Goal: Entertainment & Leisure: Participate in discussion

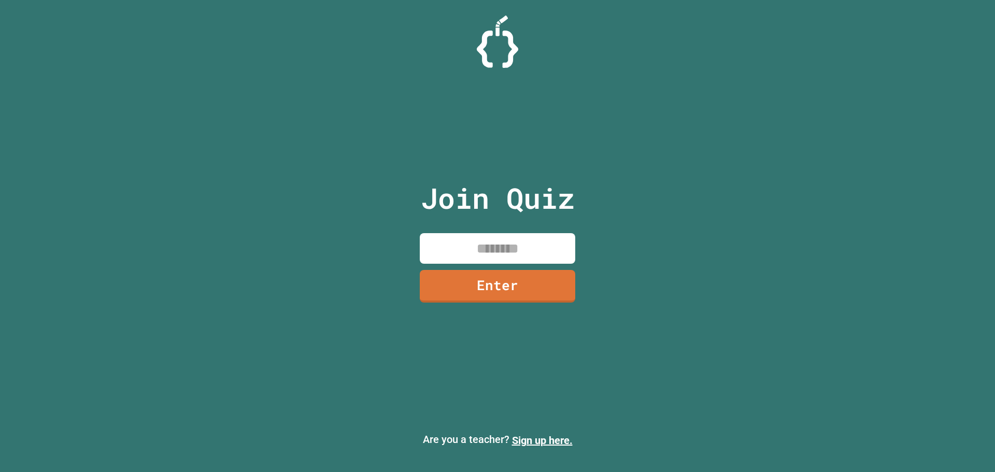
click at [480, 254] on input at bounding box center [497, 248] width 155 height 31
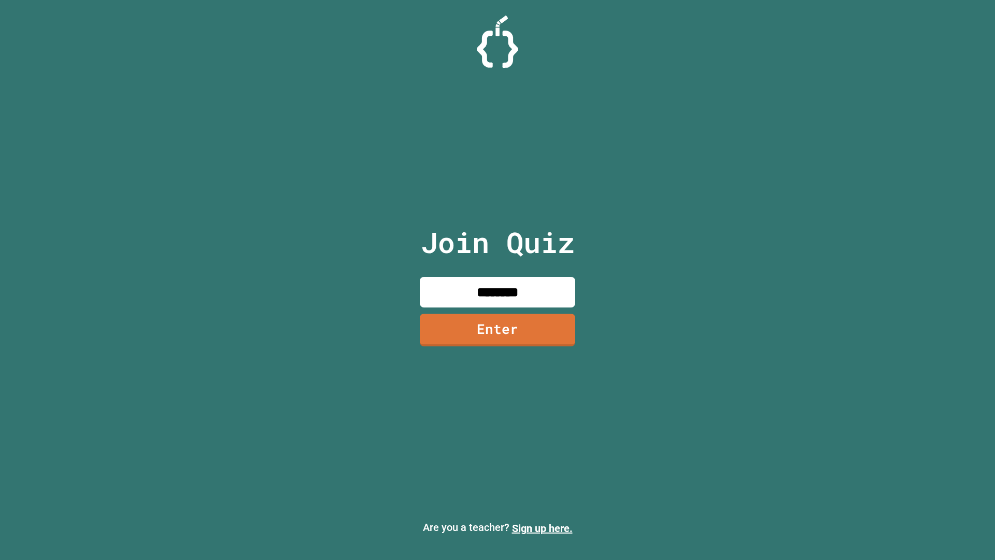
type input "********"
click at [516, 345] on link "Enter" at bounding box center [497, 329] width 151 height 34
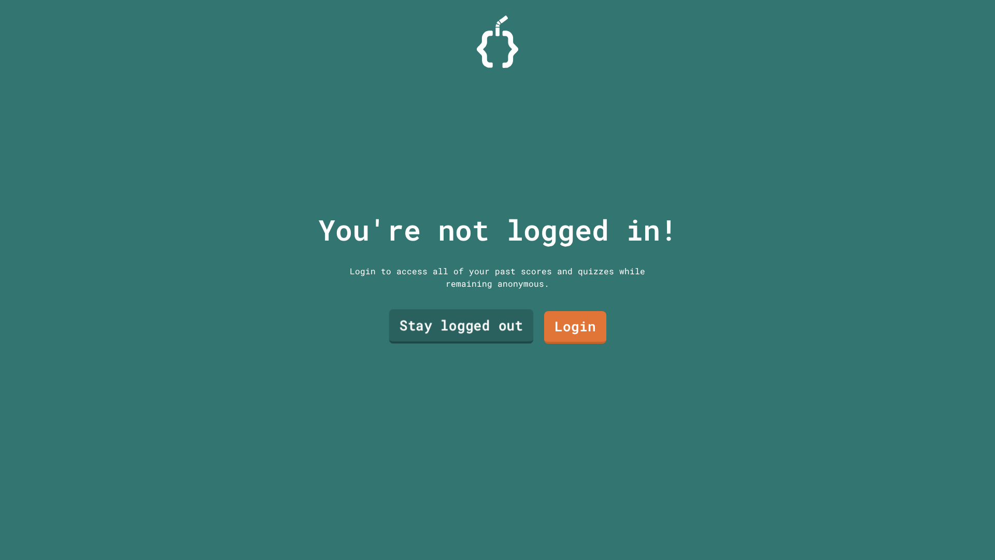
click at [500, 332] on link "Stay logged out" at bounding box center [461, 326] width 145 height 34
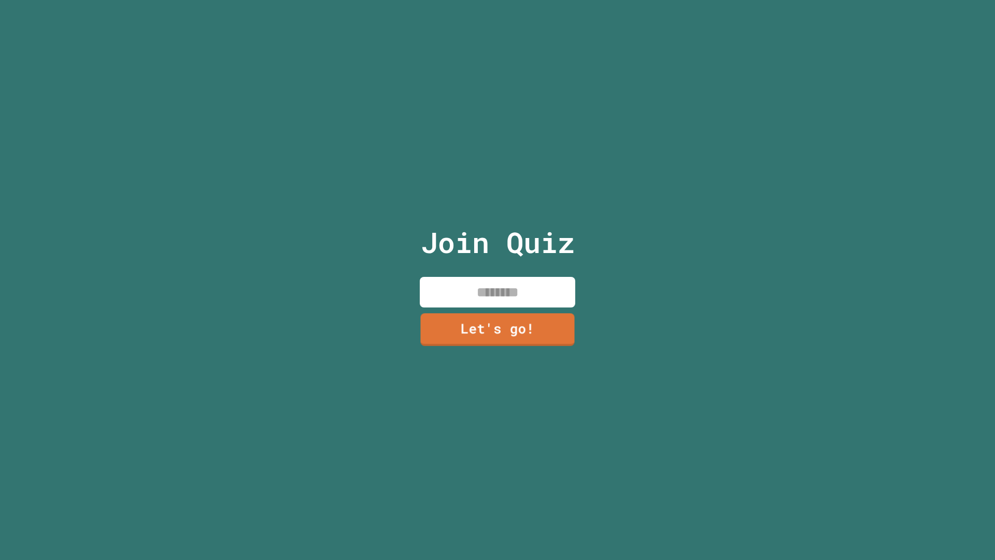
click at [501, 292] on input at bounding box center [497, 292] width 155 height 31
type input "*****"
click at [506, 316] on link "Let's go!" at bounding box center [497, 329] width 157 height 34
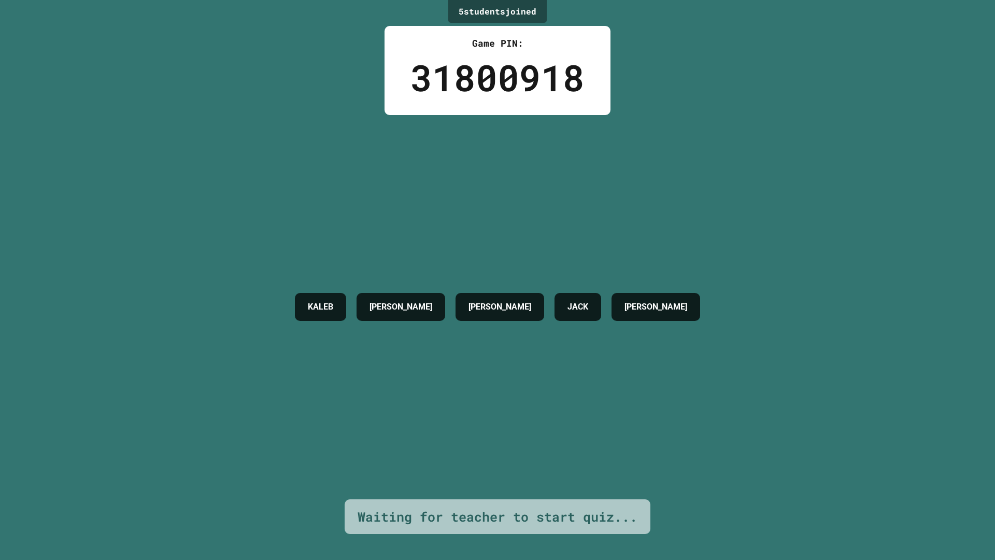
click at [550, 415] on div "KALEB [PERSON_NAME] [PERSON_NAME] R [PERSON_NAME]" at bounding box center [498, 307] width 416 height 384
click at [549, 416] on div "KALEB [PERSON_NAME] [PERSON_NAME] R [PERSON_NAME]" at bounding box center [498, 307] width 416 height 384
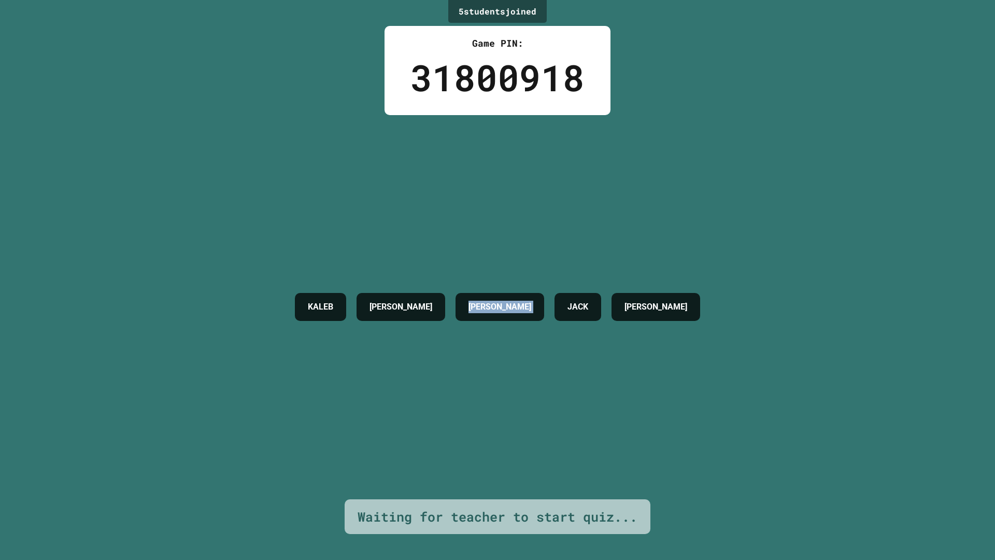
click at [549, 416] on div "KALEB [PERSON_NAME] [PERSON_NAME] R [PERSON_NAME]" at bounding box center [498, 307] width 416 height 384
click at [549, 418] on div "KALEB [PERSON_NAME] [PERSON_NAME] R [PERSON_NAME]" at bounding box center [498, 307] width 416 height 384
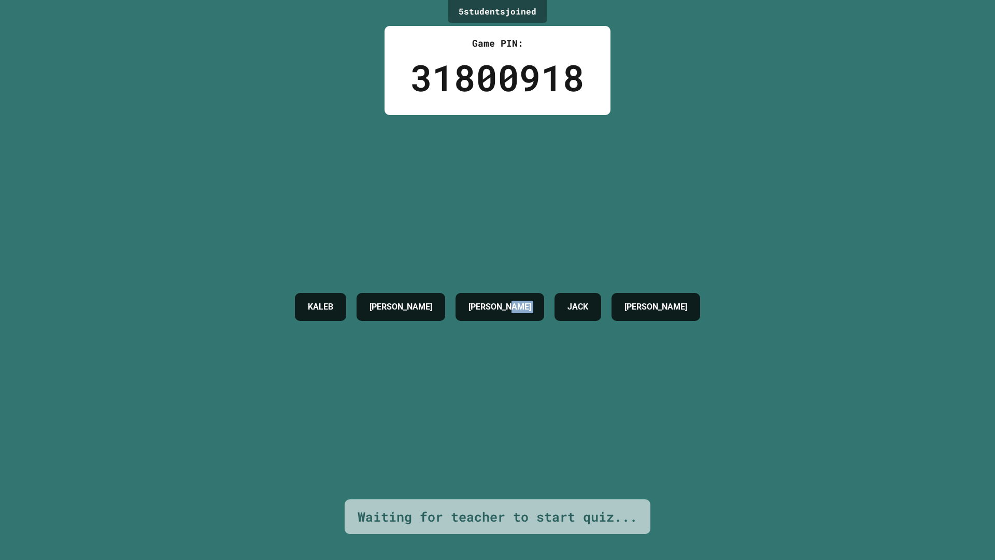
click at [549, 418] on div "KALEB [PERSON_NAME] [PERSON_NAME] R [PERSON_NAME]" at bounding box center [498, 307] width 416 height 384
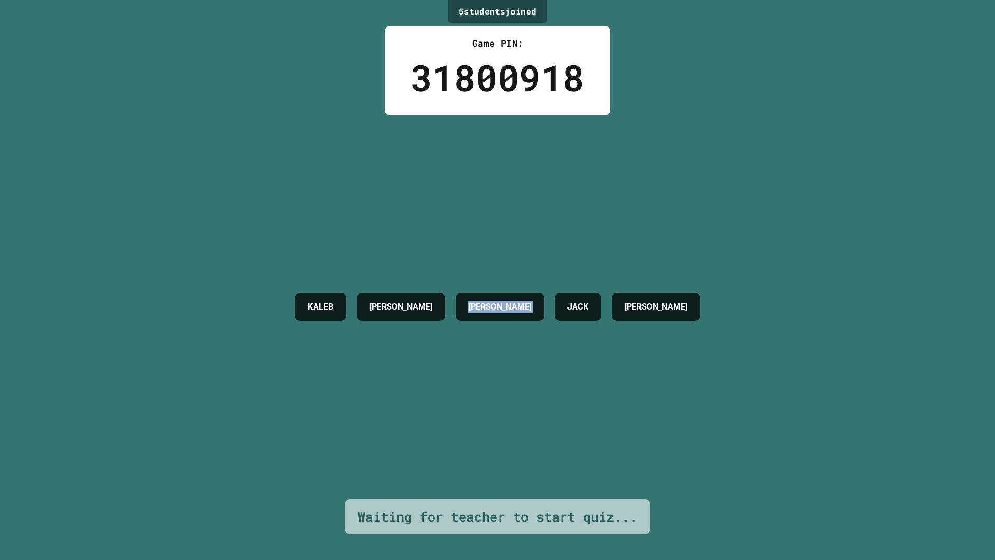
click at [549, 418] on div "KALEB [PERSON_NAME] [PERSON_NAME] R [PERSON_NAME]" at bounding box center [498, 307] width 416 height 384
click at [548, 420] on div "KALEB [PERSON_NAME] [PERSON_NAME] R [PERSON_NAME]" at bounding box center [498, 307] width 416 height 384
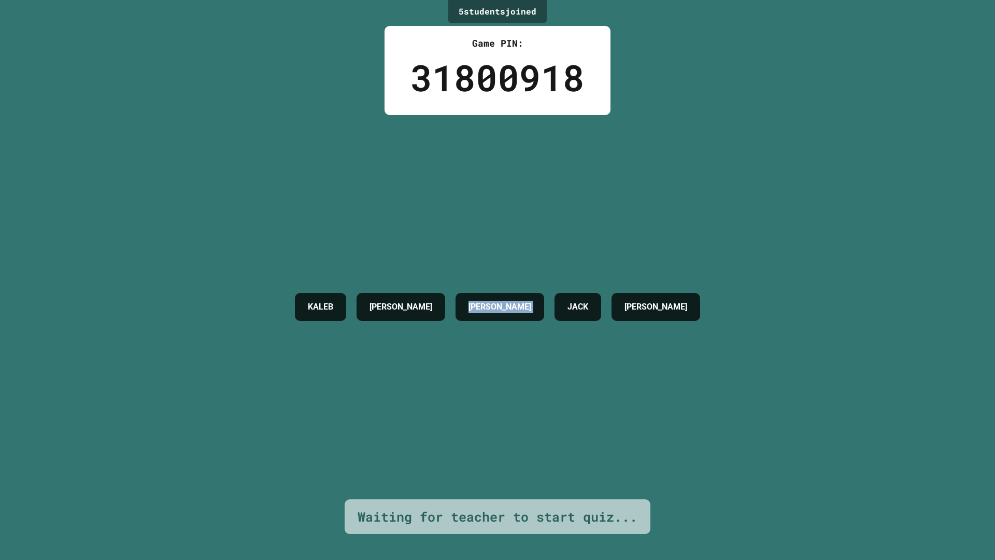
click at [548, 420] on div "KALEB [PERSON_NAME] [PERSON_NAME] R [PERSON_NAME]" at bounding box center [498, 307] width 416 height 384
click at [548, 406] on div "KALEB [PERSON_NAME] [PERSON_NAME] R [PERSON_NAME]" at bounding box center [498, 307] width 416 height 384
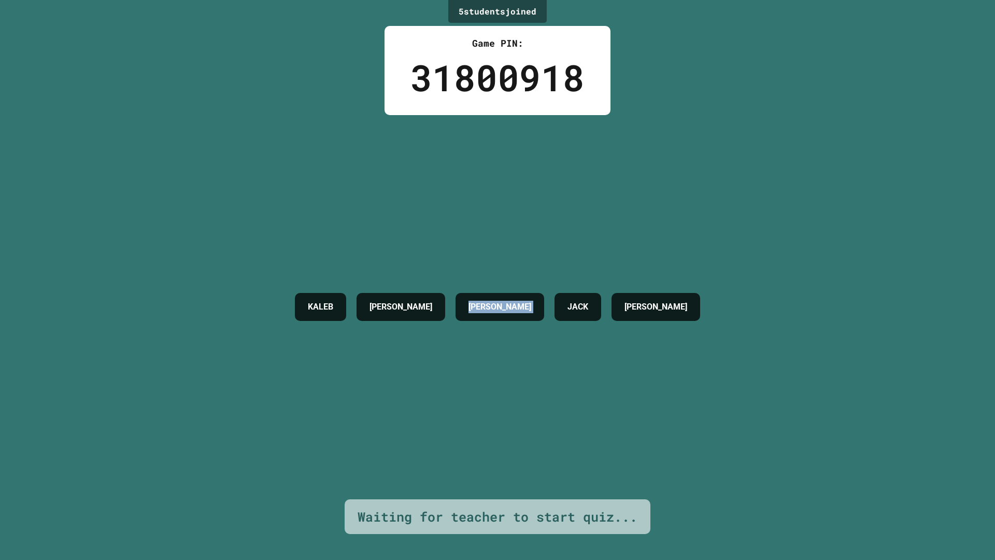
click at [548, 406] on div "KALEB [PERSON_NAME] [PERSON_NAME] R [PERSON_NAME]" at bounding box center [498, 307] width 416 height 384
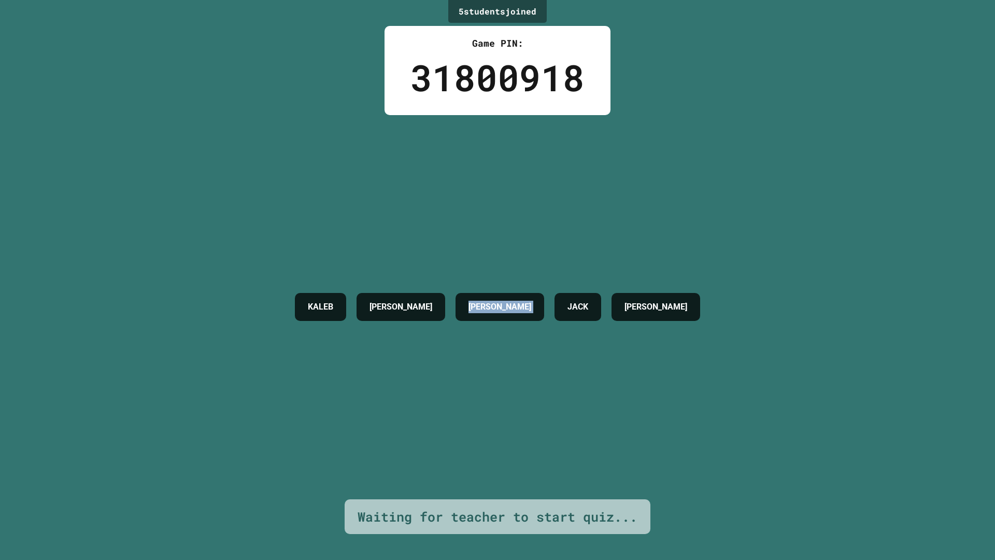
click at [548, 406] on div "KALEB [PERSON_NAME] [PERSON_NAME] R [PERSON_NAME]" at bounding box center [498, 307] width 416 height 384
click at [548, 405] on div "KALEB [PERSON_NAME] [PERSON_NAME] R [PERSON_NAME]" at bounding box center [498, 307] width 416 height 384
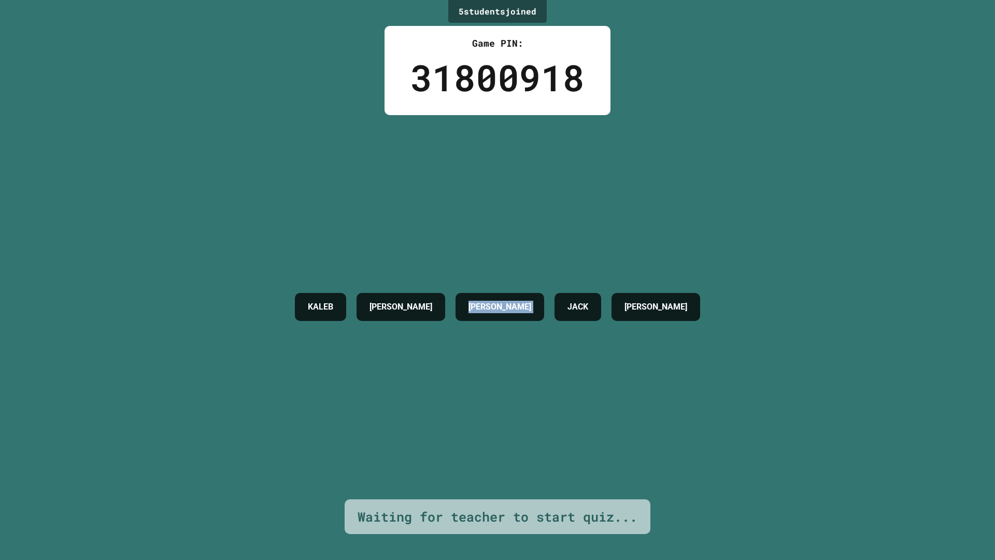
click at [548, 405] on div "KALEB [PERSON_NAME] [PERSON_NAME] R [PERSON_NAME]" at bounding box center [498, 307] width 416 height 384
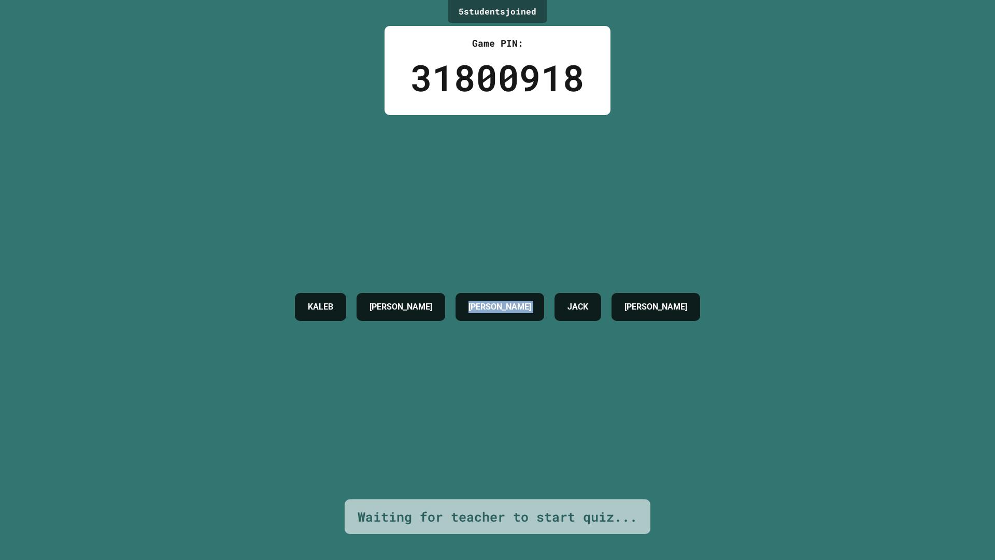
click at [548, 405] on div "KALEB [PERSON_NAME] [PERSON_NAME] R [PERSON_NAME]" at bounding box center [498, 307] width 416 height 384
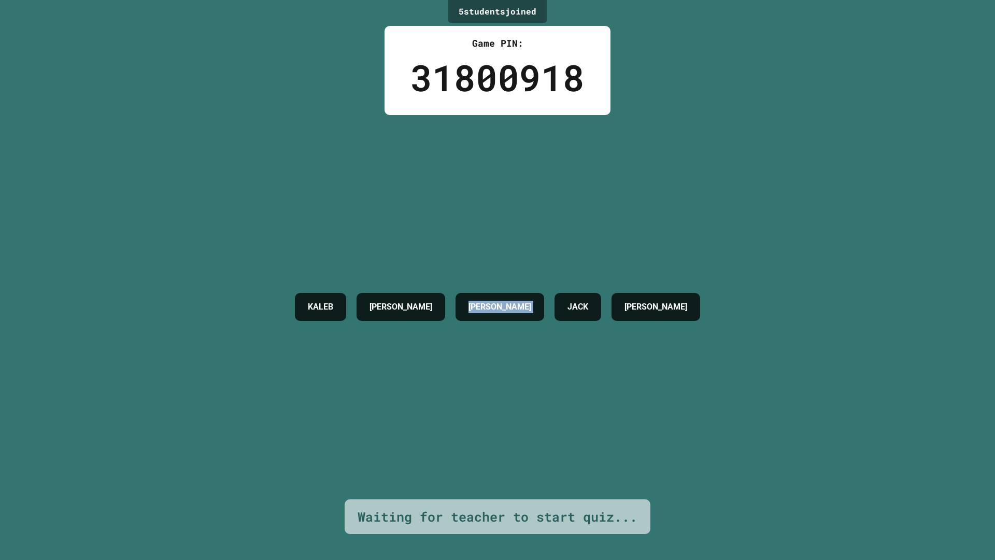
click at [548, 405] on div "KALEB [PERSON_NAME] [PERSON_NAME] R [PERSON_NAME]" at bounding box center [498, 307] width 416 height 384
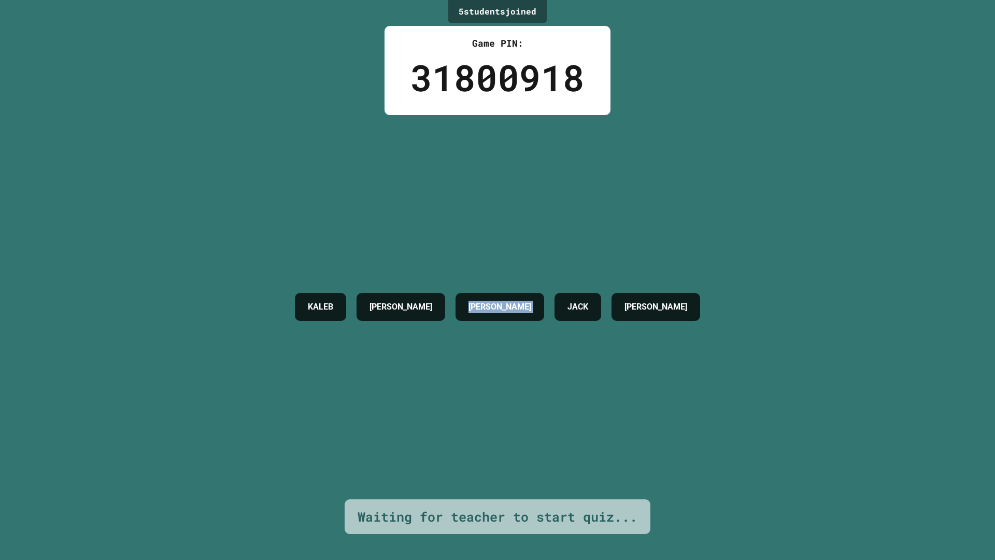
click at [548, 405] on div "KALEB [PERSON_NAME] [PERSON_NAME] R [PERSON_NAME]" at bounding box center [498, 307] width 416 height 384
click at [548, 407] on div "KALEB [PERSON_NAME] [PERSON_NAME] R [PERSON_NAME]" at bounding box center [498, 307] width 416 height 384
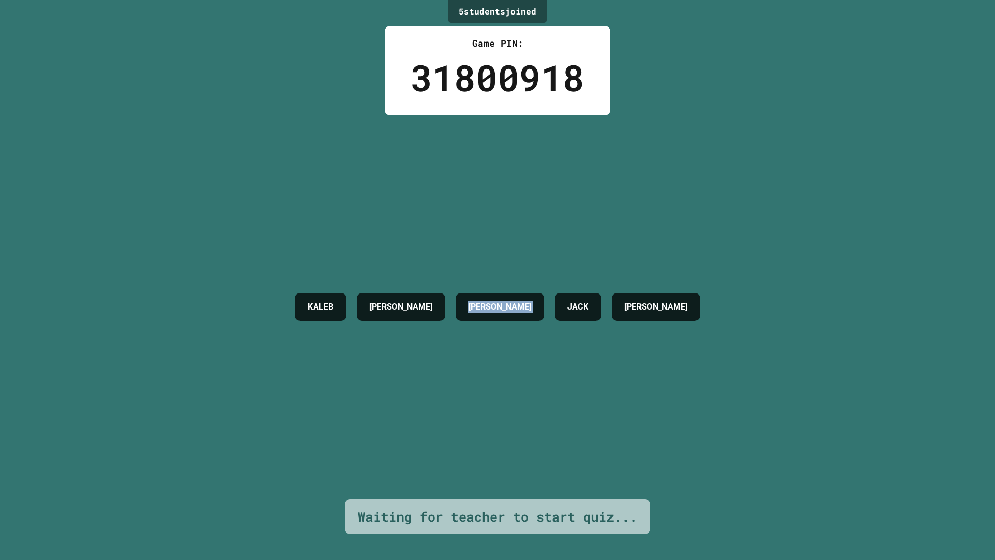
click at [548, 407] on div "KALEB [PERSON_NAME] [PERSON_NAME] R [PERSON_NAME]" at bounding box center [498, 307] width 416 height 384
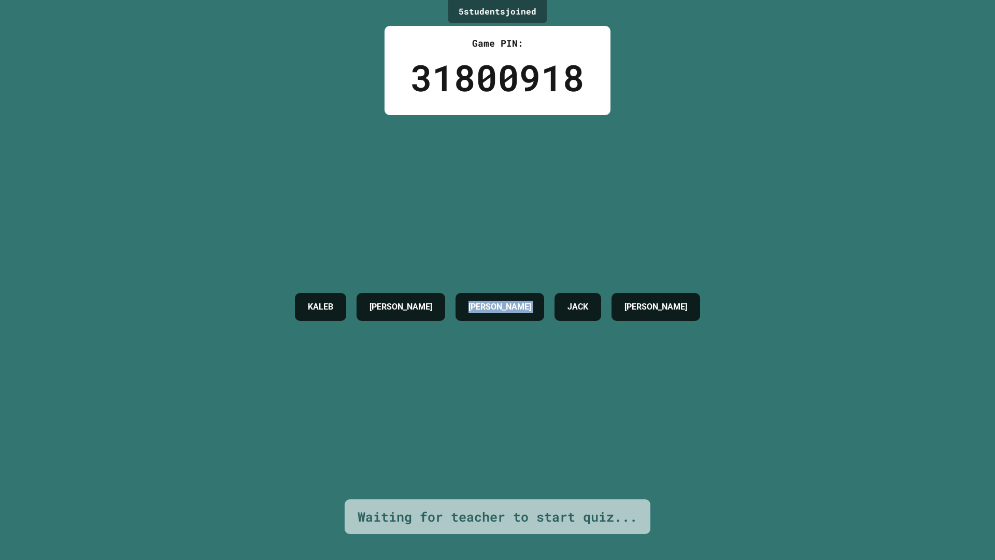
click at [548, 407] on div "KALEB [PERSON_NAME] [PERSON_NAME] R [PERSON_NAME]" at bounding box center [498, 307] width 416 height 384
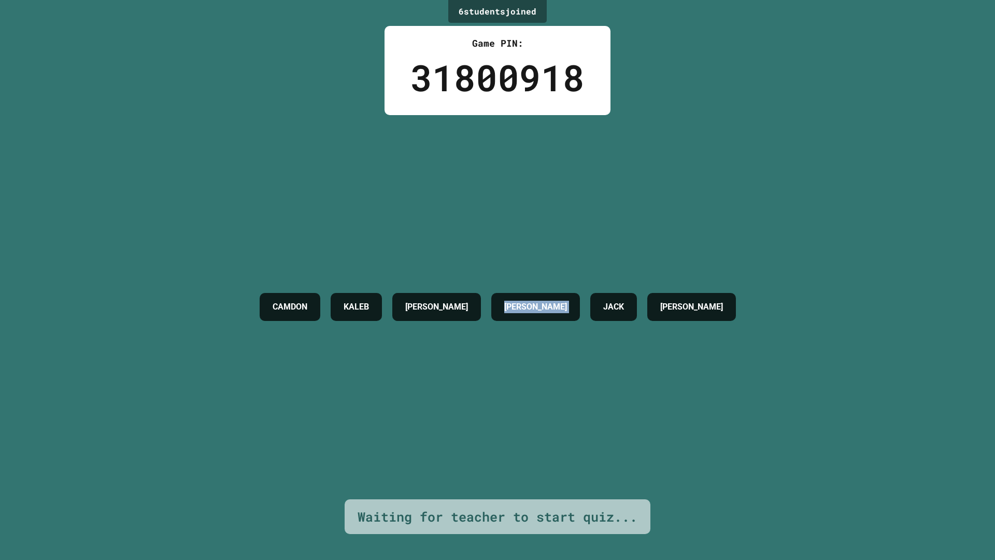
click at [548, 407] on div "CAMDON KALEB [PERSON_NAME] [PERSON_NAME] R [PERSON_NAME]" at bounding box center [497, 307] width 487 height 384
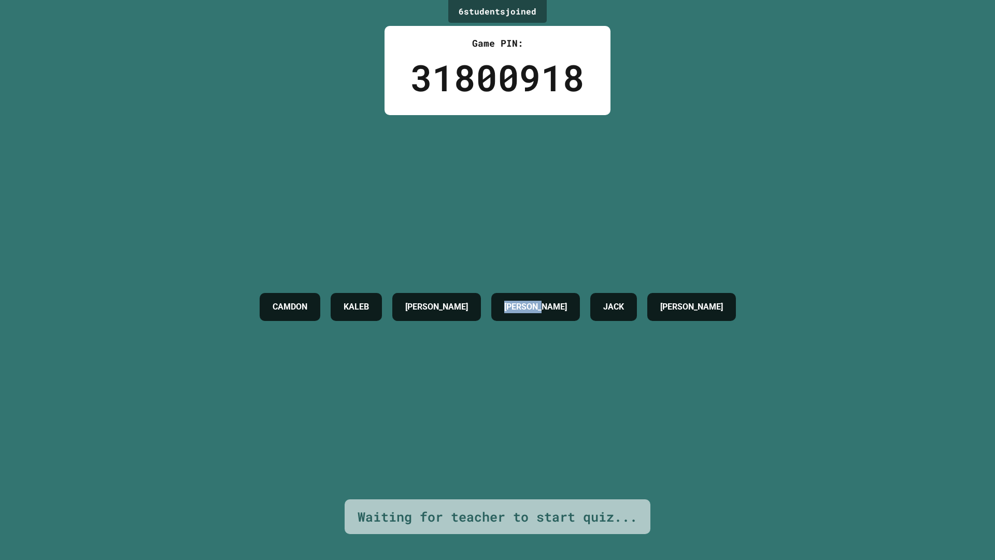
click at [548, 407] on div "CAMDON KALEB [PERSON_NAME] [PERSON_NAME] R [PERSON_NAME]" at bounding box center [497, 307] width 487 height 384
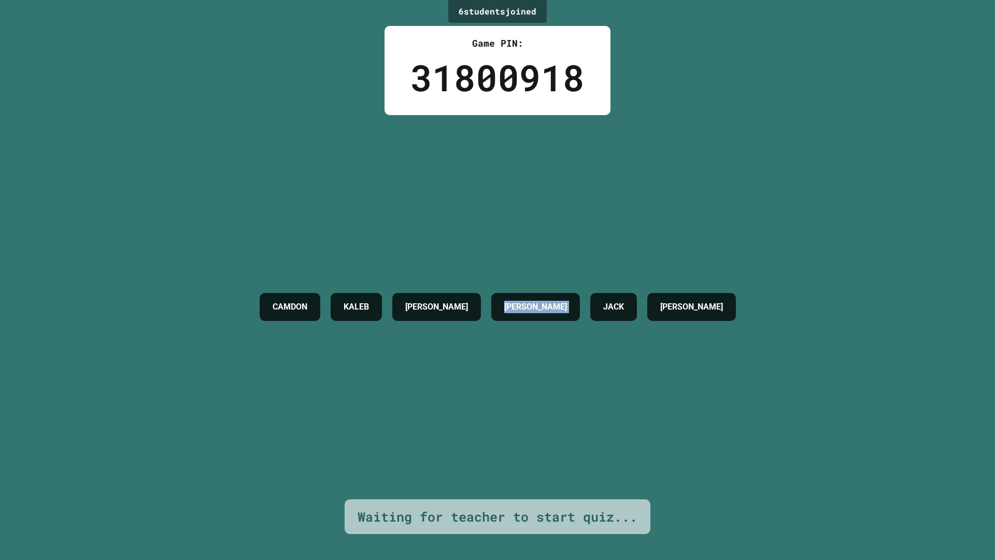
click at [550, 384] on div "CAMDON KALEB [PERSON_NAME] [PERSON_NAME] R [PERSON_NAME]" at bounding box center [497, 307] width 487 height 384
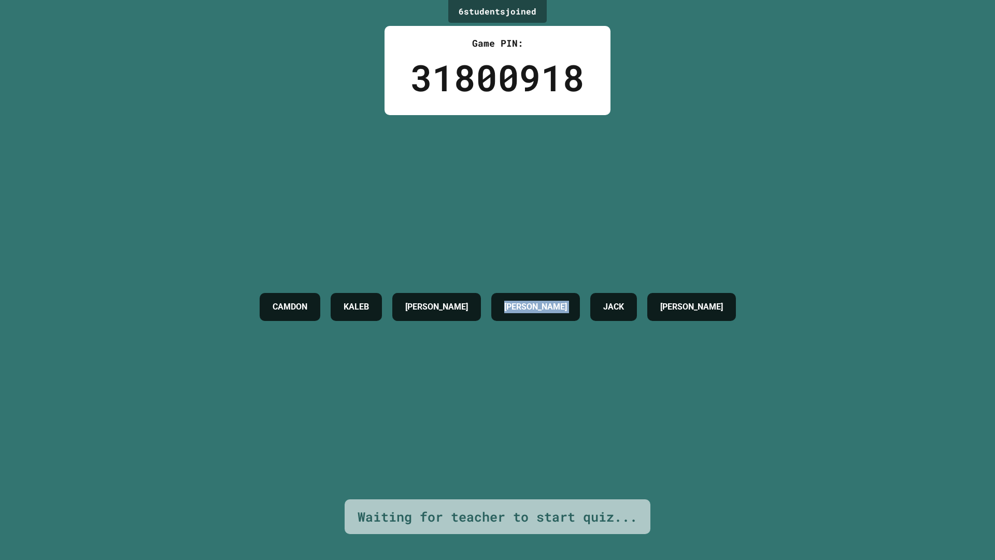
click at [550, 384] on div "CAMDON KALEB [PERSON_NAME] [PERSON_NAME] R [PERSON_NAME]" at bounding box center [497, 307] width 487 height 384
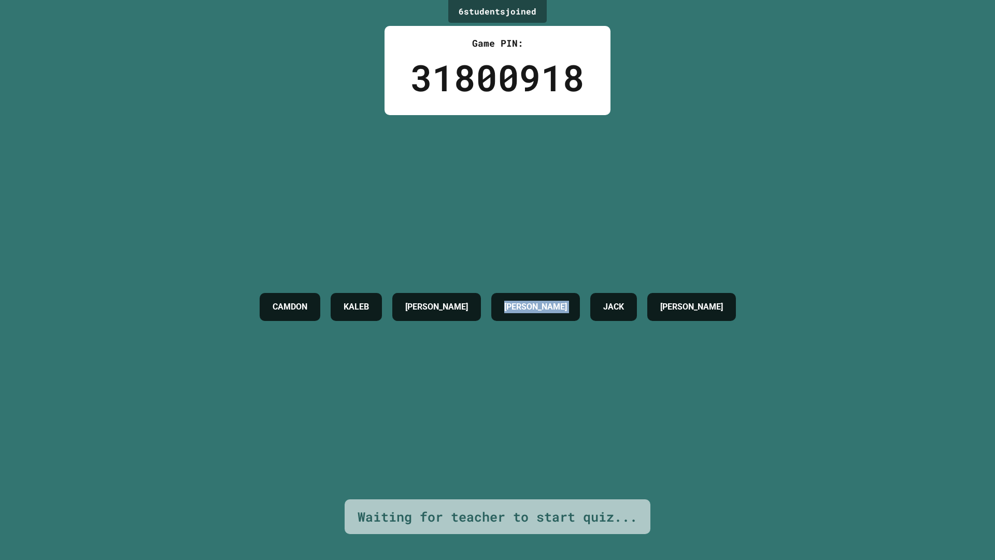
click at [550, 384] on div "CAMDON KALEB [PERSON_NAME] [PERSON_NAME] R [PERSON_NAME]" at bounding box center [497, 307] width 487 height 384
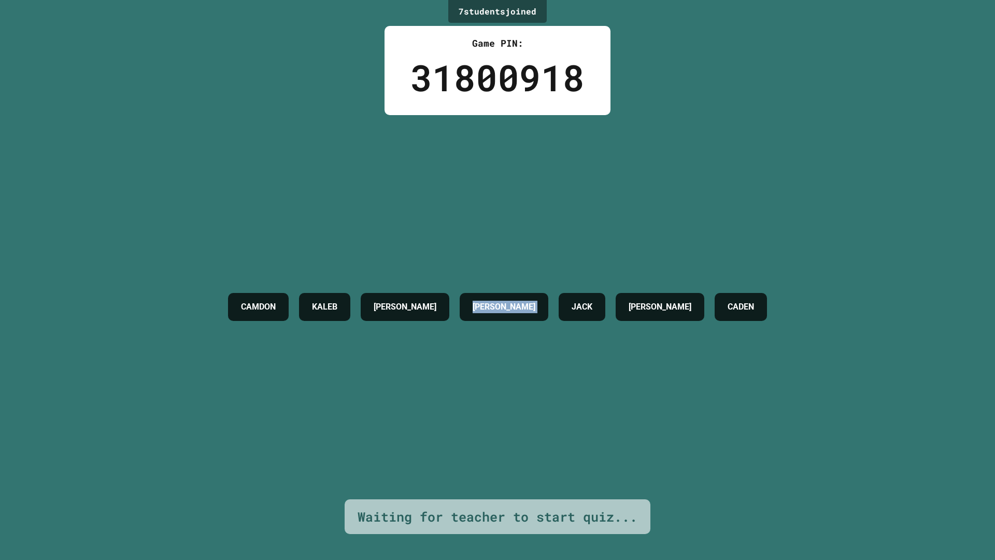
click at [550, 384] on div "CAMDON KALEB [PERSON_NAME] [PERSON_NAME] [PERSON_NAME]" at bounding box center [497, 307] width 549 height 384
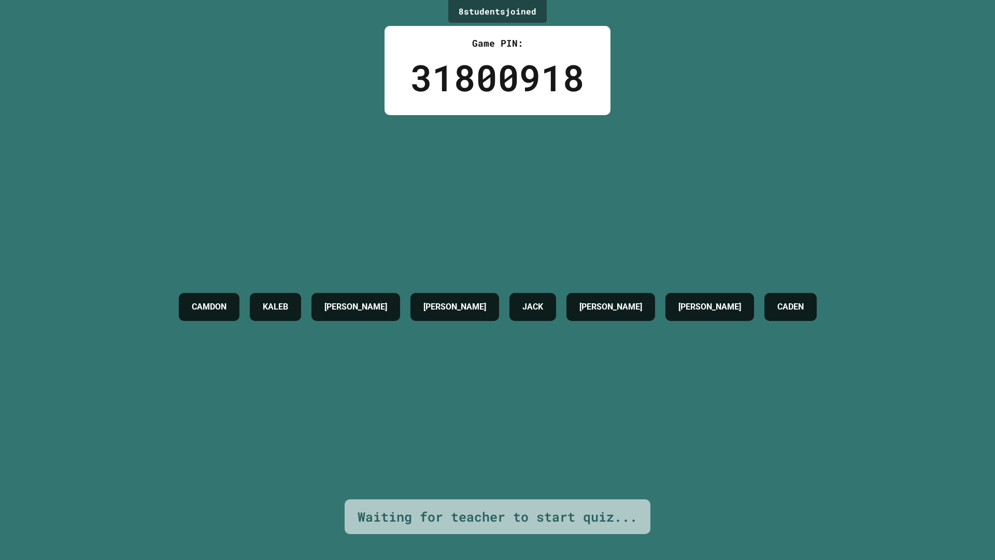
click at [550, 384] on div "CAMDON KALEB [PERSON_NAME] [PERSON_NAME] R [PERSON_NAME] [PERSON_NAME]" at bounding box center [498, 307] width 648 height 384
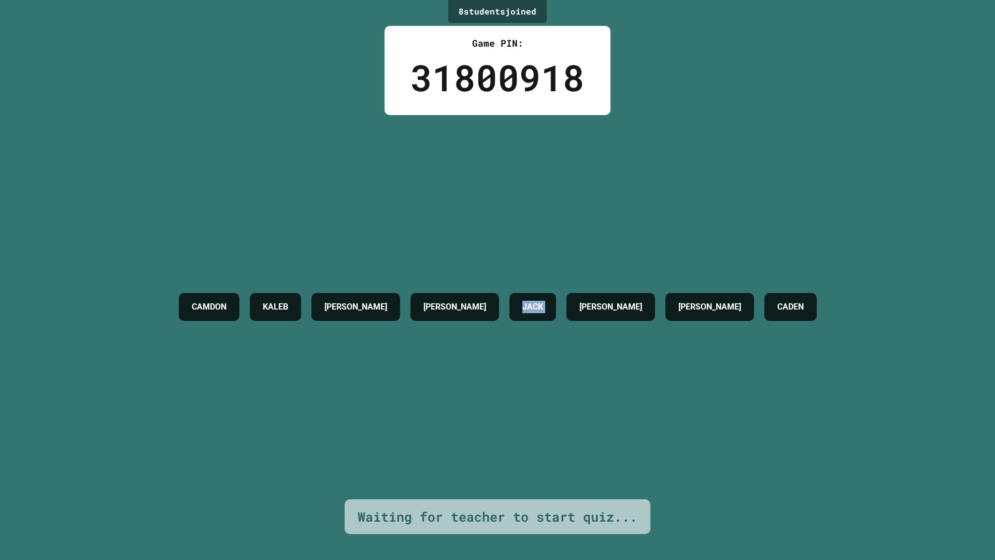
click at [550, 384] on div "CAMDON KALEB [PERSON_NAME] [PERSON_NAME] R [PERSON_NAME] [PERSON_NAME]" at bounding box center [498, 307] width 648 height 384
click at [539, 318] on div "JACK" at bounding box center [533, 307] width 47 height 28
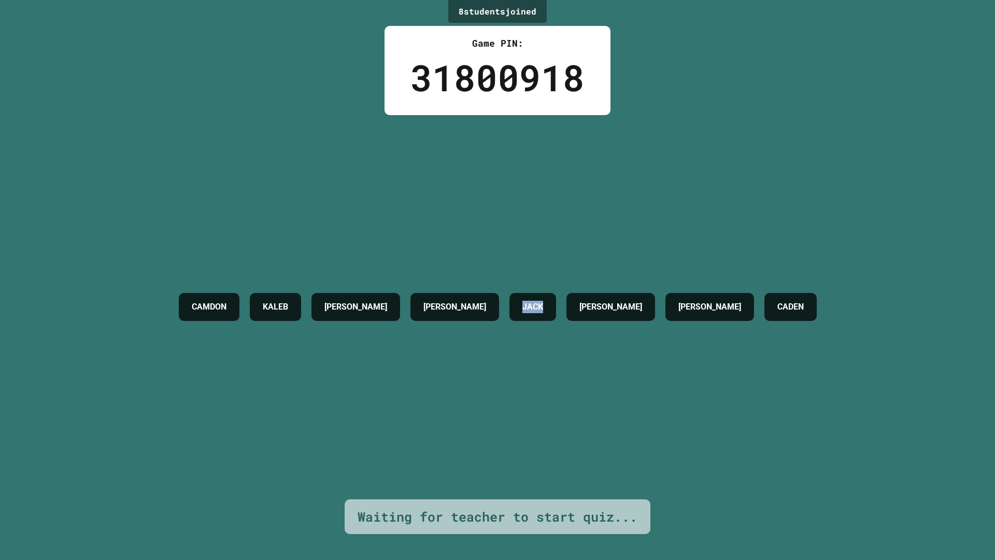
click at [539, 318] on div "JACK" at bounding box center [533, 307] width 47 height 28
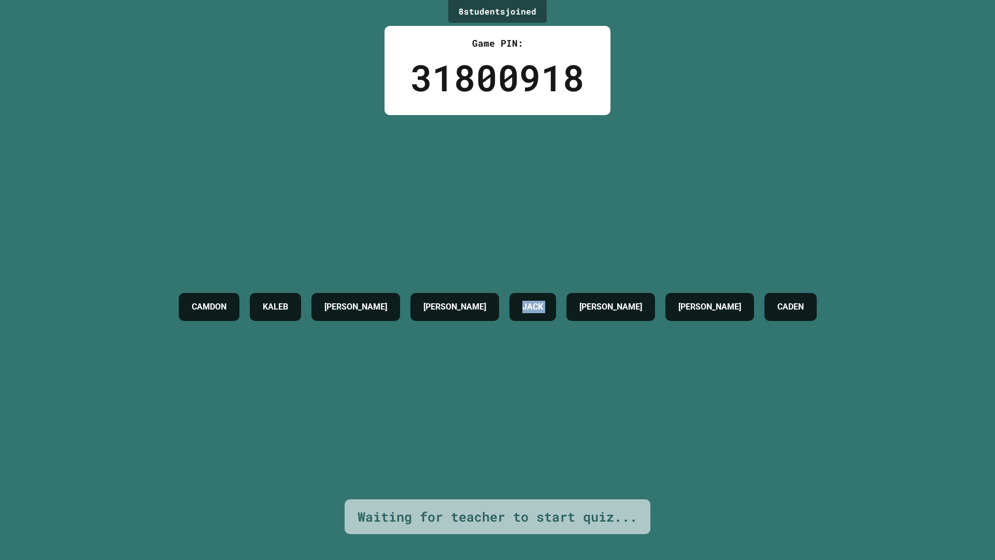
click at [539, 318] on div "JACK" at bounding box center [533, 307] width 47 height 28
click at [539, 324] on div "CAMDON KALEB [PERSON_NAME] [PERSON_NAME] R [PERSON_NAME] [PERSON_NAME]" at bounding box center [498, 307] width 648 height 38
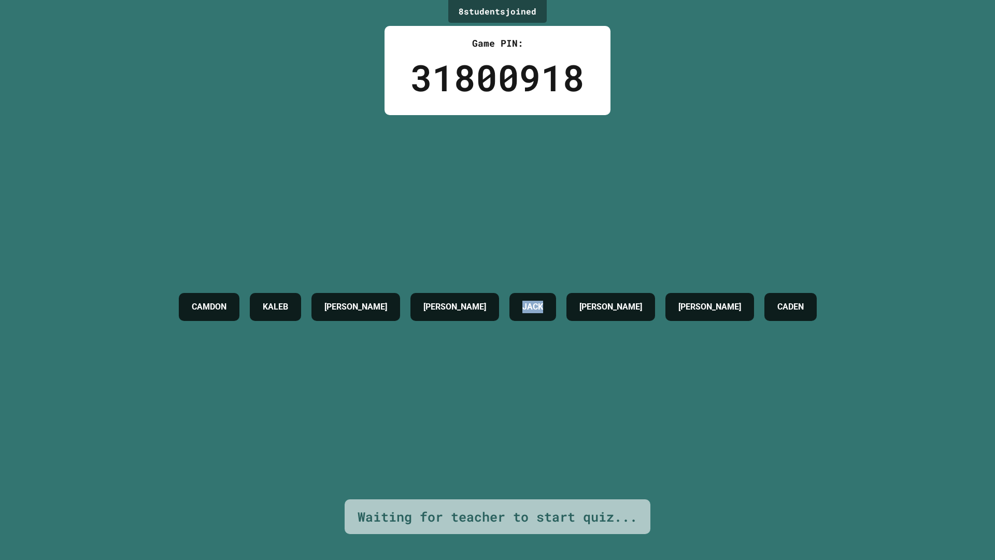
click at [539, 324] on div "CAMDON KALEB [PERSON_NAME] [PERSON_NAME] R [PERSON_NAME] [PERSON_NAME]" at bounding box center [498, 307] width 648 height 38
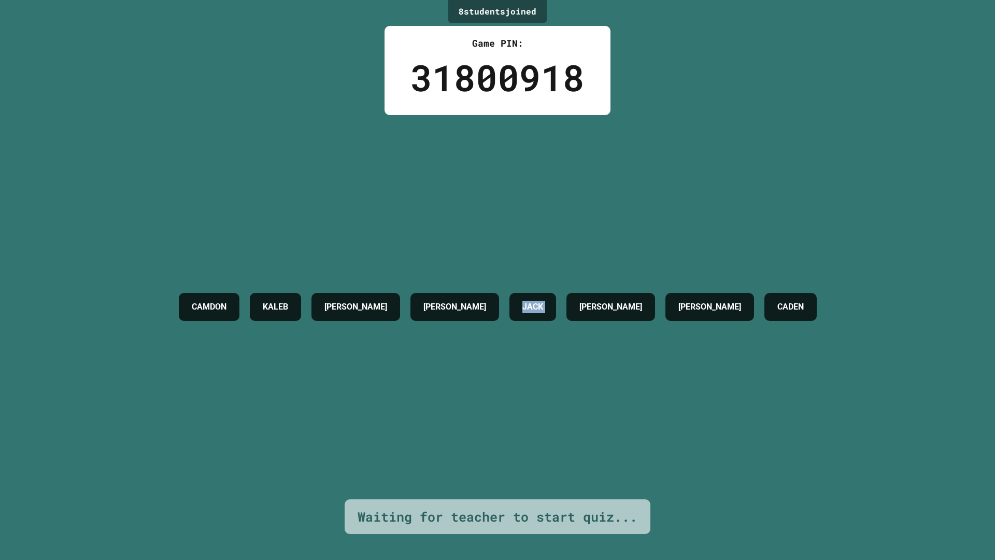
click at [539, 324] on div "CAMDON KALEB [PERSON_NAME] [PERSON_NAME] R [PERSON_NAME] [PERSON_NAME]" at bounding box center [498, 307] width 648 height 38
click at [535, 337] on div "CAMDON KALEB [PERSON_NAME] [PERSON_NAME] R [PERSON_NAME] [PERSON_NAME]" at bounding box center [498, 307] width 648 height 384
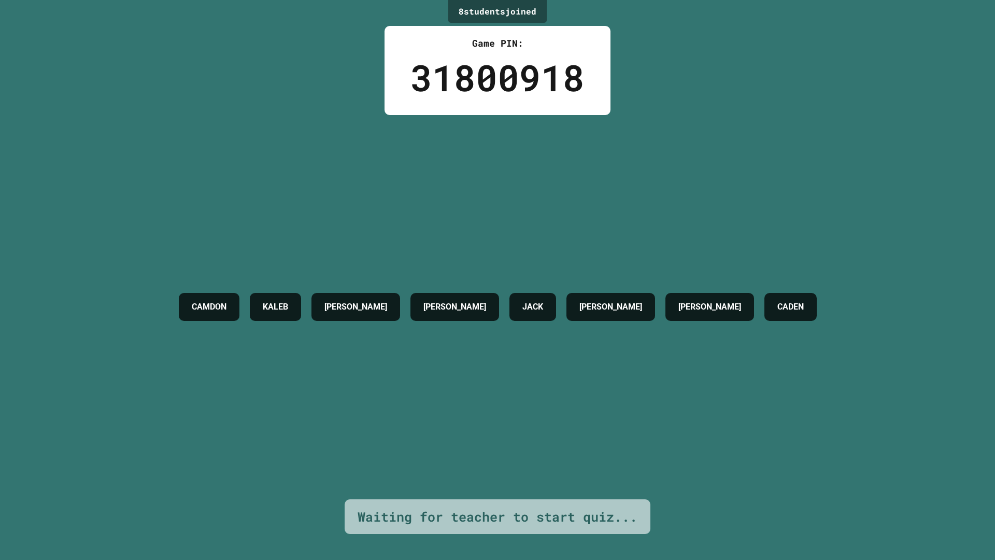
click at [535, 337] on div "CAMDON KALEB [PERSON_NAME] [PERSON_NAME] R [PERSON_NAME] [PERSON_NAME]" at bounding box center [498, 307] width 648 height 384
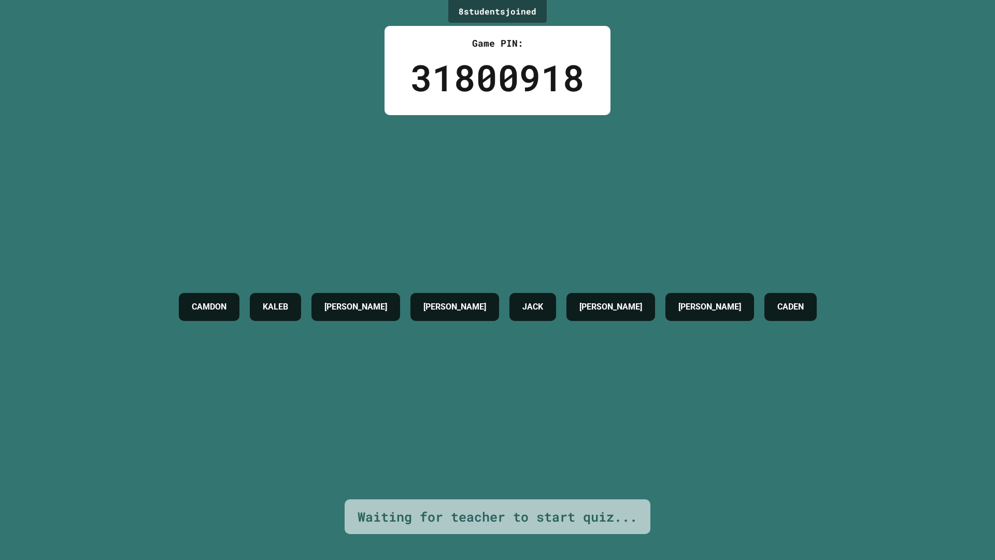
click at [619, 431] on div "CAMDON KALEB [PERSON_NAME] [PERSON_NAME] R [PERSON_NAME] [PERSON_NAME]" at bounding box center [498, 307] width 648 height 384
click at [611, 445] on div "CAMDON KALEB [PERSON_NAME] [PERSON_NAME] R [PERSON_NAME] [PERSON_NAME]" at bounding box center [498, 307] width 648 height 384
click at [611, 444] on div "CAMDON KALEB [PERSON_NAME] [PERSON_NAME] R [PERSON_NAME] [PERSON_NAME]" at bounding box center [498, 307] width 648 height 384
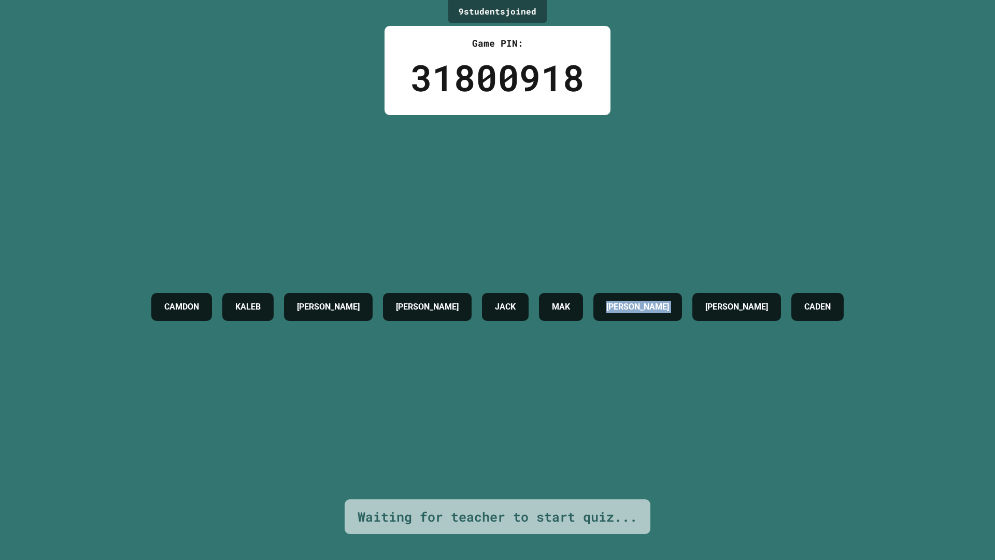
click at [610, 435] on div "CAMDON KALEB [PERSON_NAME] [PERSON_NAME] R [PERSON_NAME] [PERSON_NAME]" at bounding box center [497, 307] width 703 height 384
click at [610, 432] on div "CAMDON KALEB [PERSON_NAME] [PERSON_NAME] R [PERSON_NAME] [PERSON_NAME]" at bounding box center [497, 307] width 703 height 384
click at [677, 406] on div "CAMDON KALEB [PERSON_NAME] [PERSON_NAME] R [PERSON_NAME] [PERSON_NAME]" at bounding box center [497, 307] width 703 height 384
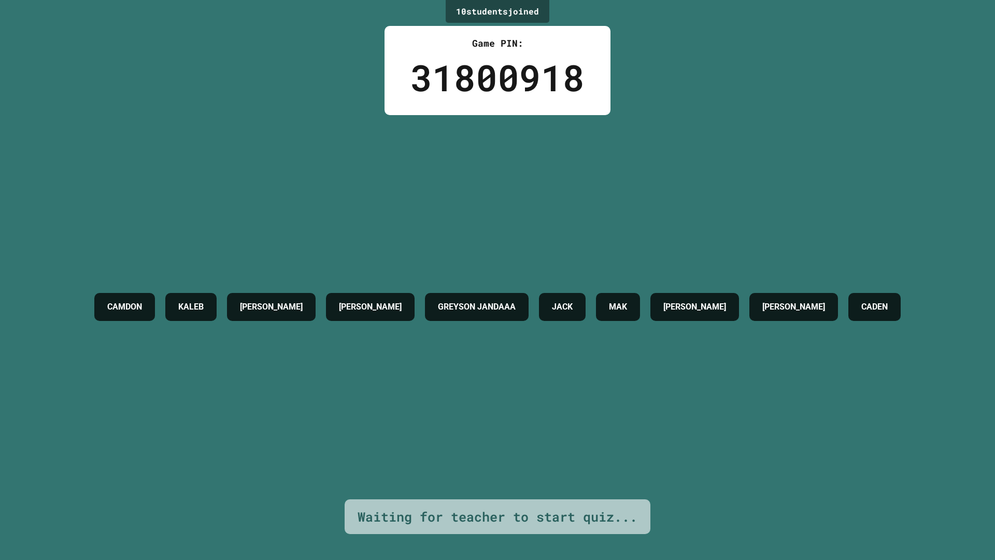
click at [677, 405] on div "CAMDON KALEB [PERSON_NAME] [PERSON_NAME] JANDAAA [PERSON_NAME] [PERSON_NAME]" at bounding box center [497, 307] width 817 height 384
click at [663, 395] on div "CAMDON KALEB [PERSON_NAME] [PERSON_NAME] JANDAAA [PERSON_NAME] [PERSON_NAME]" at bounding box center [497, 307] width 817 height 384
drag, startPoint x: 591, startPoint y: 363, endPoint x: 581, endPoint y: 362, distance: 10.4
click at [581, 362] on div "CAMDON KALEB [PERSON_NAME] [PERSON_NAME] JANDAAA [PERSON_NAME] [PERSON_NAME]" at bounding box center [497, 307] width 817 height 384
click at [579, 362] on div "CAMDON KALEB [PERSON_NAME] [PERSON_NAME] JANDAAA [PERSON_NAME] [PERSON_NAME]" at bounding box center [497, 307] width 817 height 384
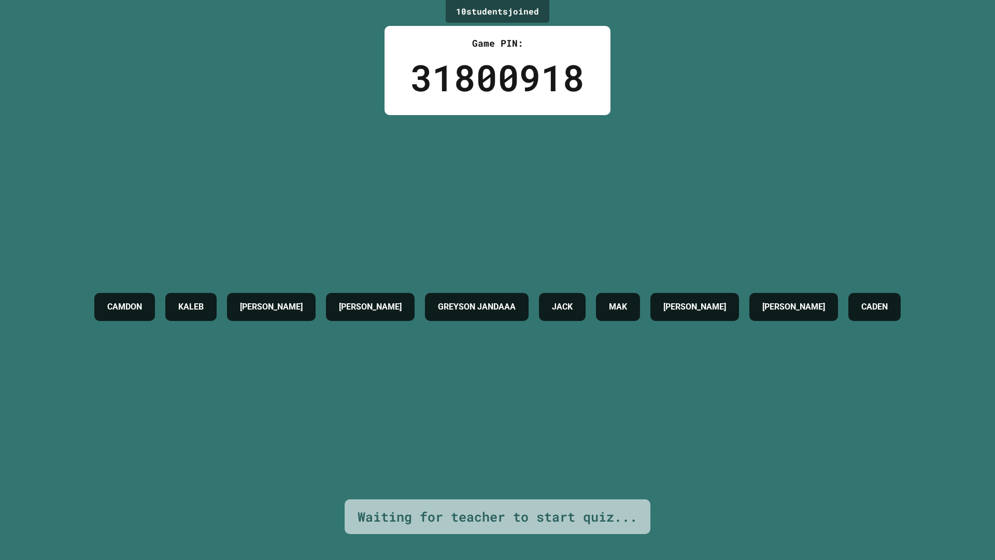
click at [579, 362] on div "CAMDON KALEB [PERSON_NAME] [PERSON_NAME] JANDAAA [PERSON_NAME] [PERSON_NAME]" at bounding box center [497, 307] width 817 height 384
click at [584, 369] on div "CAMDON KALEB [PERSON_NAME] [PERSON_NAME] JANDAAA [PERSON_NAME] [PERSON_NAME]" at bounding box center [497, 307] width 817 height 384
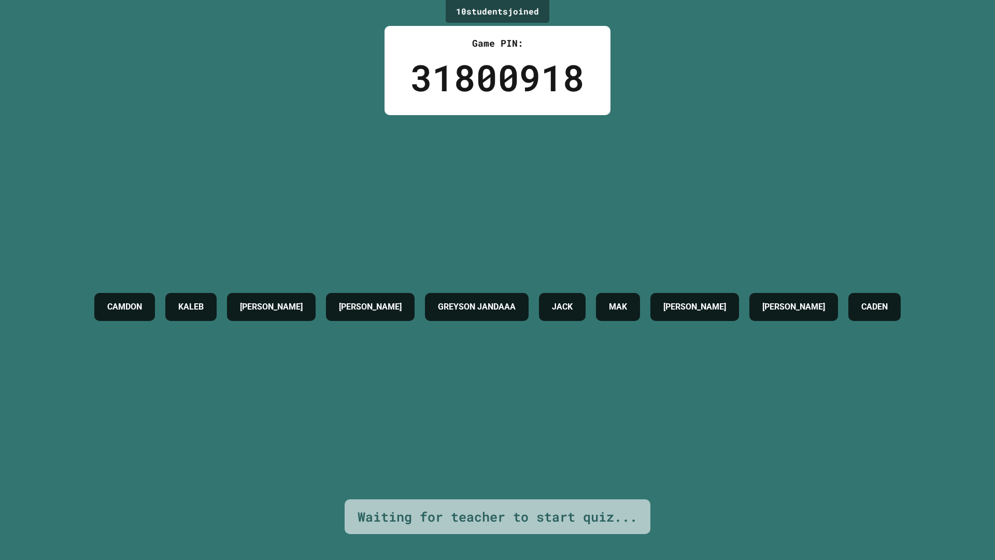
click at [587, 367] on div "CAMDON KALEB [PERSON_NAME] [PERSON_NAME] JANDAAA [PERSON_NAME] [PERSON_NAME]" at bounding box center [497, 307] width 817 height 384
click at [586, 384] on div "CAMDON KALEB [PERSON_NAME] [PERSON_NAME] JANDAAA [PERSON_NAME] [PERSON_NAME]" at bounding box center [497, 307] width 817 height 384
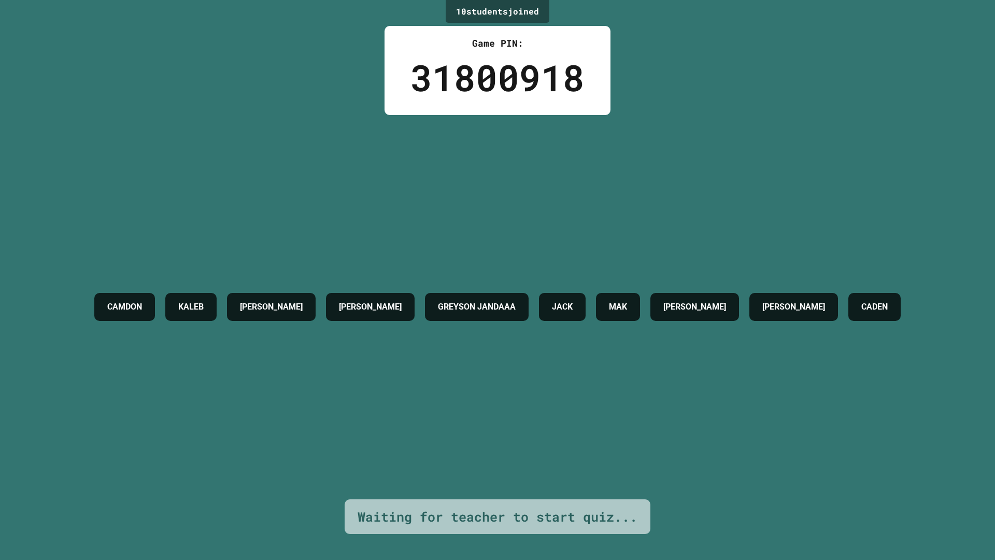
click at [586, 384] on div "CAMDON KALEB [PERSON_NAME] [PERSON_NAME] JANDAAA [PERSON_NAME] [PERSON_NAME]" at bounding box center [497, 307] width 817 height 384
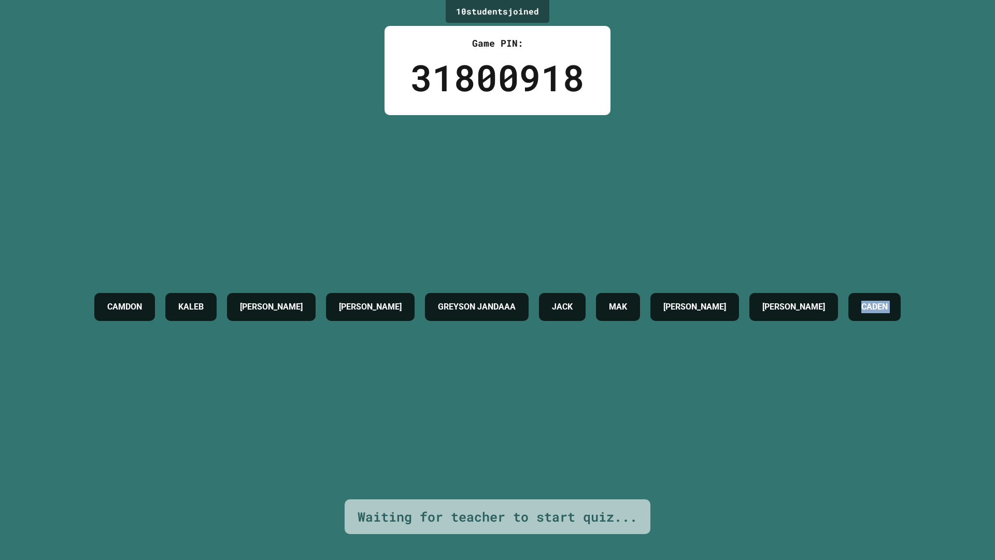
click at [586, 384] on div "CAMDON KALEB [PERSON_NAME] [PERSON_NAME] JANDAAA [PERSON_NAME] [PERSON_NAME]" at bounding box center [497, 307] width 817 height 384
click at [581, 384] on div "CAMDON KALEB [PERSON_NAME] [PERSON_NAME] JANDAAA [PERSON_NAME] [PERSON_NAME]" at bounding box center [497, 307] width 817 height 384
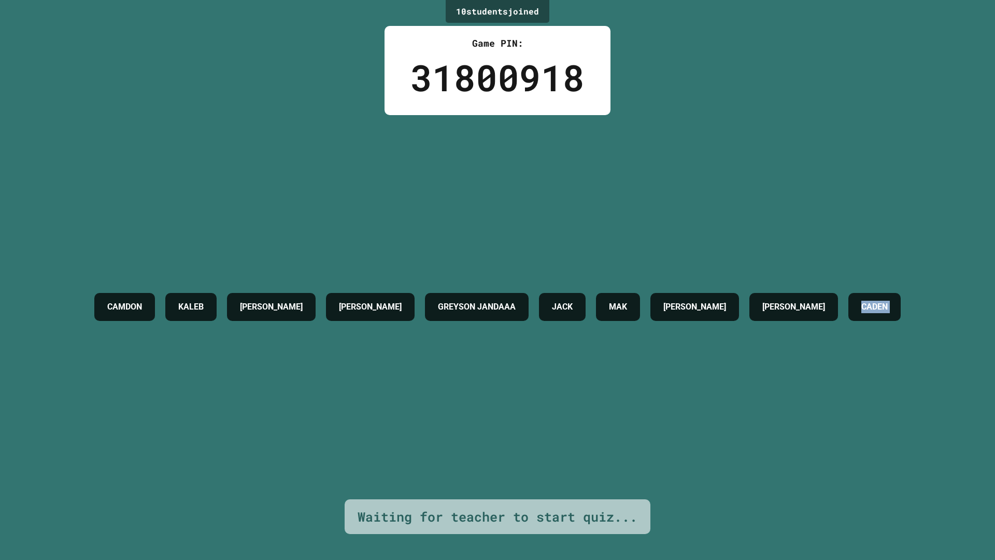
click at [581, 384] on div "CAMDON KALEB [PERSON_NAME] [PERSON_NAME] JANDAAA [PERSON_NAME] [PERSON_NAME]" at bounding box center [497, 307] width 817 height 384
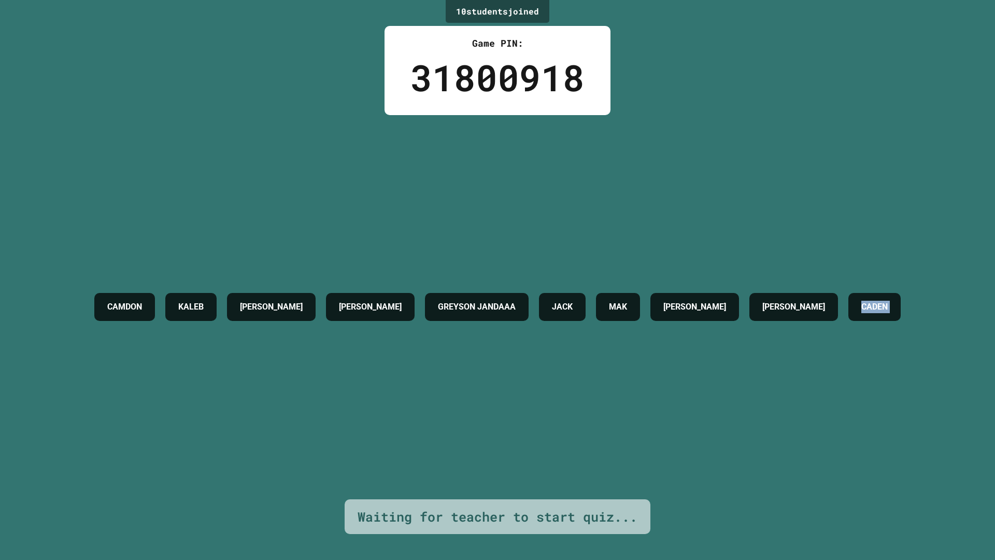
click at [581, 384] on div "CAMDON KALEB [PERSON_NAME] [PERSON_NAME] JANDAAA [PERSON_NAME] [PERSON_NAME]" at bounding box center [497, 307] width 817 height 384
click at [579, 390] on div "CAMDON KALEB [PERSON_NAME] [PERSON_NAME] JANDAAA [PERSON_NAME] [PERSON_NAME]" at bounding box center [497, 307] width 817 height 384
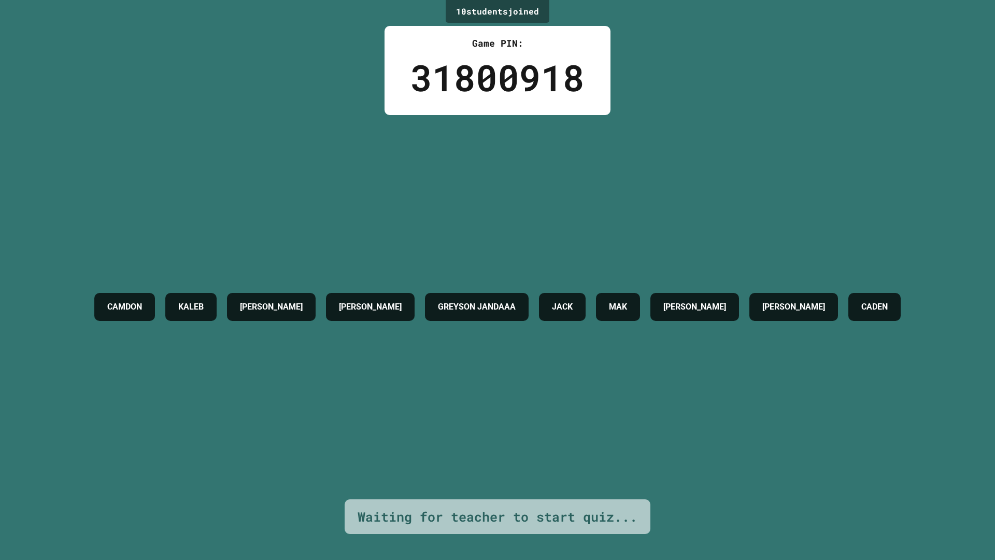
click at [579, 390] on div "CAMDON KALEB [PERSON_NAME] [PERSON_NAME] JANDAAA [PERSON_NAME] [PERSON_NAME]" at bounding box center [497, 307] width 817 height 384
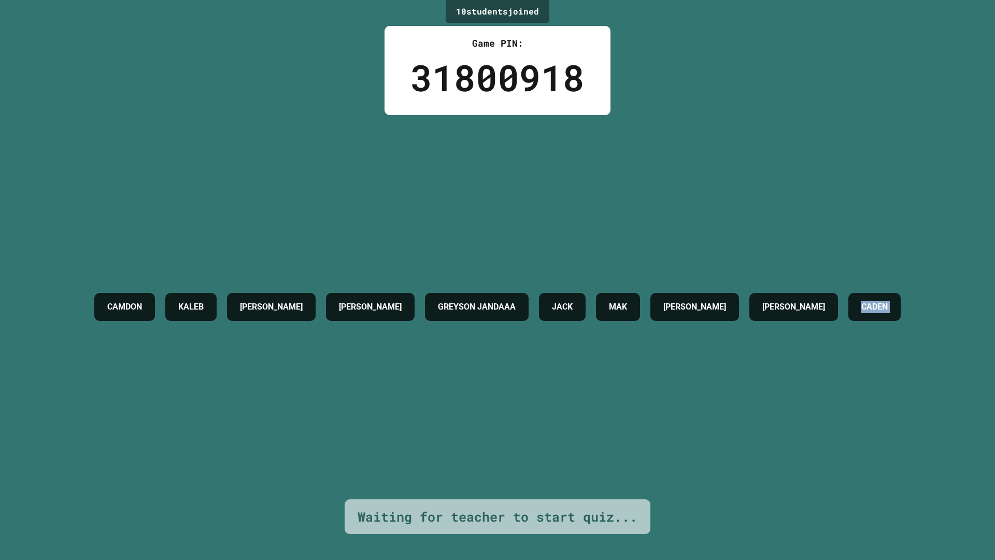
click at [579, 390] on div "CAMDON KALEB [PERSON_NAME] [PERSON_NAME] JANDAAA [PERSON_NAME] [PERSON_NAME]" at bounding box center [497, 307] width 817 height 384
click at [848, 321] on div "CADEN" at bounding box center [874, 307] width 52 height 28
click at [529, 293] on div "GREYSON JANDAAA" at bounding box center [477, 307] width 104 height 28
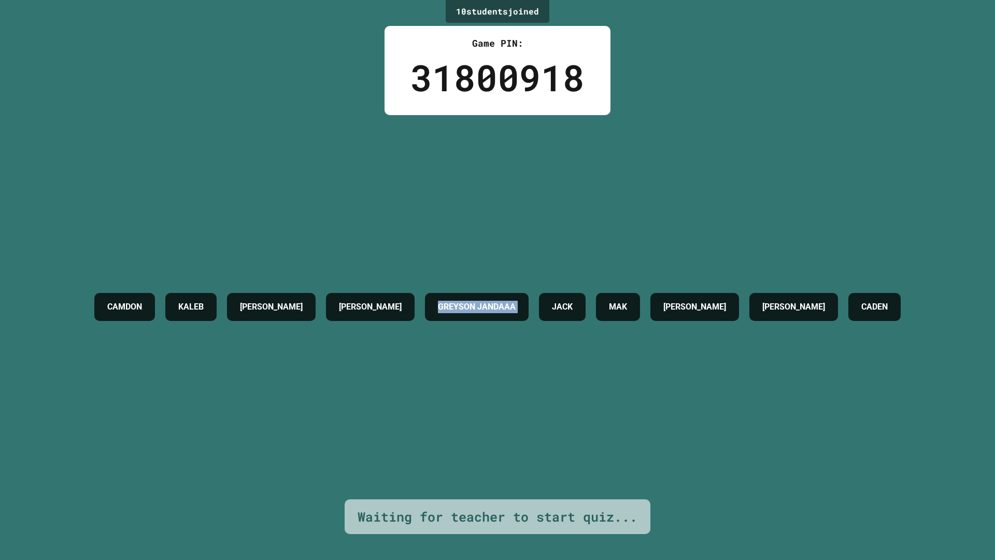
click at [529, 293] on div "GREYSON JANDAAA" at bounding box center [477, 307] width 104 height 28
drag, startPoint x: 551, startPoint y: 366, endPoint x: 561, endPoint y: 376, distance: 14.7
drag, startPoint x: 561, startPoint y: 376, endPoint x: 609, endPoint y: 397, distance: 51.5
click at [609, 397] on div "CAMDON KALEB [PERSON_NAME] [PERSON_NAME] JANDAAA [PERSON_NAME] [PERSON_NAME]" at bounding box center [497, 307] width 817 height 384
drag, startPoint x: 512, startPoint y: 216, endPoint x: 162, endPoint y: 428, distance: 409.3
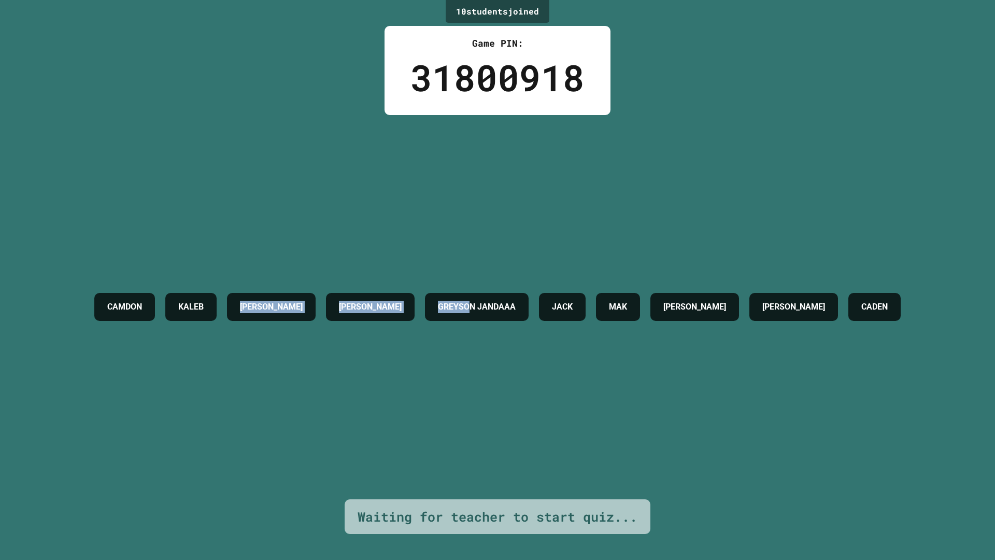
click at [170, 435] on div "CAMDON KALEB [PERSON_NAME] [PERSON_NAME] JANDAAA [PERSON_NAME] [PERSON_NAME]" at bounding box center [497, 307] width 817 height 384
click at [487, 326] on div "CAMDON KALEB [PERSON_NAME] [PERSON_NAME] JANDAAA [PERSON_NAME] [PERSON_NAME]" at bounding box center [497, 307] width 817 height 38
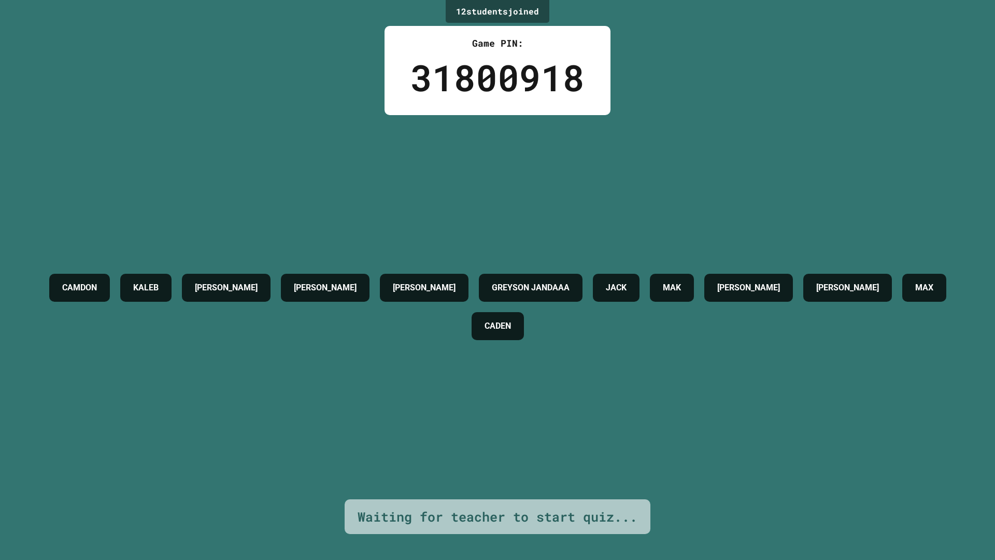
drag, startPoint x: 451, startPoint y: 229, endPoint x: 450, endPoint y: 234, distance: 5.7
click at [451, 230] on div "CAMDON KALEB [PERSON_NAME] [PERSON_NAME] GREYSON JANDAAA [PERSON_NAME] [PERSON_…" at bounding box center [497, 307] width 943 height 384
click at [450, 234] on div "CAMDON KALEB [PERSON_NAME] [PERSON_NAME] GREYSON JANDAAA [PERSON_NAME] [PERSON_…" at bounding box center [497, 307] width 943 height 384
click at [450, 236] on div "CAMDON KALEB [PERSON_NAME] [PERSON_NAME] GREYSON JANDAAA [PERSON_NAME] [PERSON_…" at bounding box center [497, 307] width 943 height 384
click at [449, 238] on div "CAMDON KALEB [PERSON_NAME] [PERSON_NAME] GREYSON JANDAAA [PERSON_NAME] [PERSON_…" at bounding box center [497, 307] width 943 height 384
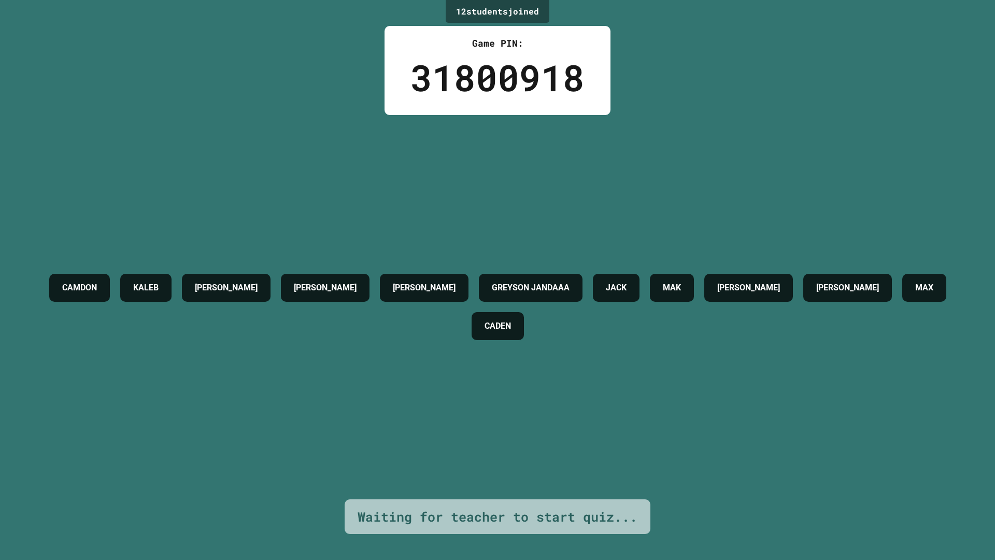
click at [449, 238] on div "CAMDON KALEB [PERSON_NAME] [PERSON_NAME] GREYSON JANDAAA [PERSON_NAME] [PERSON_…" at bounding box center [497, 307] width 943 height 384
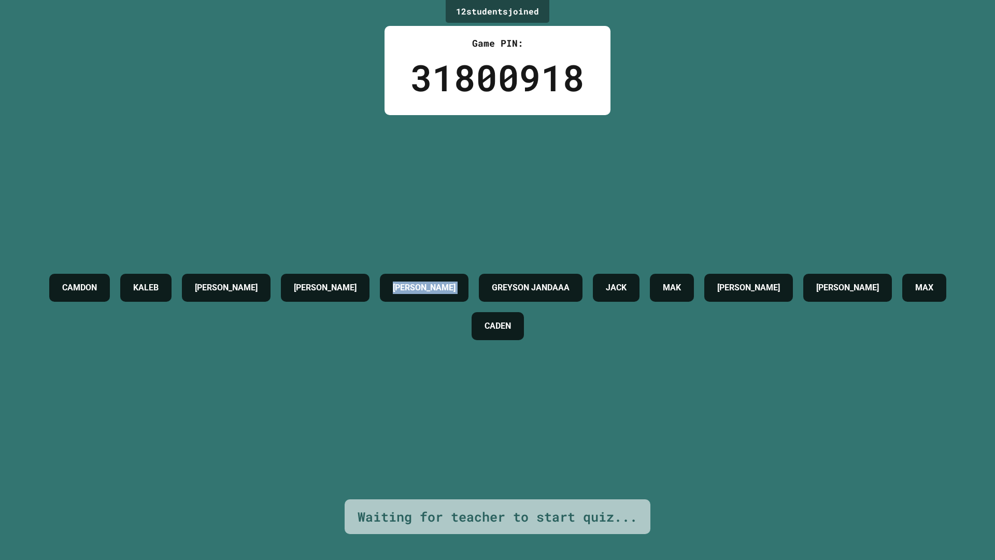
click at [449, 238] on div "CAMDON KALEB [PERSON_NAME] [PERSON_NAME] GREYSON JANDAAA [PERSON_NAME] [PERSON_…" at bounding box center [497, 307] width 943 height 384
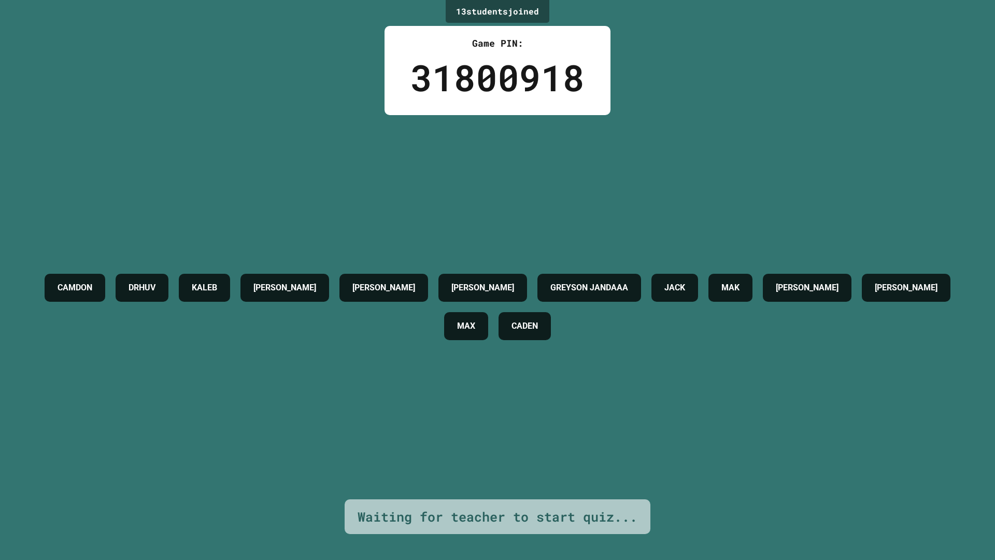
click at [494, 345] on div "[PERSON_NAME] KALEB [PERSON_NAME] [PERSON_NAME] GREYSON JANDAAA [PERSON_NAME] […" at bounding box center [497, 306] width 943 height 77
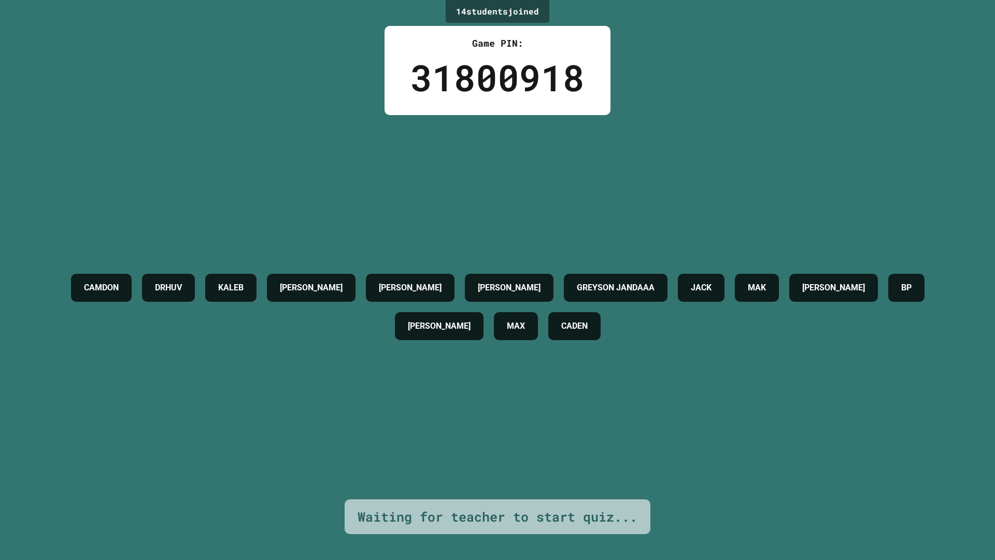
click at [458, 386] on div "[PERSON_NAME] KALEB [PERSON_NAME] [PERSON_NAME] GREYSON JANDAAA [PERSON_NAME] […" at bounding box center [497, 307] width 943 height 384
click at [459, 402] on div "[PERSON_NAME] KALEB [PERSON_NAME] [PERSON_NAME] GREYSON JANDAAA [PERSON_NAME] […" at bounding box center [497, 307] width 943 height 384
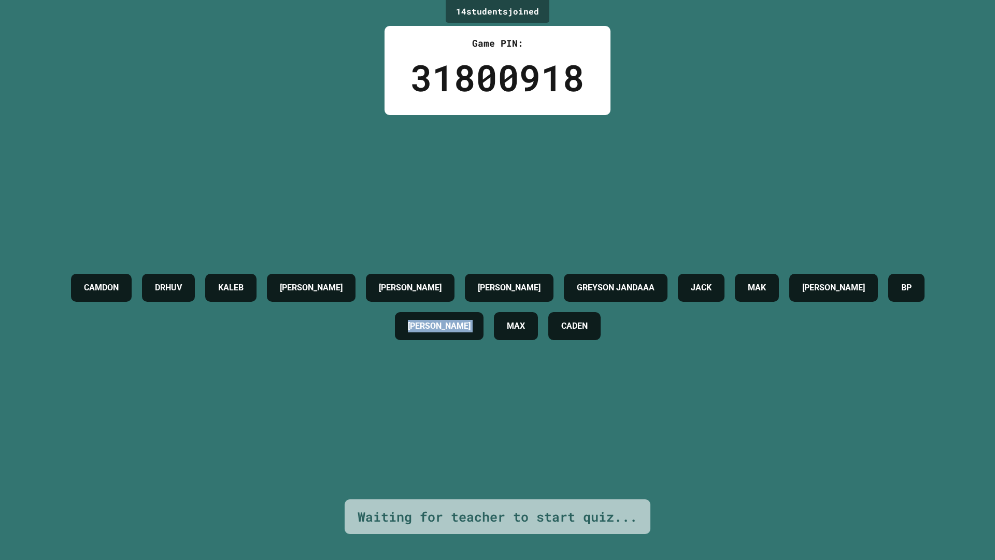
click at [459, 402] on div "[PERSON_NAME] KALEB [PERSON_NAME] [PERSON_NAME] GREYSON JANDAAA [PERSON_NAME] […" at bounding box center [497, 307] width 943 height 384
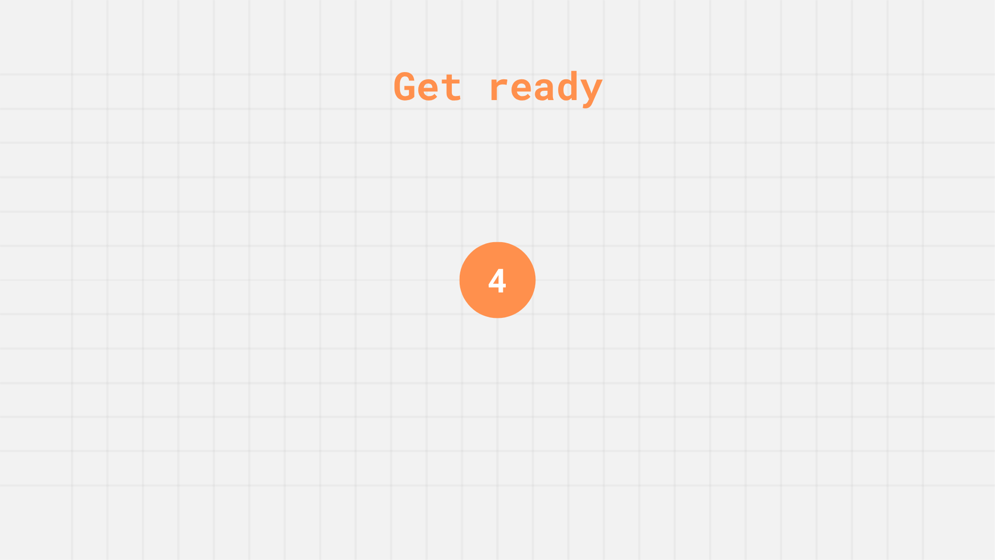
click at [491, 255] on div "4" at bounding box center [498, 280] width 20 height 50
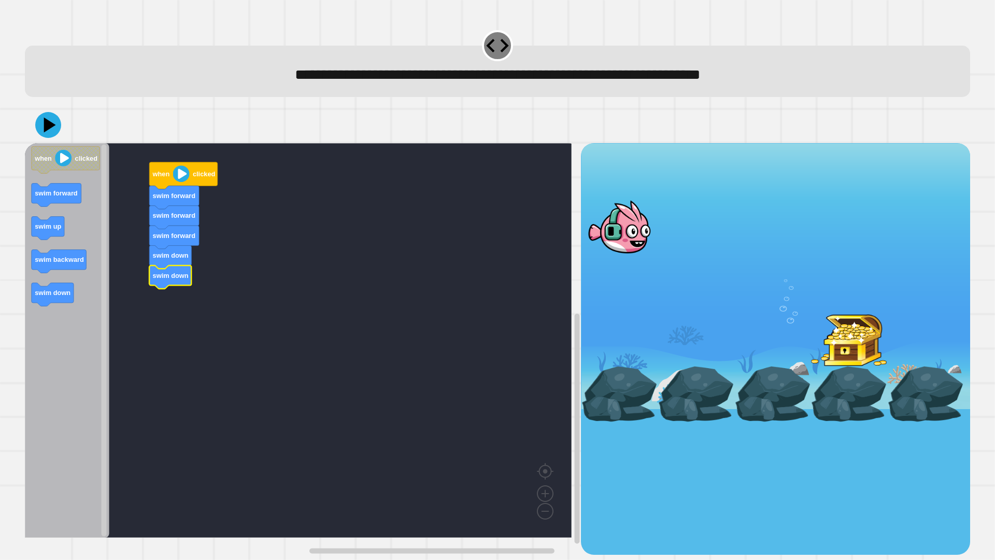
click at [185, 185] on icon "Blockly Workspace" at bounding box center [183, 175] width 68 height 27
click at [48, 133] on icon at bounding box center [48, 124] width 31 height 31
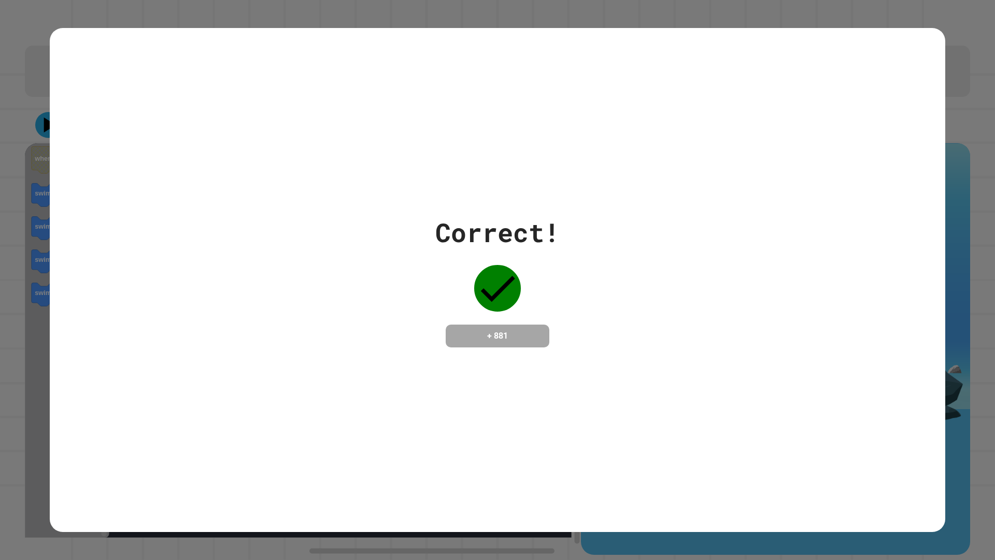
click at [389, 308] on div "Correct! + 881" at bounding box center [498, 280] width 896 height 134
click at [389, 307] on div "Correct! + 881" at bounding box center [498, 280] width 896 height 134
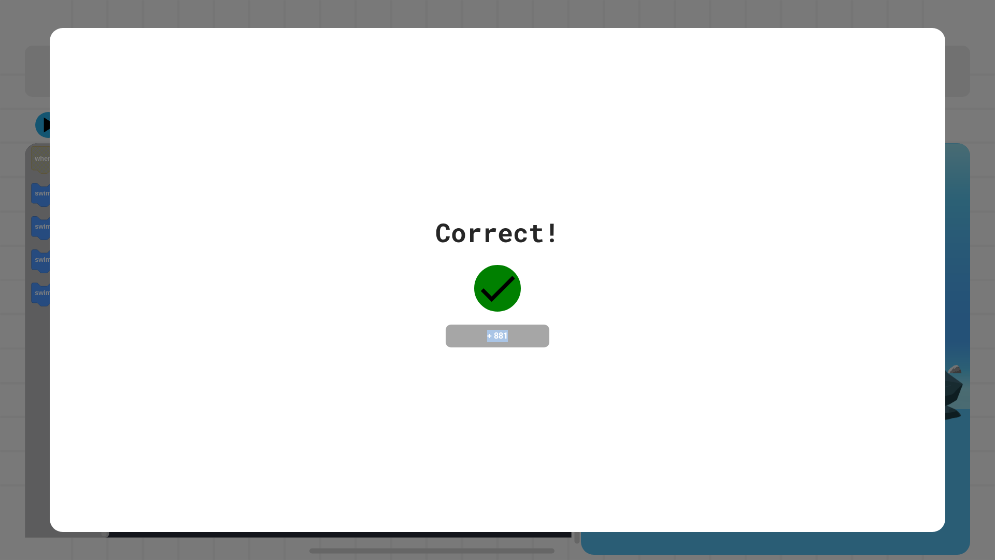
click at [389, 307] on div "Correct! + 881" at bounding box center [498, 280] width 896 height 134
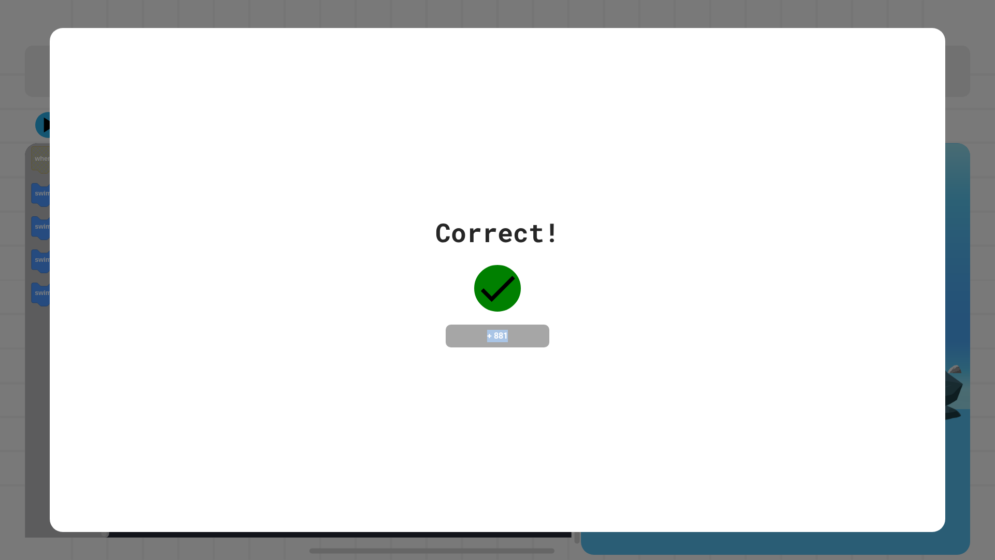
click at [389, 307] on div "Correct! + 881" at bounding box center [498, 280] width 896 height 134
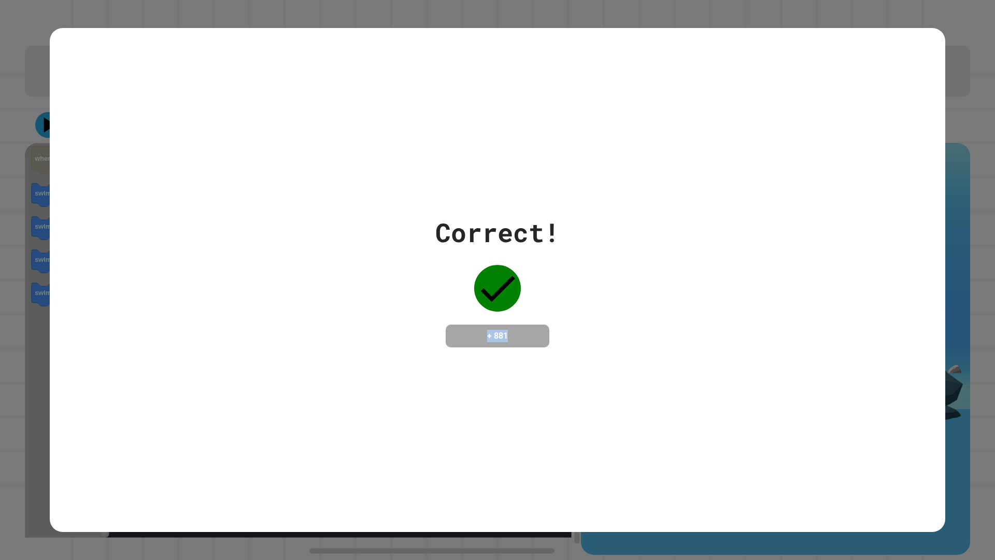
click at [389, 307] on div "Correct! + 881" at bounding box center [498, 280] width 896 height 134
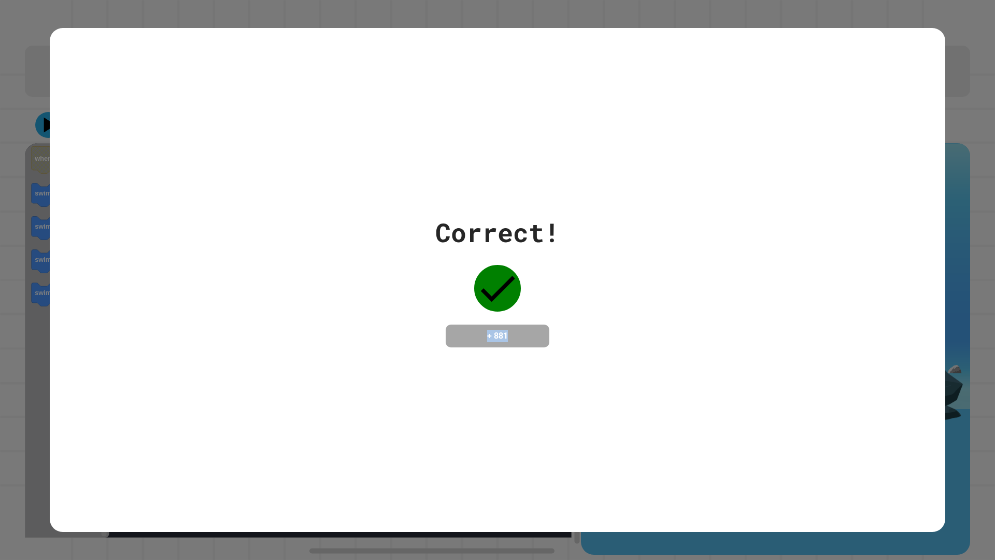
click at [389, 307] on div "Correct! + 881" at bounding box center [498, 280] width 896 height 134
click at [364, 303] on div "Correct! + 881" at bounding box center [498, 280] width 896 height 134
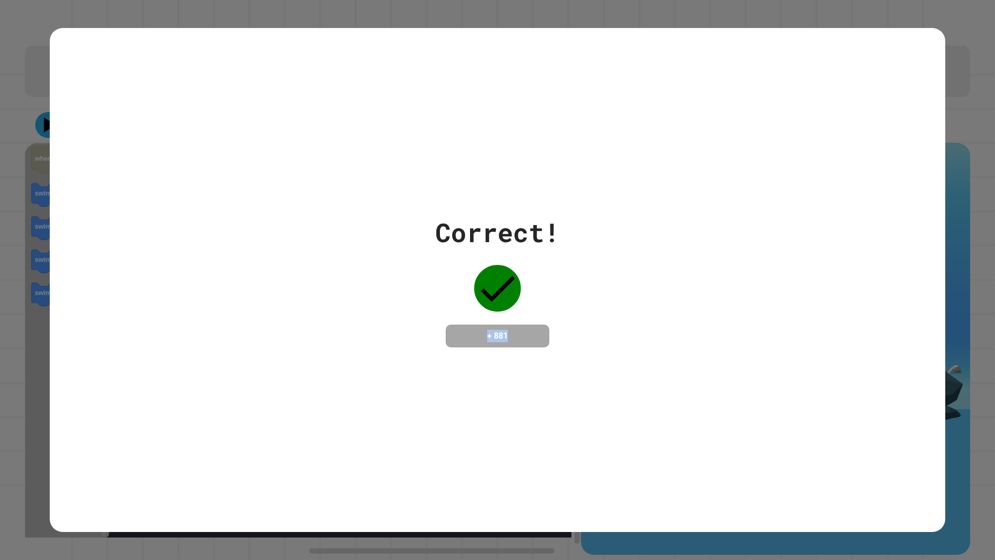
click at [364, 303] on div "Correct! + 881" at bounding box center [498, 280] width 896 height 134
click at [363, 304] on div "Correct! + 881" at bounding box center [498, 280] width 896 height 134
click at [381, 307] on div "Correct! + 881" at bounding box center [498, 280] width 896 height 134
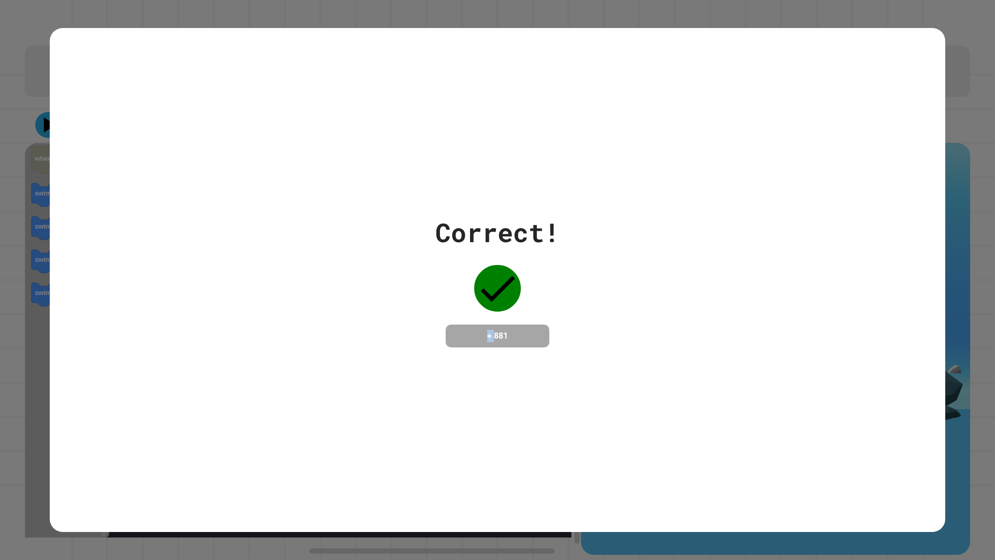
click at [381, 307] on div "Correct! + 881" at bounding box center [498, 280] width 896 height 134
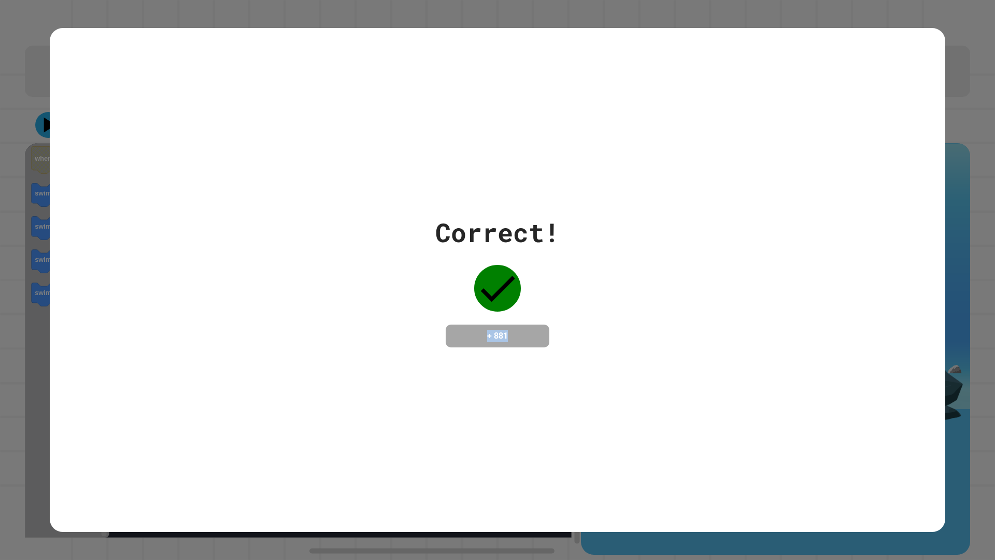
click at [381, 307] on div "Correct! + 881" at bounding box center [498, 280] width 896 height 134
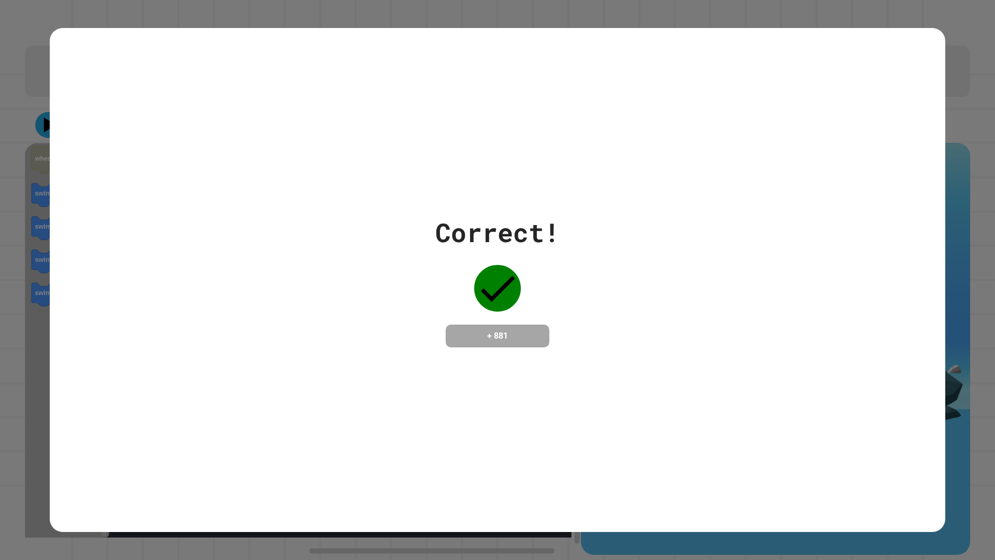
click at [381, 307] on div "Correct! + 881" at bounding box center [498, 280] width 896 height 134
click at [381, 313] on div "Correct! + 881" at bounding box center [498, 280] width 896 height 134
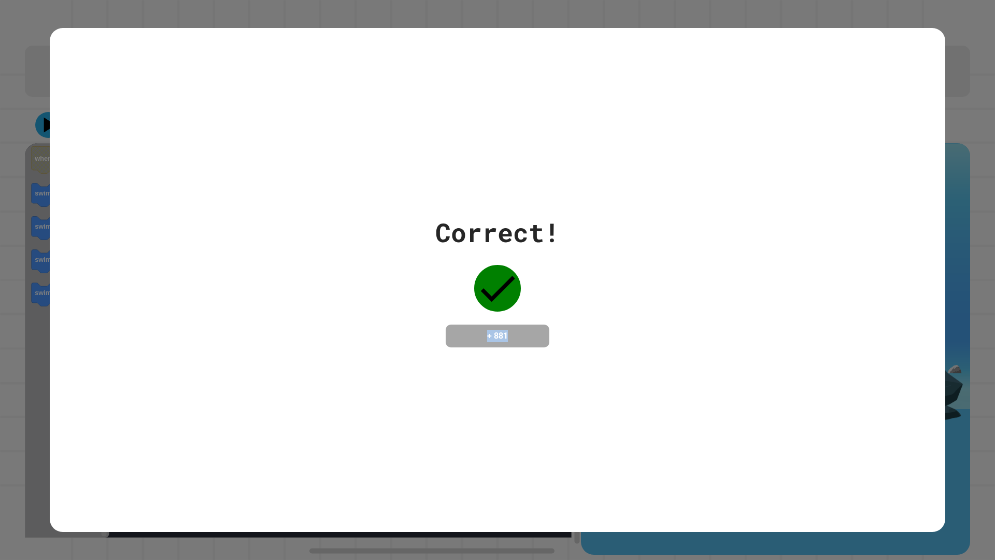
click at [381, 313] on div "Correct! + 881" at bounding box center [498, 280] width 896 height 134
click at [380, 320] on div "Correct! + 881" at bounding box center [498, 280] width 896 height 134
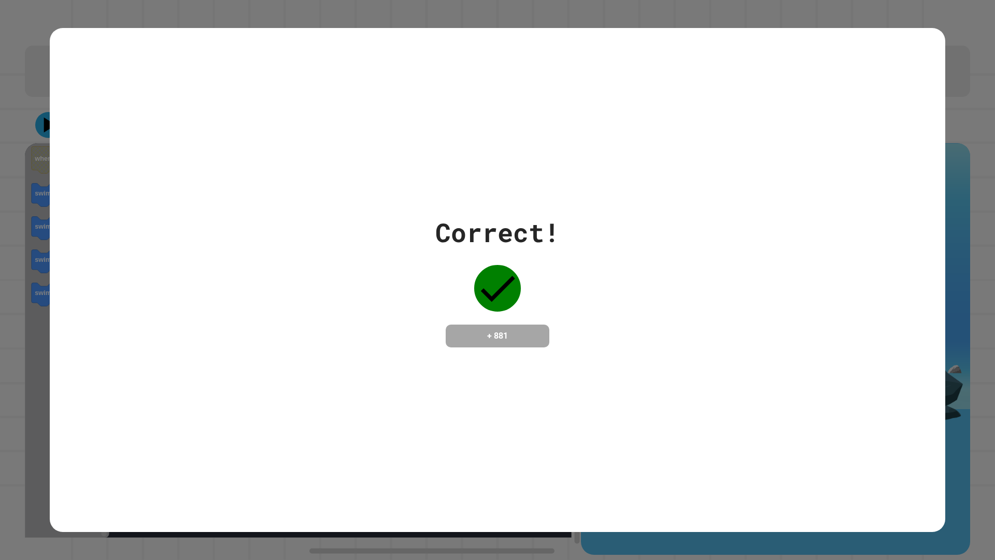
click at [416, 378] on div "Correct! + 881" at bounding box center [498, 280] width 896 height 504
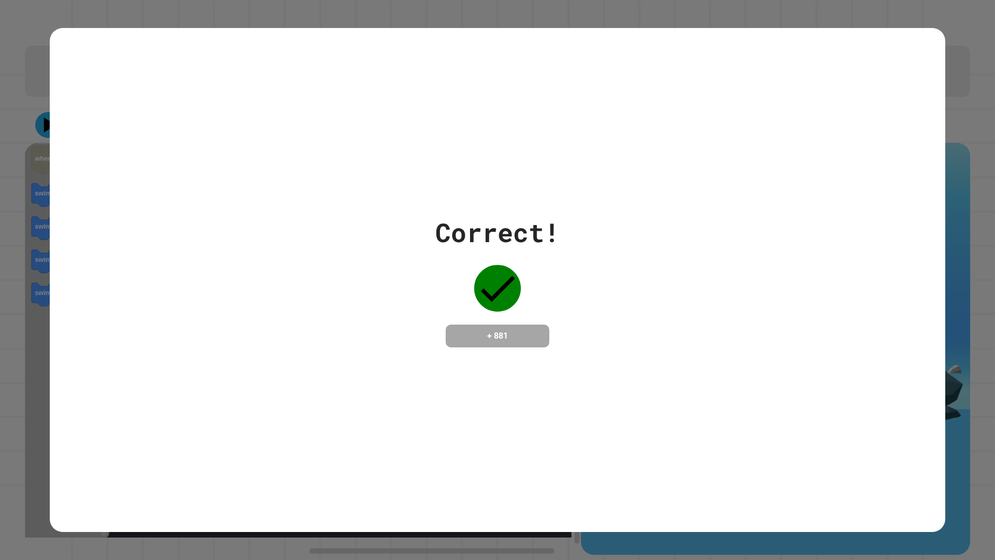
click at [478, 249] on div "Correct! + 881" at bounding box center [497, 280] width 124 height 134
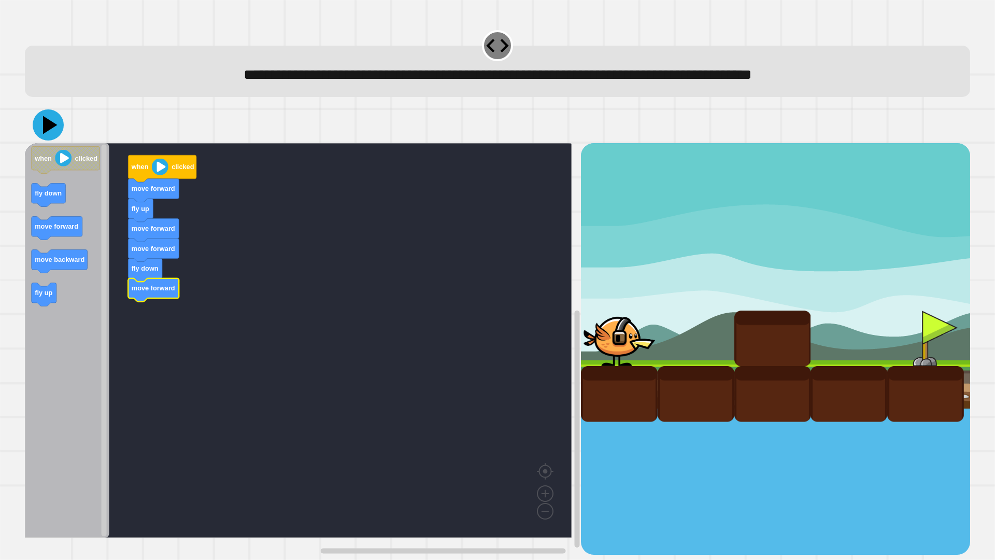
click at [38, 126] on icon at bounding box center [48, 124] width 31 height 31
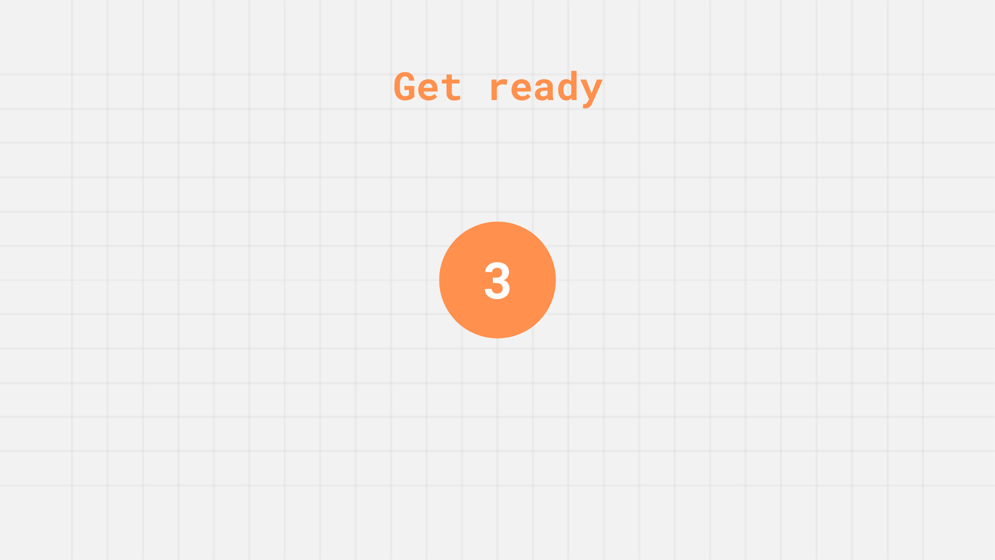
click at [176, 303] on div "Get ready 3" at bounding box center [497, 280] width 995 height 560
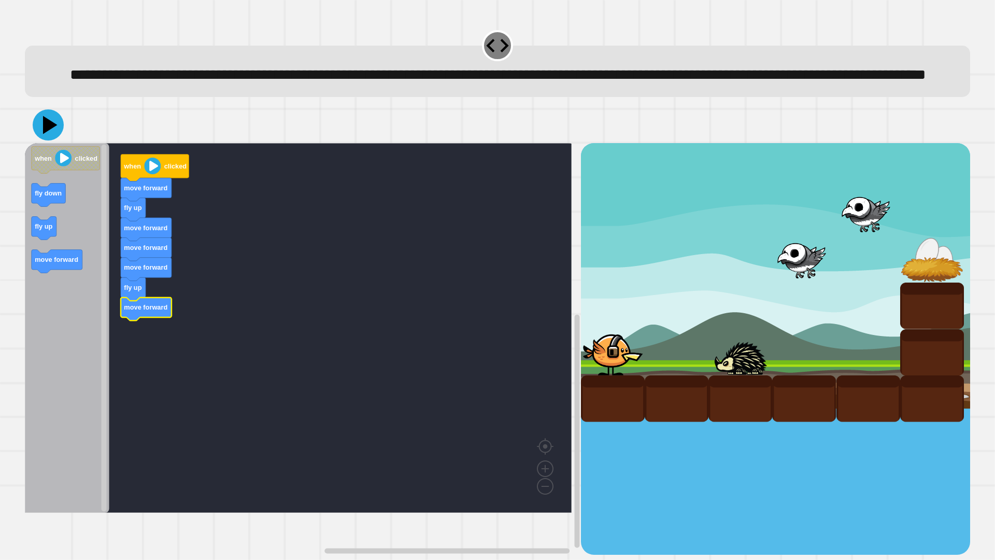
click at [49, 140] on icon at bounding box center [48, 124] width 31 height 31
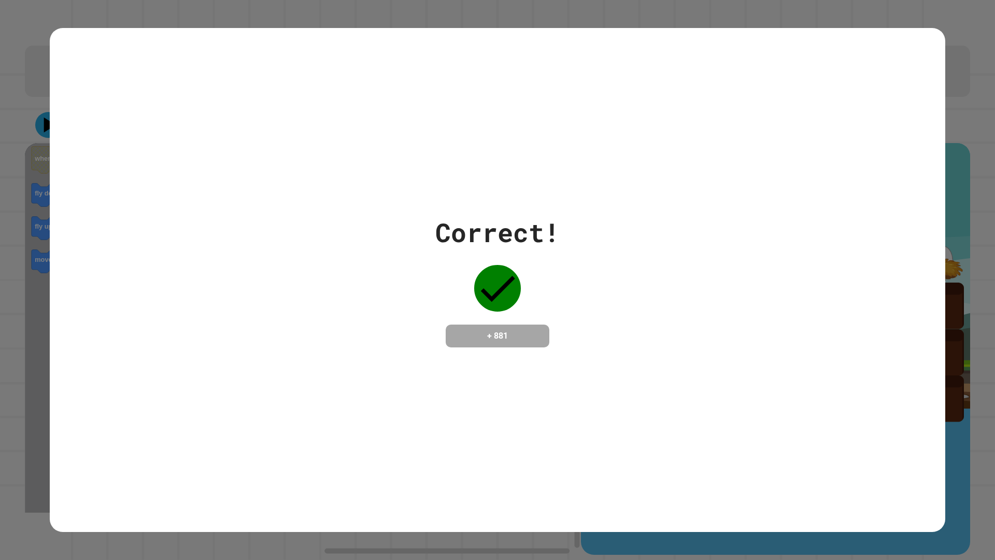
click at [312, 295] on div "Correct! + 881" at bounding box center [498, 280] width 896 height 134
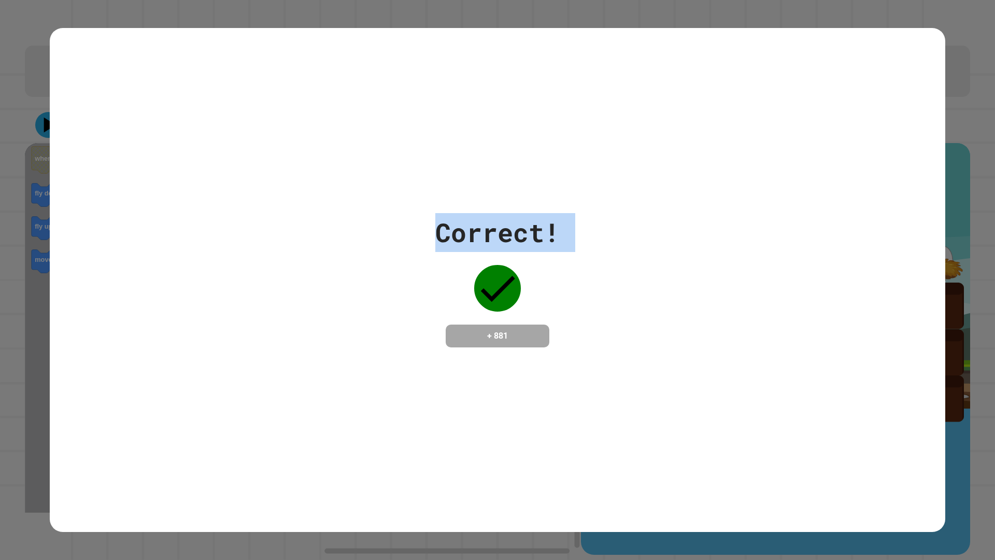
click at [312, 295] on div "Correct! + 881" at bounding box center [498, 280] width 896 height 134
click at [372, 339] on div "Correct! + 881" at bounding box center [498, 280] width 896 height 134
click at [371, 322] on div "Correct! + 881" at bounding box center [498, 280] width 896 height 134
click at [369, 322] on div "Correct! + 881" at bounding box center [498, 280] width 896 height 134
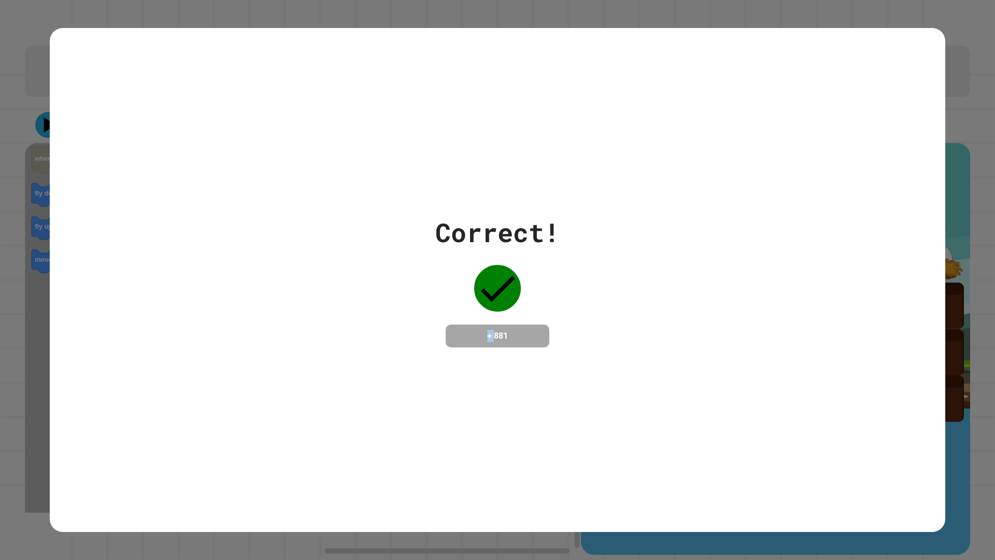
click at [369, 322] on div "Correct! + 881" at bounding box center [498, 280] width 896 height 134
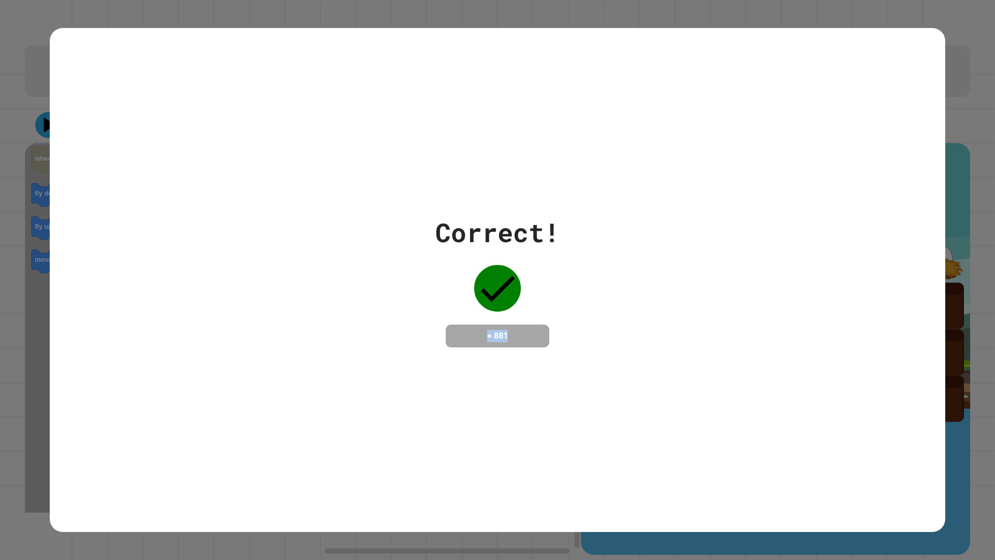
click at [369, 322] on div "Correct! + 881" at bounding box center [498, 280] width 896 height 134
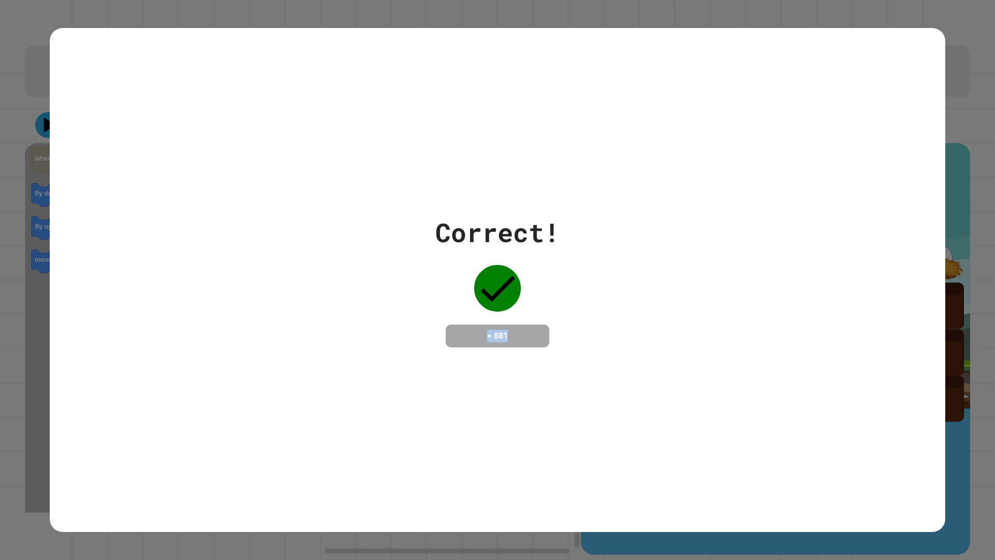
click at [369, 322] on div "Correct! + 881" at bounding box center [498, 280] width 896 height 134
click at [368, 327] on div "Correct! + 881" at bounding box center [498, 280] width 896 height 134
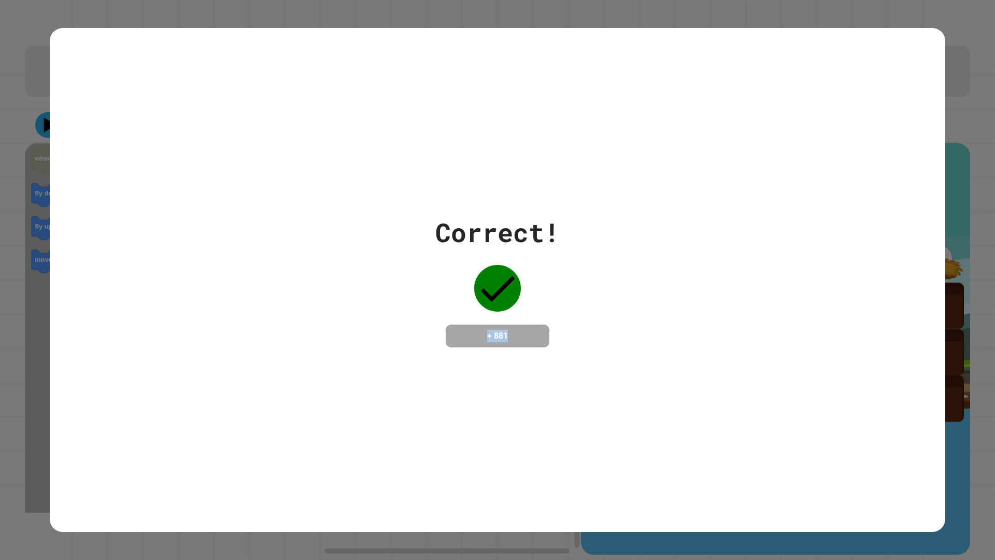
click at [368, 327] on div "Correct! + 881" at bounding box center [498, 280] width 896 height 134
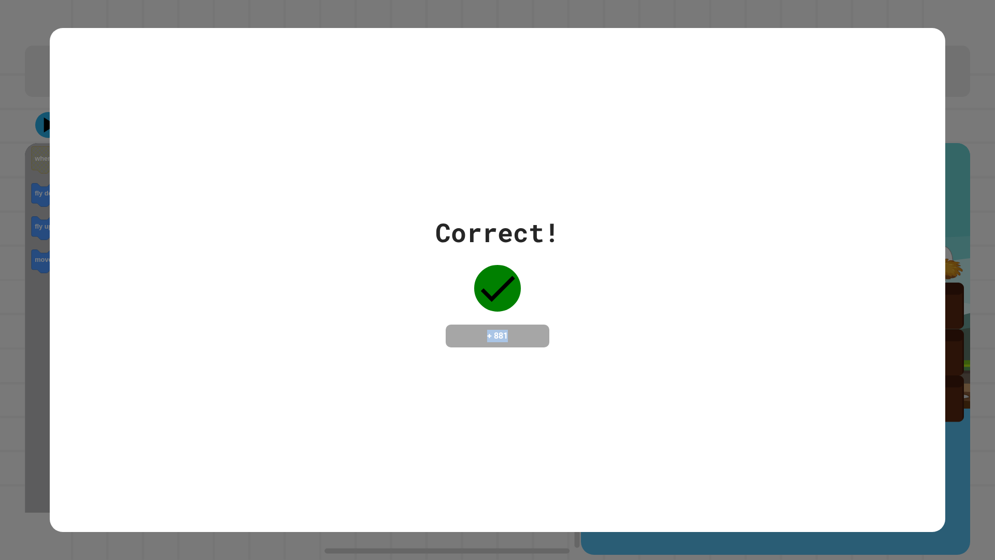
click at [344, 322] on div "Correct! + 881" at bounding box center [498, 280] width 896 height 134
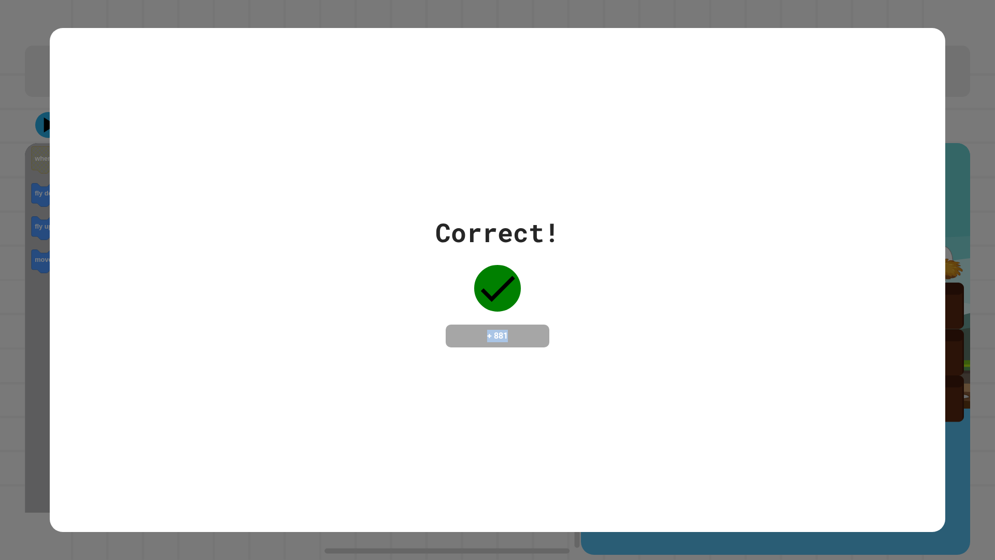
click at [344, 322] on div "Correct! + 881" at bounding box center [498, 280] width 896 height 134
click at [346, 322] on div "Correct! + 881" at bounding box center [498, 280] width 896 height 134
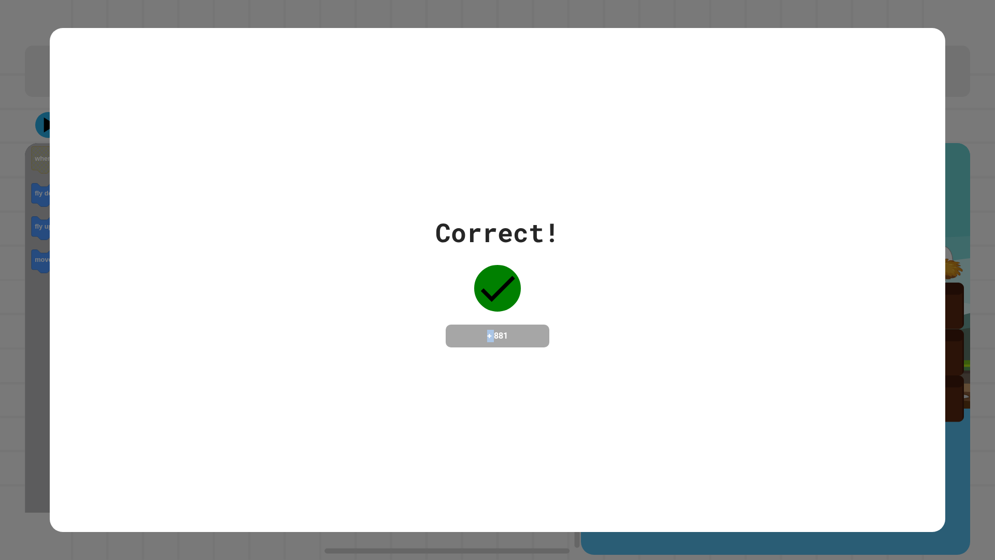
click at [346, 322] on div "Correct! + 881" at bounding box center [498, 280] width 896 height 134
click at [345, 323] on div "Correct! + 881" at bounding box center [498, 280] width 896 height 134
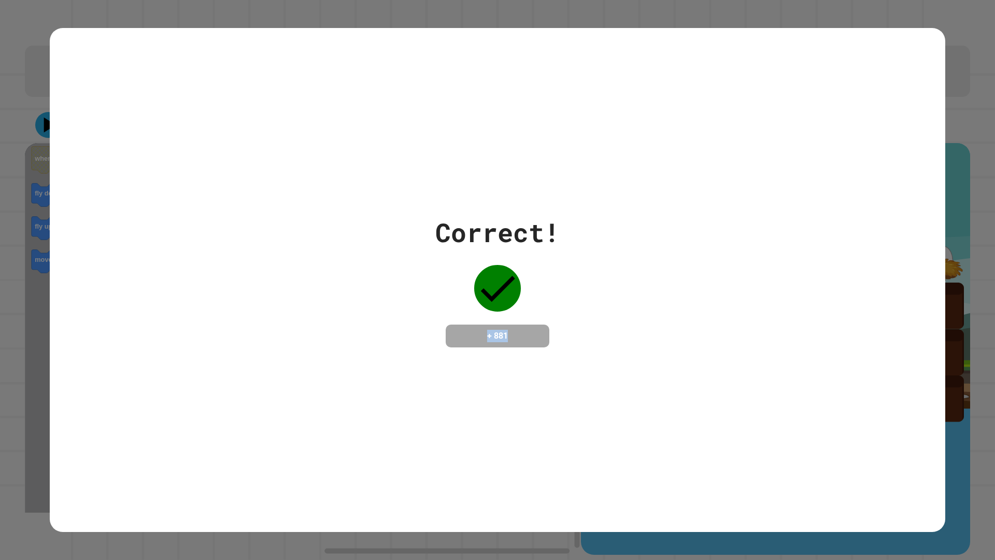
click at [345, 323] on div "Correct! + 881" at bounding box center [498, 280] width 896 height 134
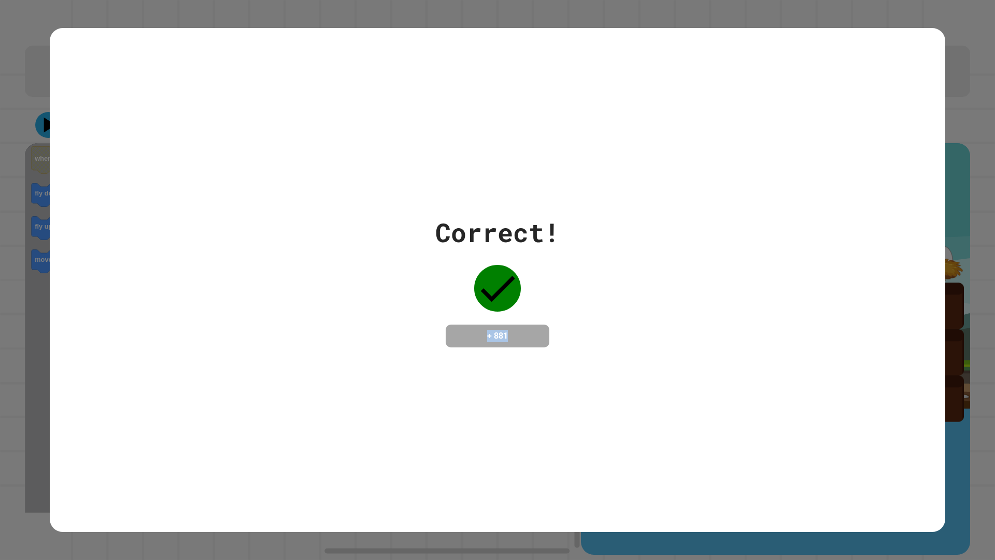
click at [308, 264] on div "Correct! + 881" at bounding box center [498, 280] width 896 height 134
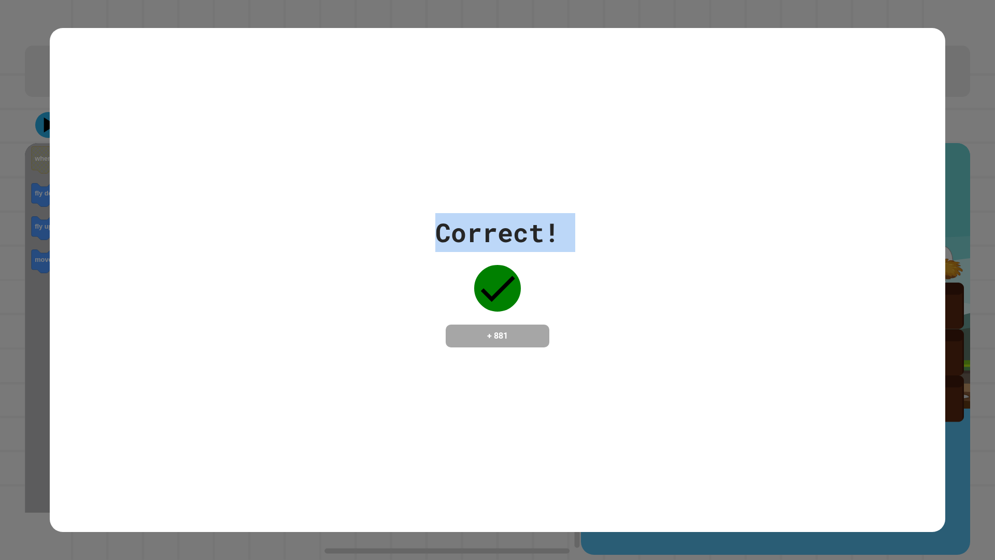
click at [308, 264] on div "Correct! + 881" at bounding box center [498, 280] width 896 height 134
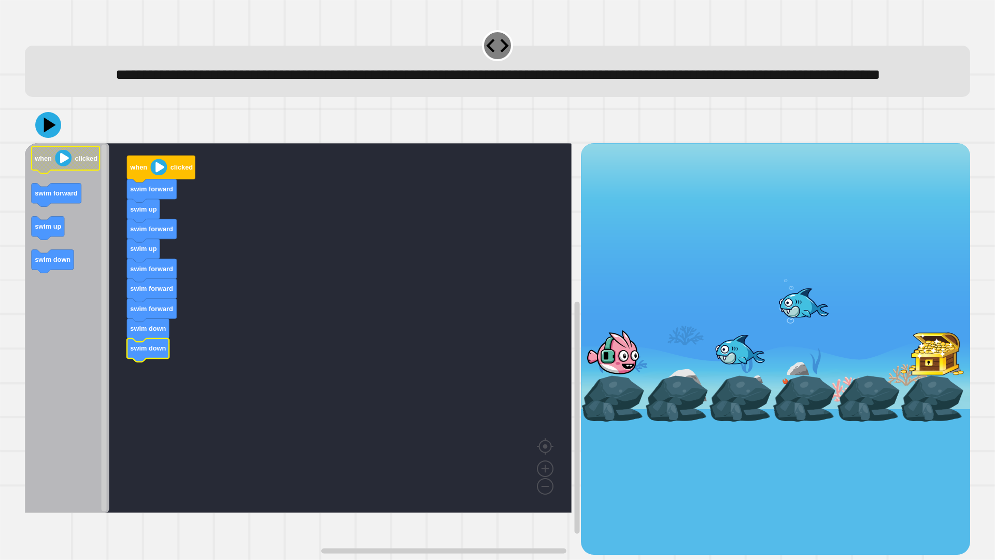
click at [55, 138] on icon at bounding box center [48, 125] width 26 height 26
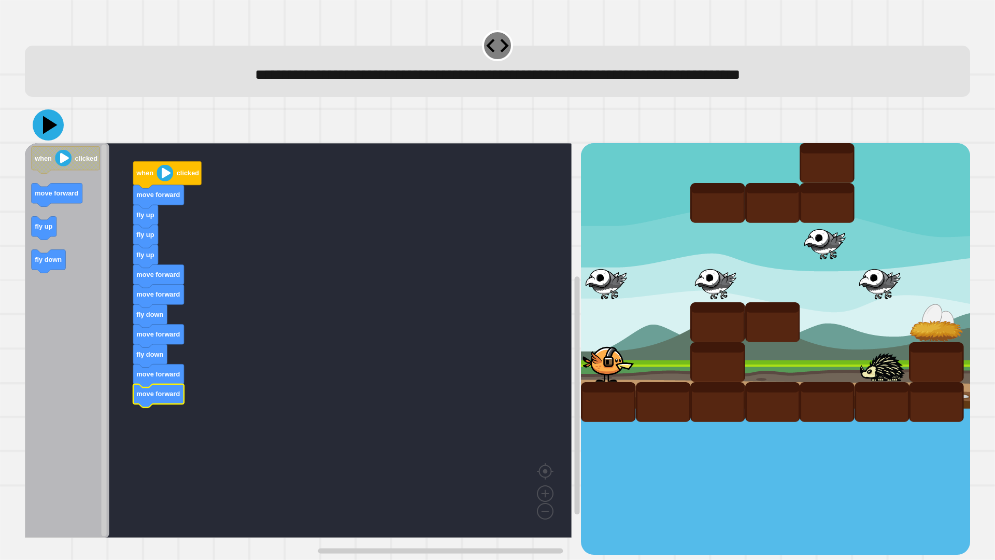
click at [45, 133] on icon at bounding box center [50, 125] width 15 height 18
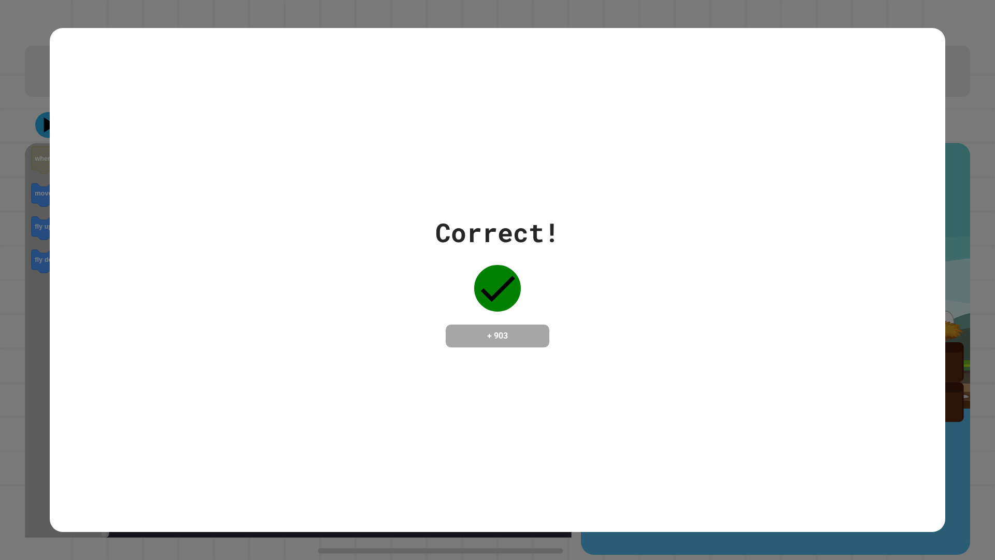
click at [402, 394] on div "Correct! + 903" at bounding box center [498, 280] width 896 height 504
click at [401, 394] on div "Correct! + 903" at bounding box center [498, 280] width 896 height 504
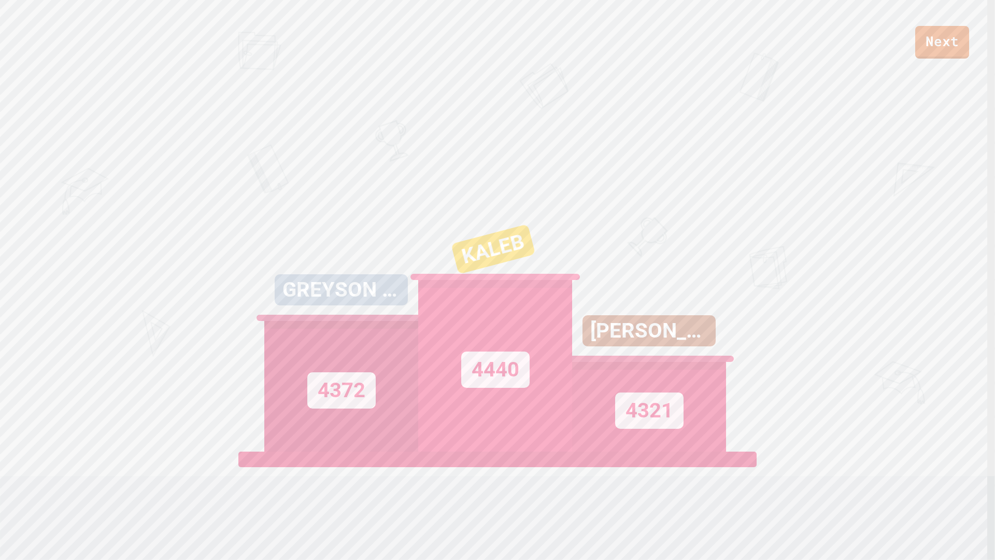
click at [499, 347] on div "4440" at bounding box center [495, 366] width 154 height 172
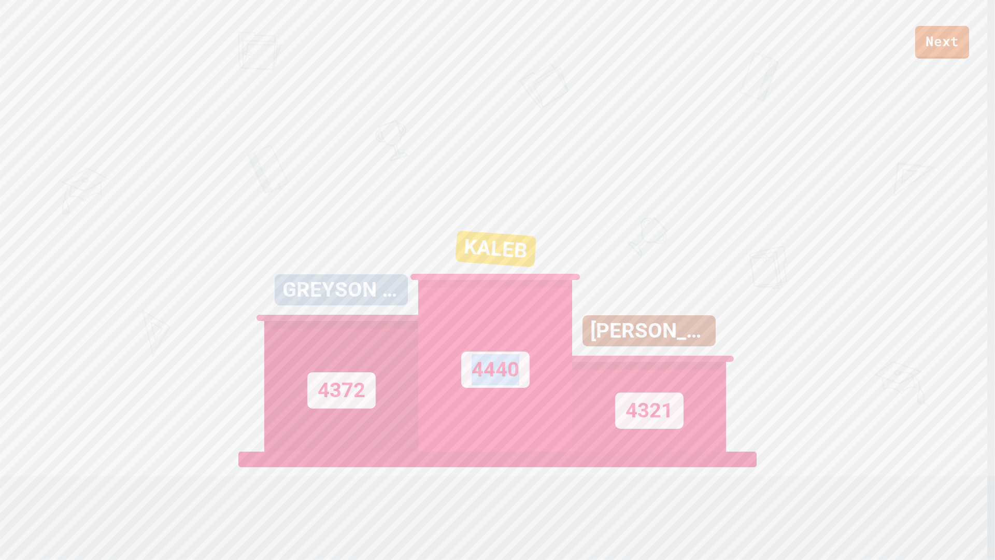
click at [499, 347] on div "4440" at bounding box center [495, 366] width 154 height 172
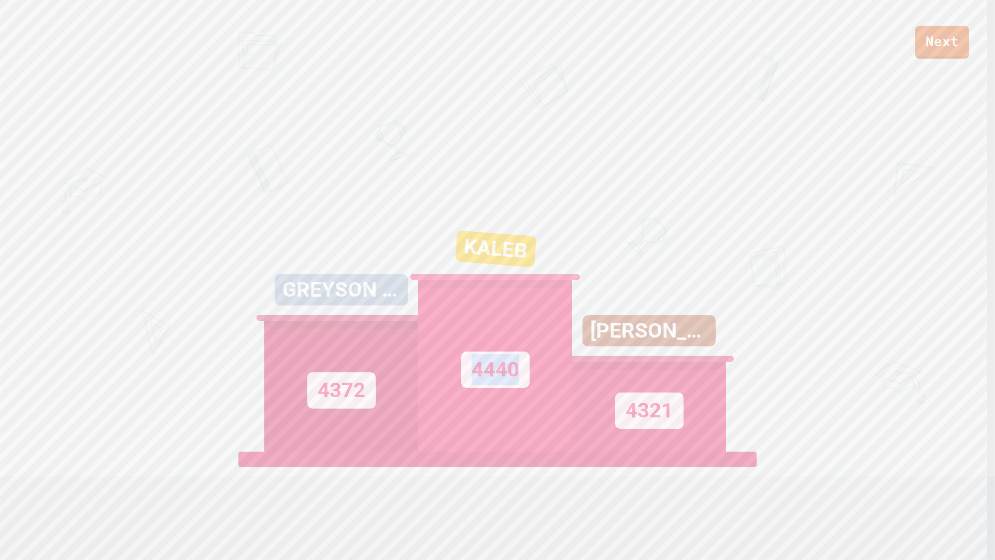
click at [499, 347] on div "4440" at bounding box center [495, 366] width 154 height 172
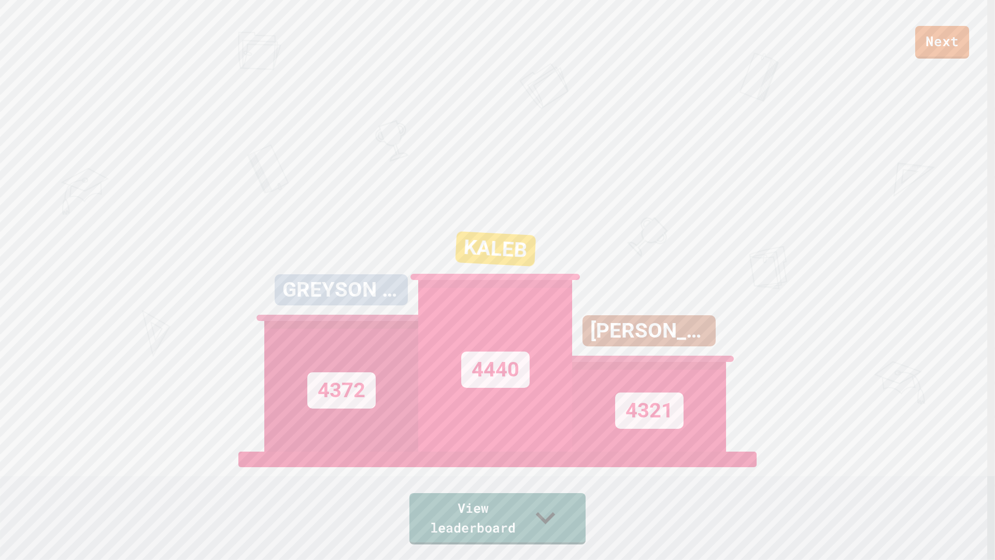
click at [778, 118] on div "Next GREYSON JANDAAA 4372 KALEB 4440 [PERSON_NAME] 4321 View leaderboard" at bounding box center [497, 280] width 995 height 560
click at [566, 472] on icon at bounding box center [546, 517] width 39 height 41
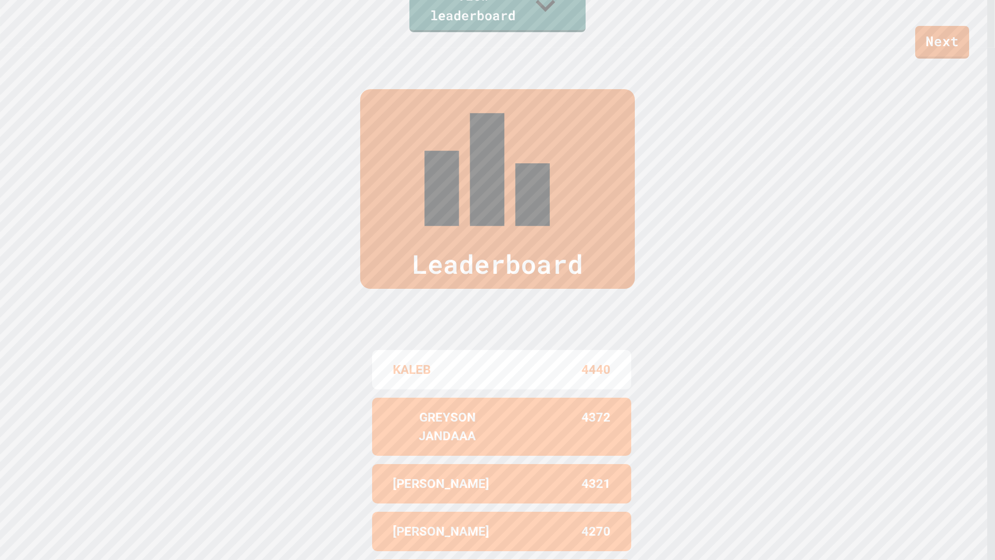
scroll to position [564, 0]
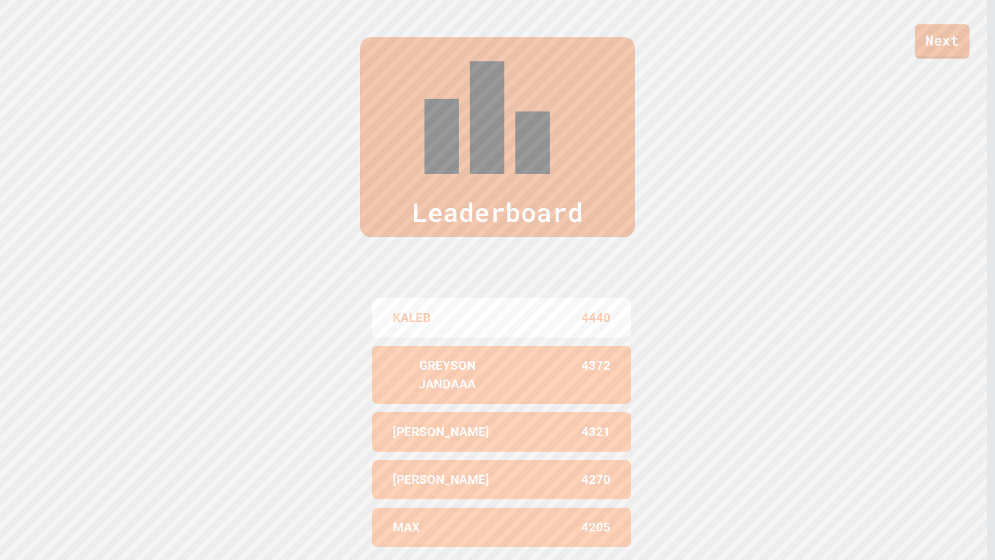
click at [963, 43] on link "Next" at bounding box center [942, 41] width 54 height 34
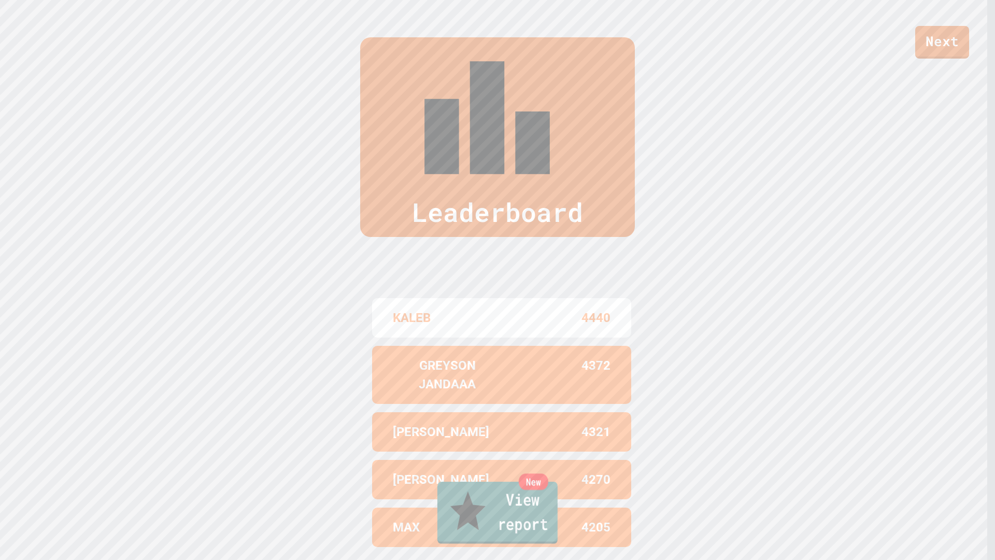
click at [544, 472] on div "New" at bounding box center [534, 481] width 30 height 16
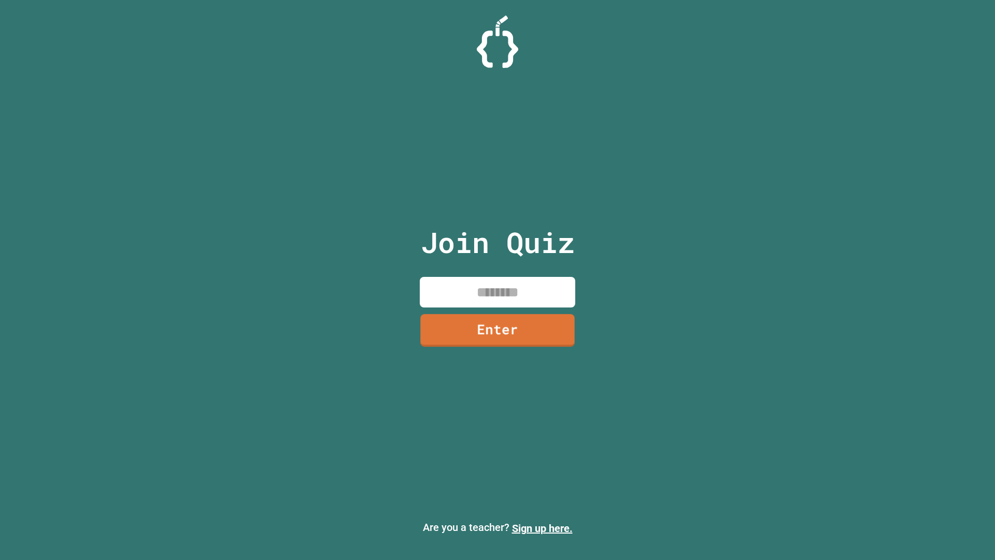
click at [522, 290] on input at bounding box center [497, 292] width 155 height 31
type input "*"
type input "********"
click at [537, 341] on link "Enter" at bounding box center [497, 330] width 157 height 33
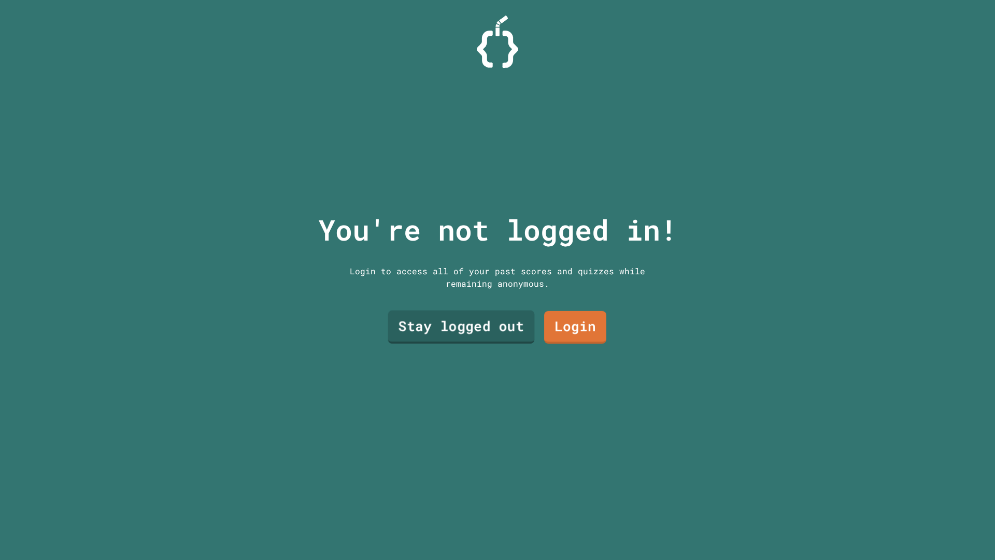
click at [516, 330] on link "Stay logged out" at bounding box center [461, 326] width 147 height 33
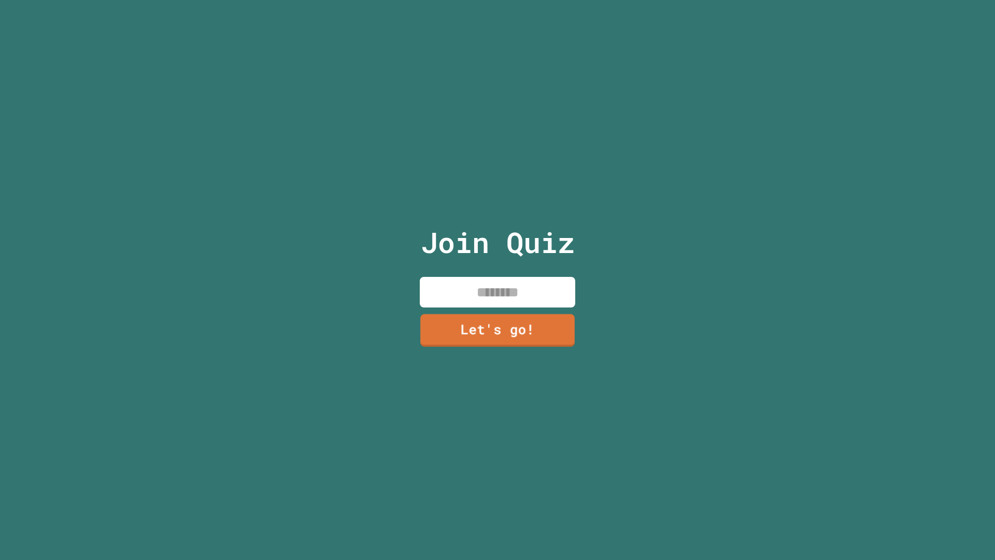
click at [535, 294] on input at bounding box center [497, 292] width 155 height 31
type input "*****"
click at [532, 321] on link "Let's go!" at bounding box center [498, 329] width 146 height 34
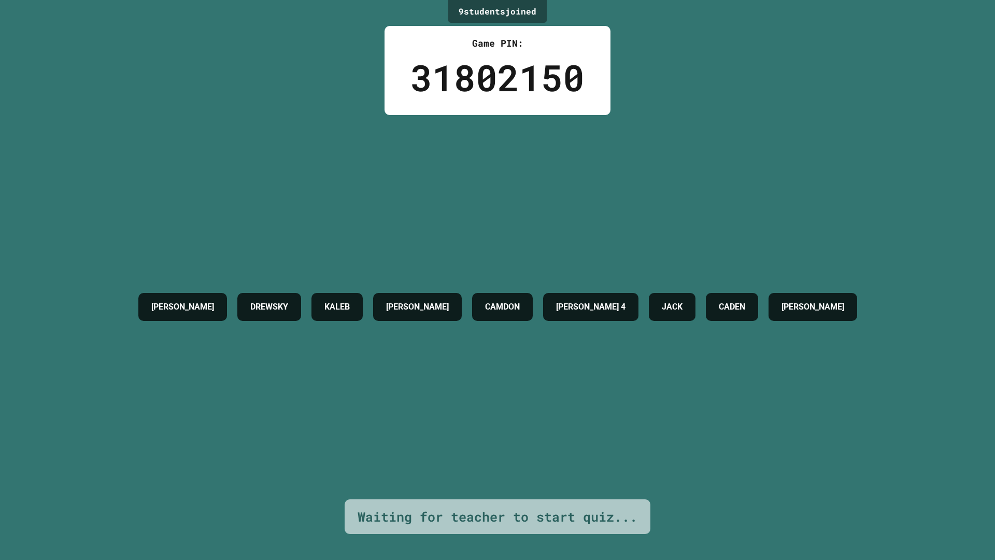
click at [529, 341] on div "[PERSON_NAME] DREWSKY [PERSON_NAME] [PERSON_NAME] 4 [PERSON_NAME] [PERSON_NAME]" at bounding box center [497, 307] width 729 height 384
click at [502, 366] on div "[PERSON_NAME] DREWSKY [PERSON_NAME] [PERSON_NAME] 4 [PERSON_NAME] [PERSON_NAME]" at bounding box center [497, 307] width 729 height 384
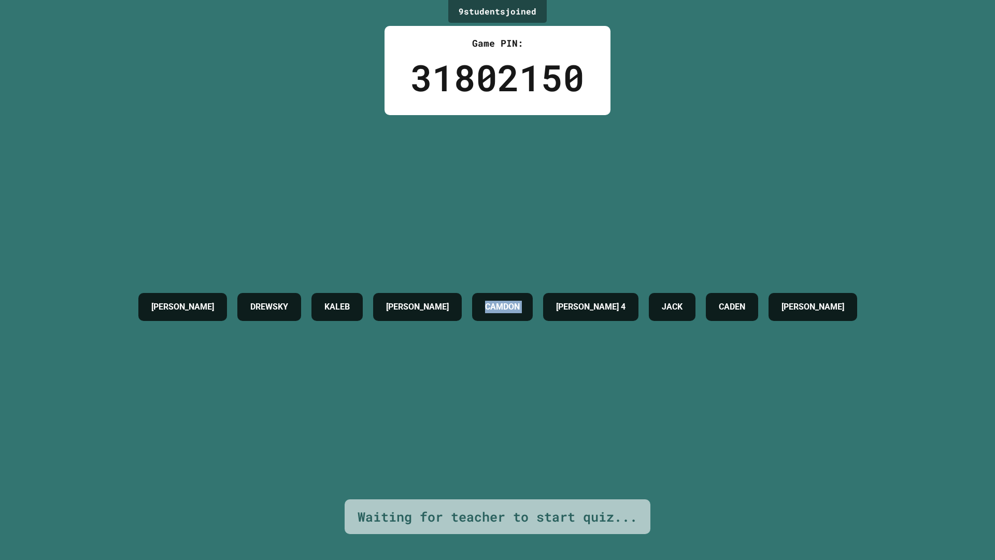
click at [502, 366] on div "[PERSON_NAME] DREWSKY [PERSON_NAME] [PERSON_NAME] 4 [PERSON_NAME] [PERSON_NAME]" at bounding box center [497, 307] width 729 height 384
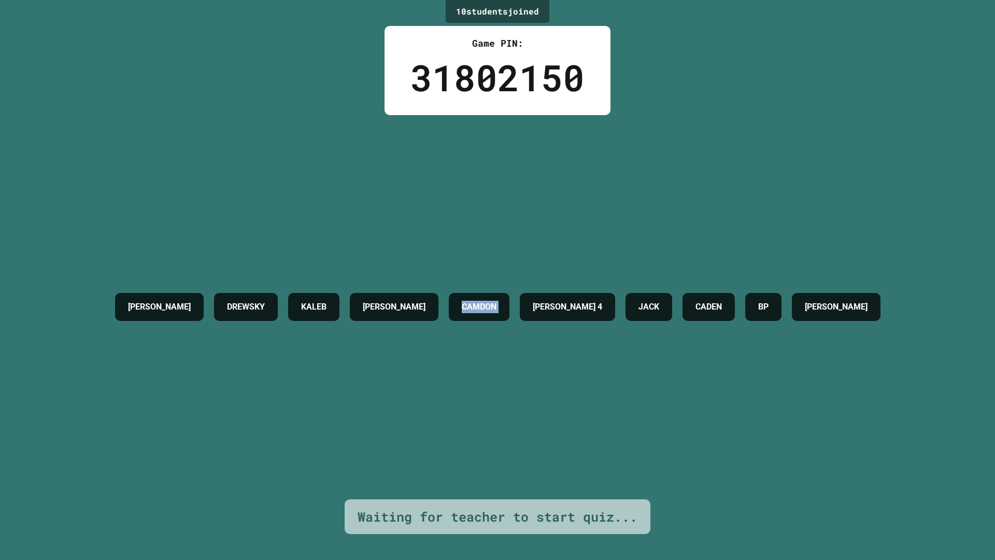
click at [501, 366] on div "[PERSON_NAME] DREWSKY [PERSON_NAME] [PERSON_NAME] 4 [PERSON_NAME] BP [PERSON_NA…" at bounding box center [498, 307] width 776 height 384
click at [488, 253] on div "[PERSON_NAME] DREWSKY [PERSON_NAME] [PERSON_NAME] 4 [PERSON_NAME] BP [PERSON_NA…" at bounding box center [498, 307] width 776 height 384
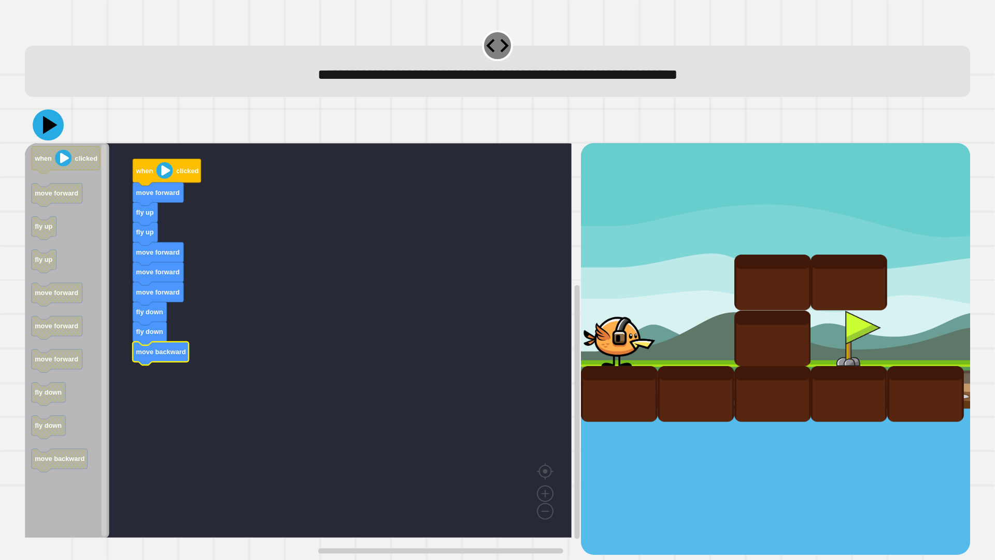
click at [44, 127] on icon at bounding box center [48, 124] width 31 height 31
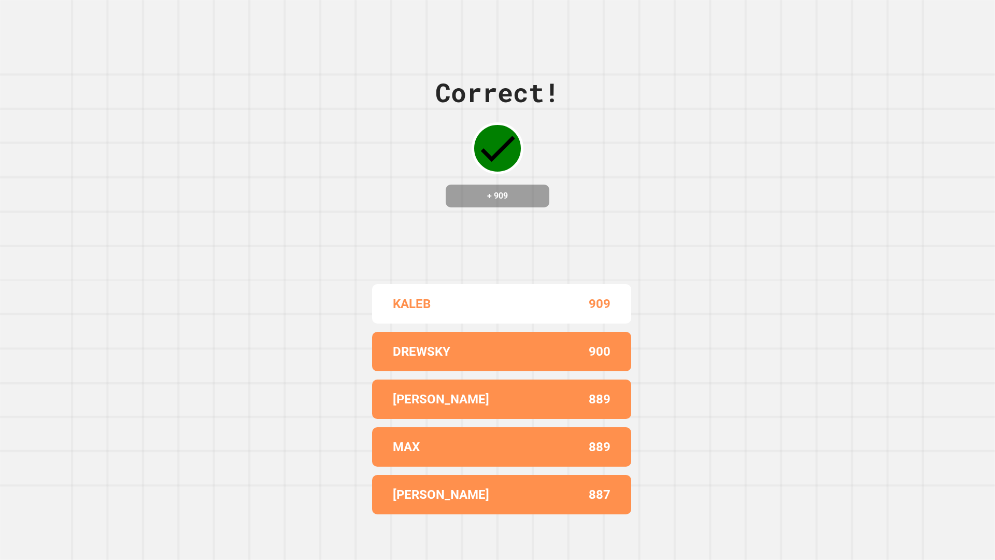
click at [414, 450] on div "MAX 889" at bounding box center [501, 446] width 259 height 39
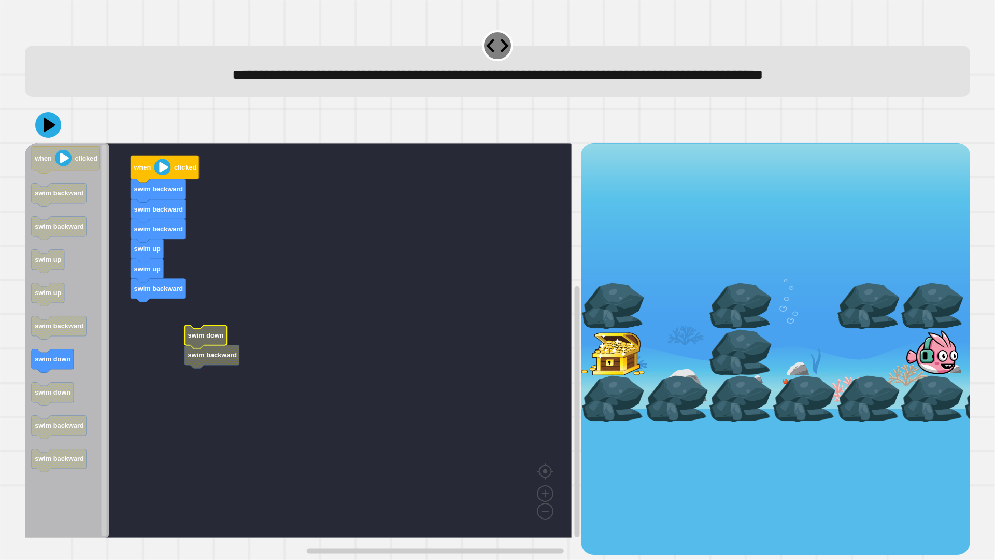
click at [152, 318] on rect "Blockly Workspace" at bounding box center [298, 340] width 547 height 394
click at [206, 362] on icon "Blockly Workspace" at bounding box center [212, 356] width 55 height 23
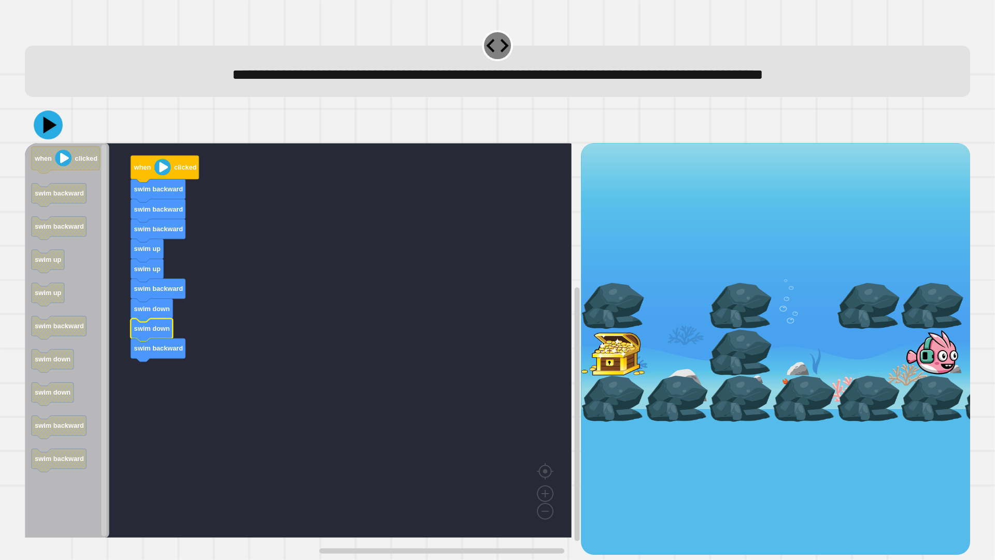
click at [56, 126] on icon at bounding box center [48, 124] width 29 height 29
click at [41, 123] on icon at bounding box center [48, 124] width 31 height 31
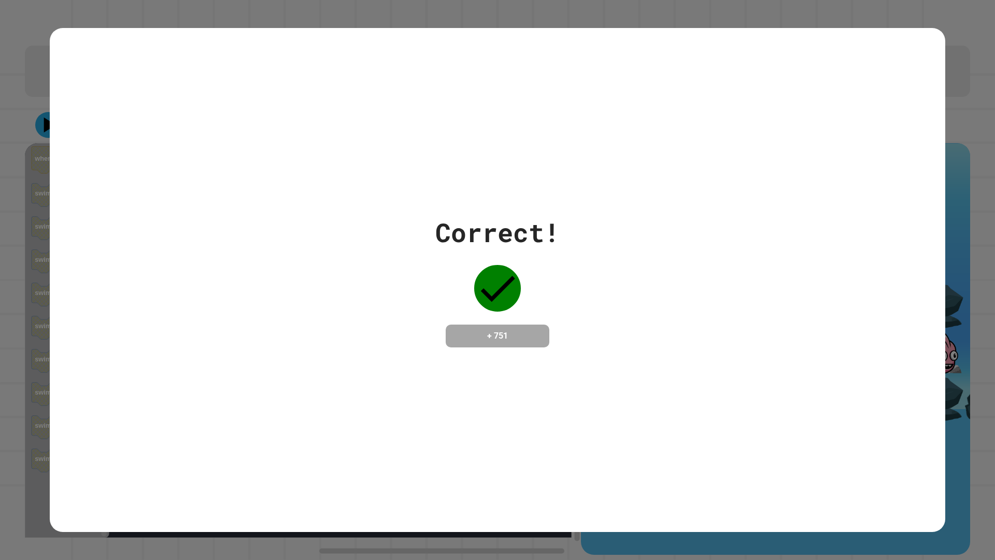
click at [463, 301] on div "Correct! + 751" at bounding box center [497, 280] width 124 height 134
click at [462, 302] on div "Correct! + 751" at bounding box center [497, 280] width 124 height 134
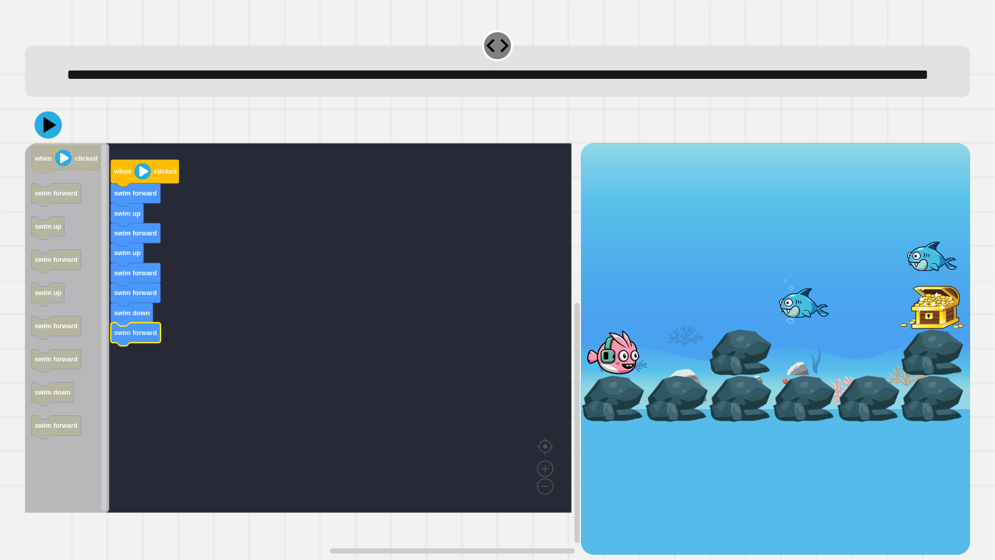
click at [57, 139] on div at bounding box center [497, 125] width 945 height 36
click at [53, 134] on icon at bounding box center [50, 125] width 15 height 18
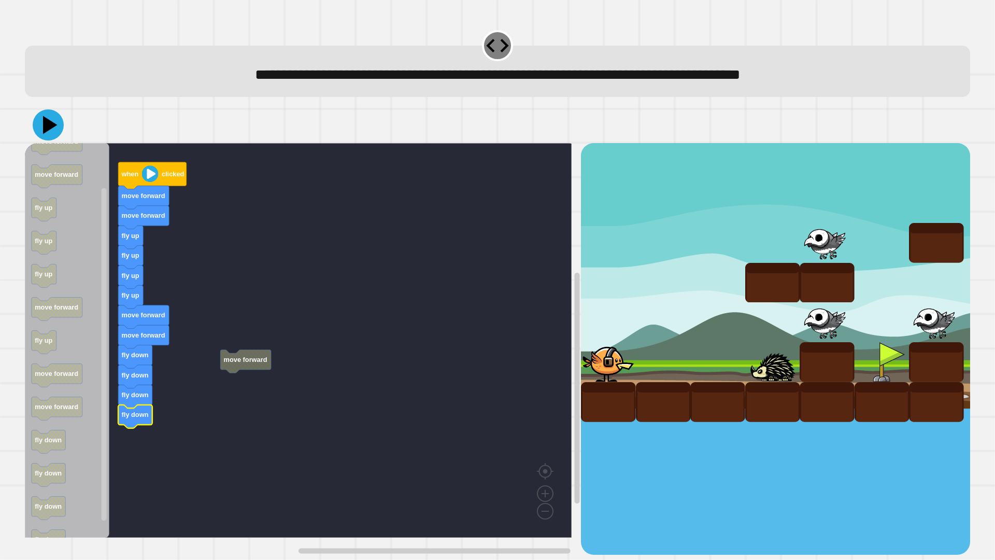
click at [61, 128] on button at bounding box center [48, 124] width 31 height 31
click at [37, 120] on icon at bounding box center [48, 124] width 31 height 31
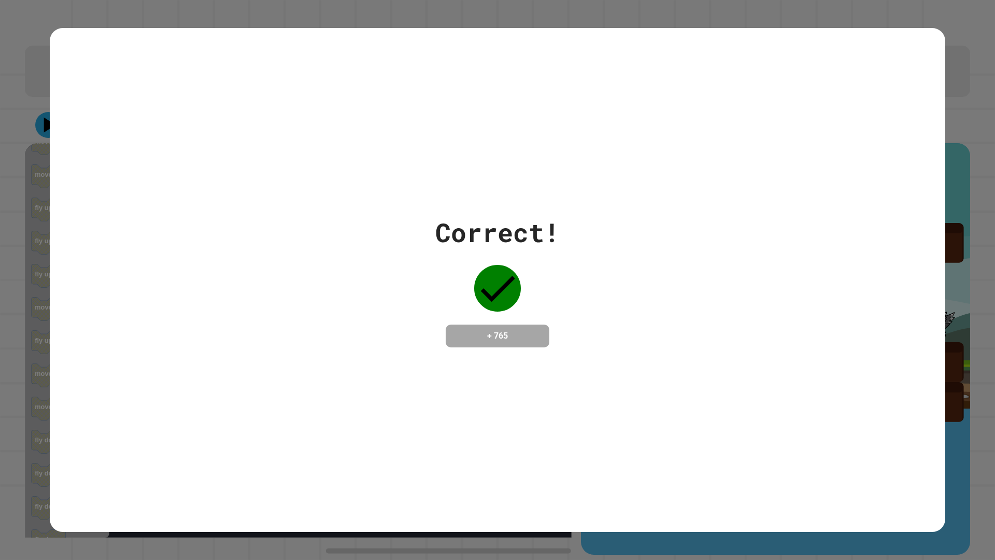
click at [337, 365] on div "Correct! + 765" at bounding box center [498, 280] width 896 height 504
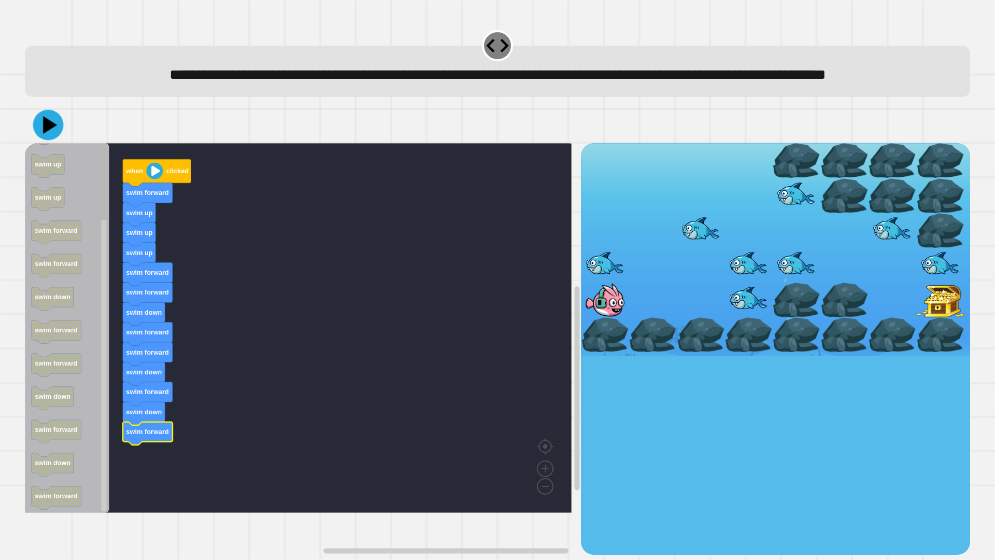
click at [48, 140] on icon at bounding box center [48, 125] width 31 height 31
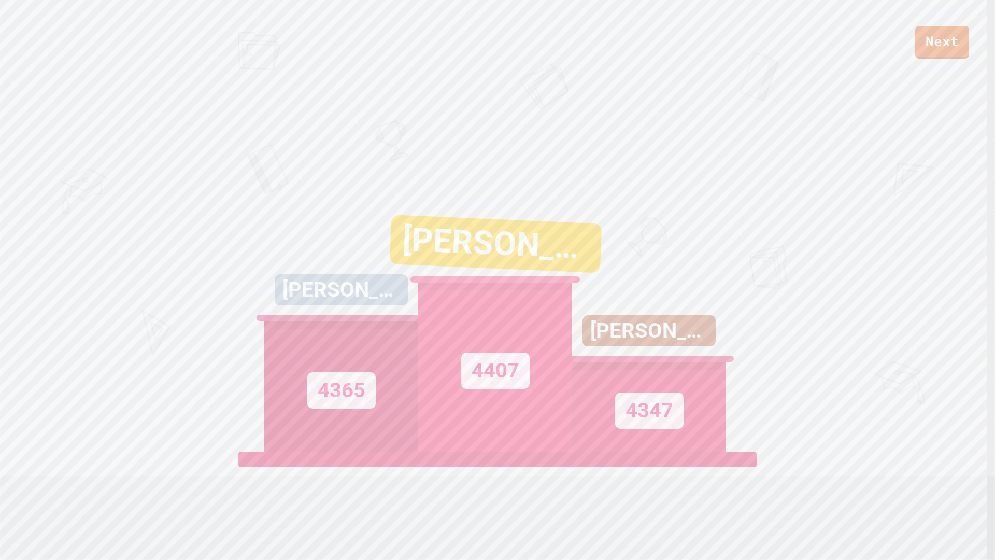
click at [2, 221] on div "Next [PERSON_NAME] 4365 [PERSON_NAME] 4407 [PERSON_NAME] 4 4347 View leaderboard" at bounding box center [497, 280] width 995 height 560
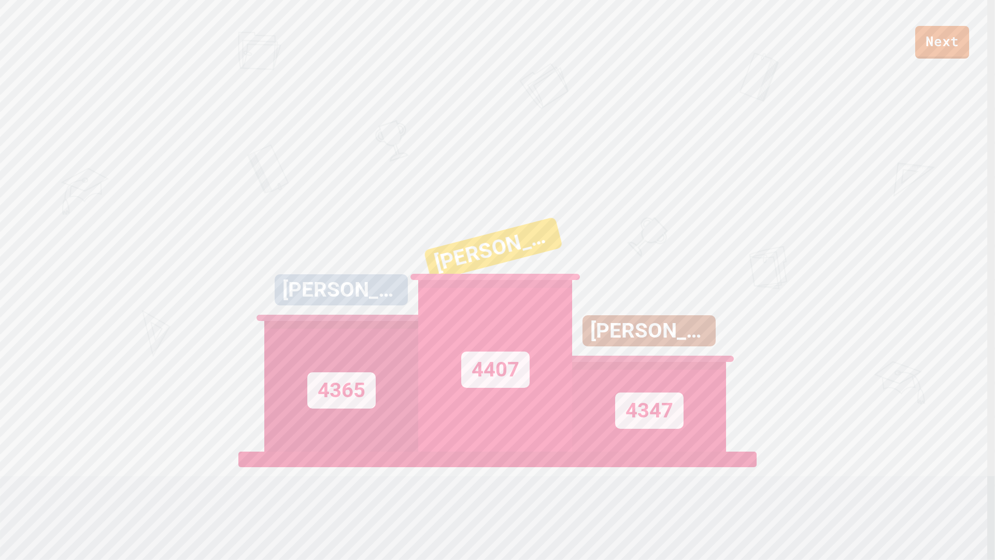
click at [2, 221] on div "Next [PERSON_NAME] 4365 [PERSON_NAME] 4407 [PERSON_NAME] 4 4347 View leaderboard" at bounding box center [497, 280] width 995 height 560
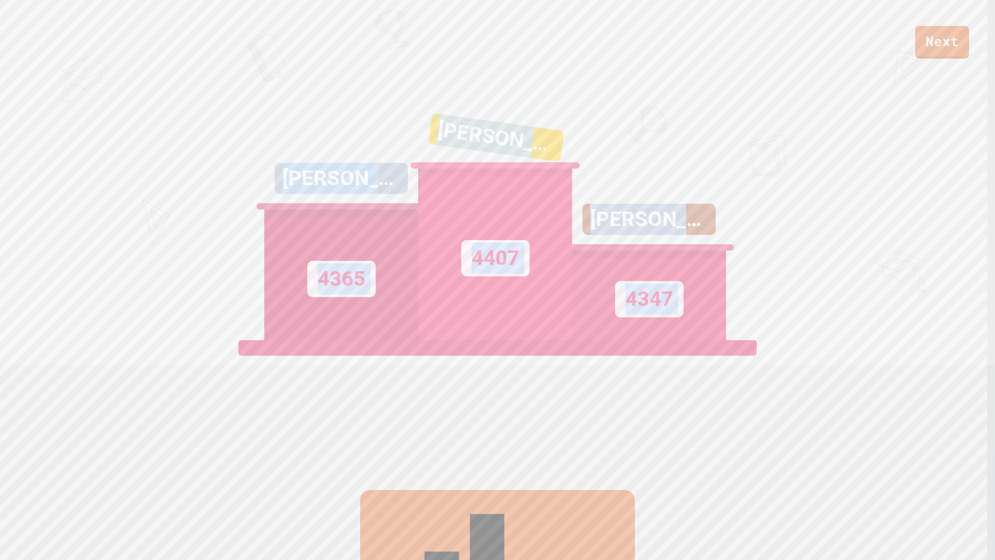
scroll to position [181, 0]
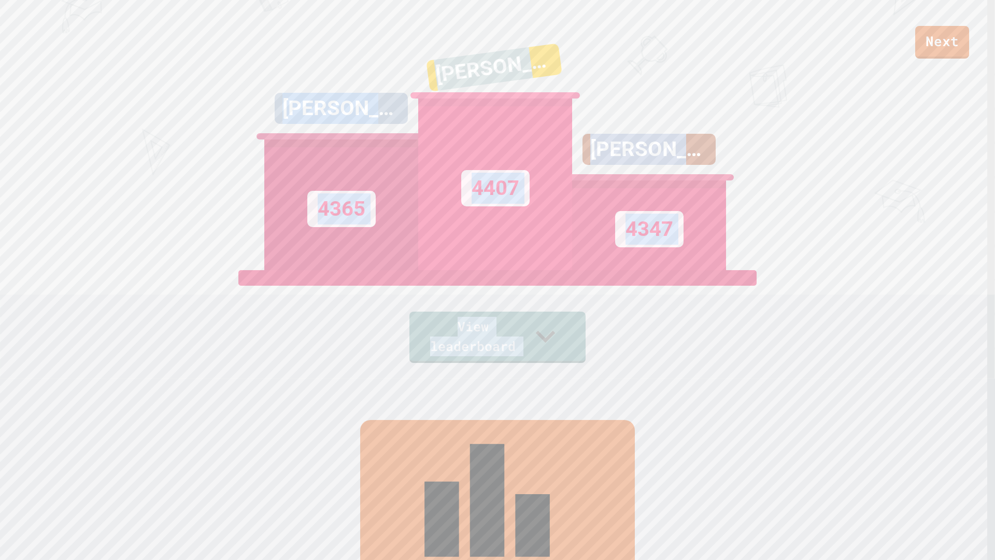
drag, startPoint x: 158, startPoint y: 298, endPoint x: 484, endPoint y: 465, distance: 367.0
click at [482, 378] on div "Next [PERSON_NAME] 4365 [PERSON_NAME] 4407 [PERSON_NAME] 4 4347 View leaderboar…" at bounding box center [497, 99] width 995 height 560
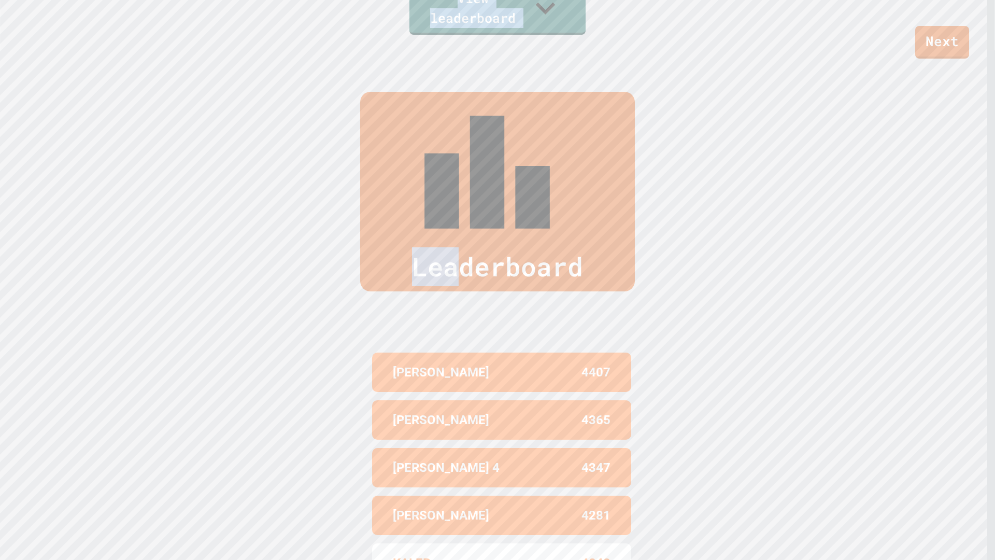
scroll to position [544, 0]
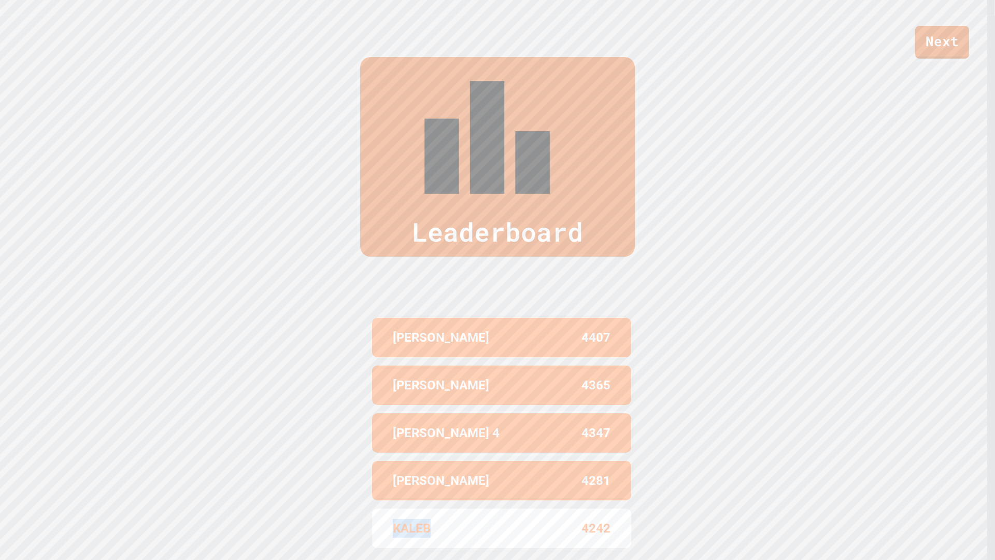
drag, startPoint x: 434, startPoint y: 443, endPoint x: 361, endPoint y: 442, distance: 73.1
click at [362, 442] on div "Leaderboard [PERSON_NAME] 4407 [PERSON_NAME] 4365 [PERSON_NAME] 4 4347 ETHAN 42…" at bounding box center [497, 305] width 995 height 578
click at [356, 440] on div "Leaderboard [PERSON_NAME] 4407 [PERSON_NAME] 4365 [PERSON_NAME] 4 4347 ETHAN 42…" at bounding box center [497, 305] width 995 height 578
click at [625, 461] on div "ETHAN 4281" at bounding box center [501, 480] width 259 height 39
click at [630, 472] on div "Leaderboard [PERSON_NAME] 4407 [PERSON_NAME] 4365 [PERSON_NAME] 4 4347 ETHAN 42…" at bounding box center [497, 305] width 995 height 578
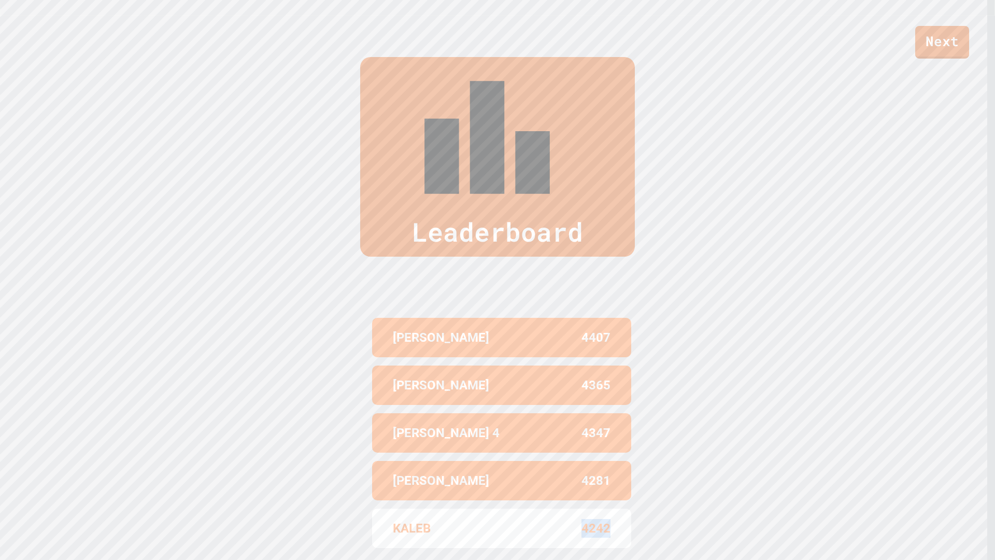
click at [630, 472] on div "Leaderboard [PERSON_NAME] 4407 [PERSON_NAME] 4365 [PERSON_NAME] 4 4347 ETHAN 42…" at bounding box center [497, 305] width 995 height 578
click at [625, 472] on div "Leaderboard [PERSON_NAME] 4407 [PERSON_NAME] 4365 [PERSON_NAME] 4 4347 ETHAN 42…" at bounding box center [497, 305] width 995 height 578
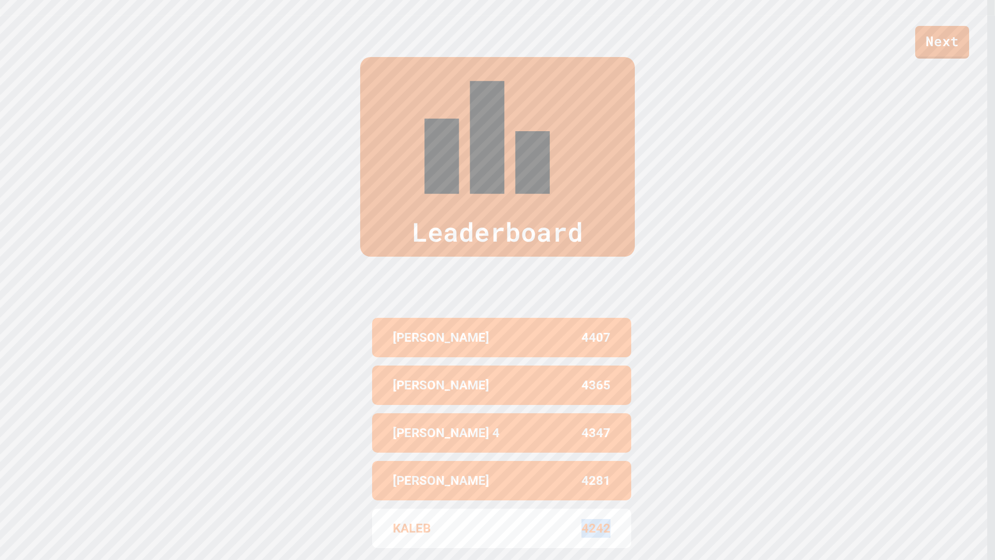
click at [625, 472] on div "Leaderboard [PERSON_NAME] 4407 [PERSON_NAME] 4365 [PERSON_NAME] 4 4347 ETHAN 42…" at bounding box center [497, 305] width 995 height 578
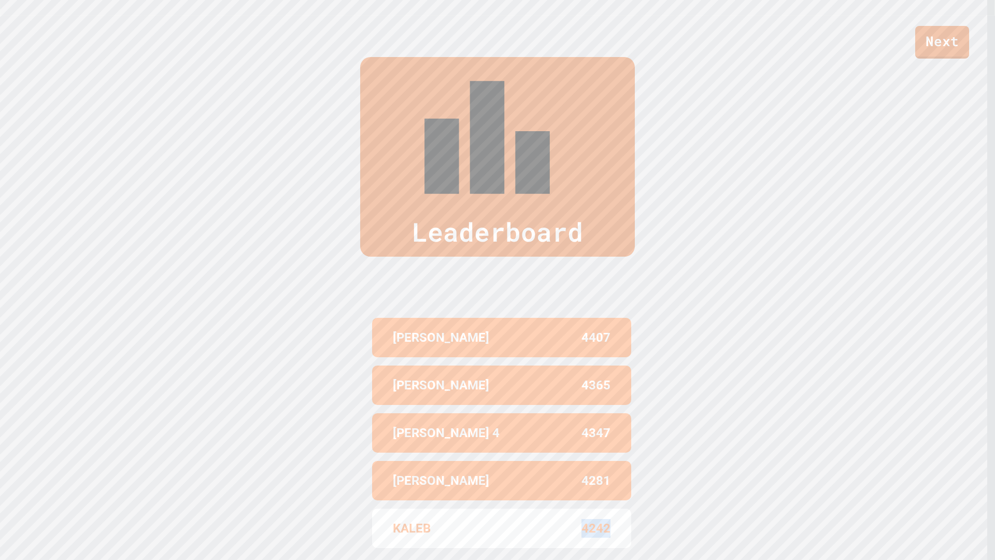
click at [625, 472] on div "Leaderboard [PERSON_NAME] 4407 [PERSON_NAME] 4365 [PERSON_NAME] 4 4347 ETHAN 42…" at bounding box center [497, 305] width 995 height 578
click at [825, 294] on div "Leaderboard [PERSON_NAME] 4407 [PERSON_NAME] 4365 [PERSON_NAME] 4 4347 ETHAN 42…" at bounding box center [497, 305] width 995 height 578
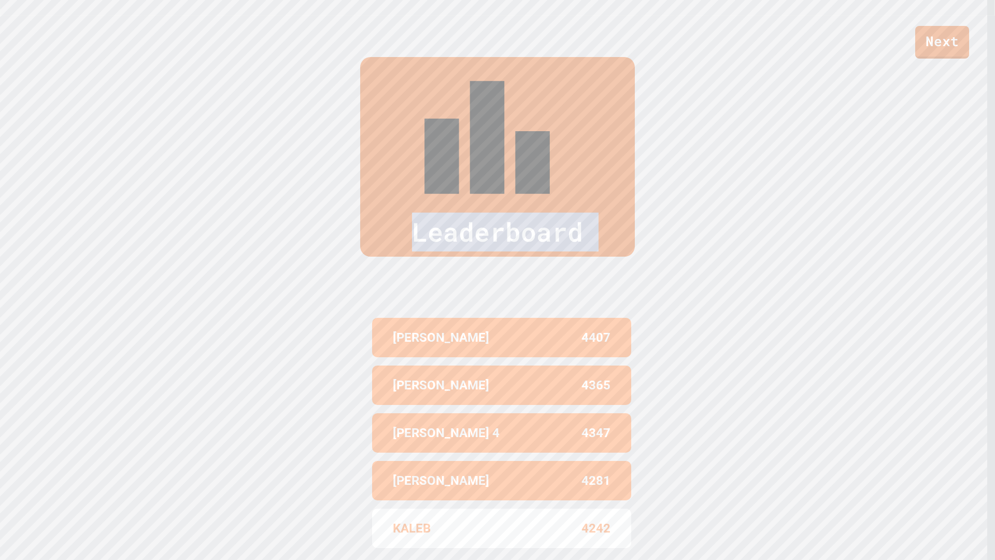
click at [825, 294] on div "Leaderboard [PERSON_NAME] 4407 [PERSON_NAME] 4365 [PERSON_NAME] 4 4347 ETHAN 42…" at bounding box center [497, 305] width 995 height 578
click at [819, 295] on div "Leaderboard [PERSON_NAME] 4407 [PERSON_NAME] 4365 [PERSON_NAME] 4 4347 ETHAN 42…" at bounding box center [497, 305] width 995 height 578
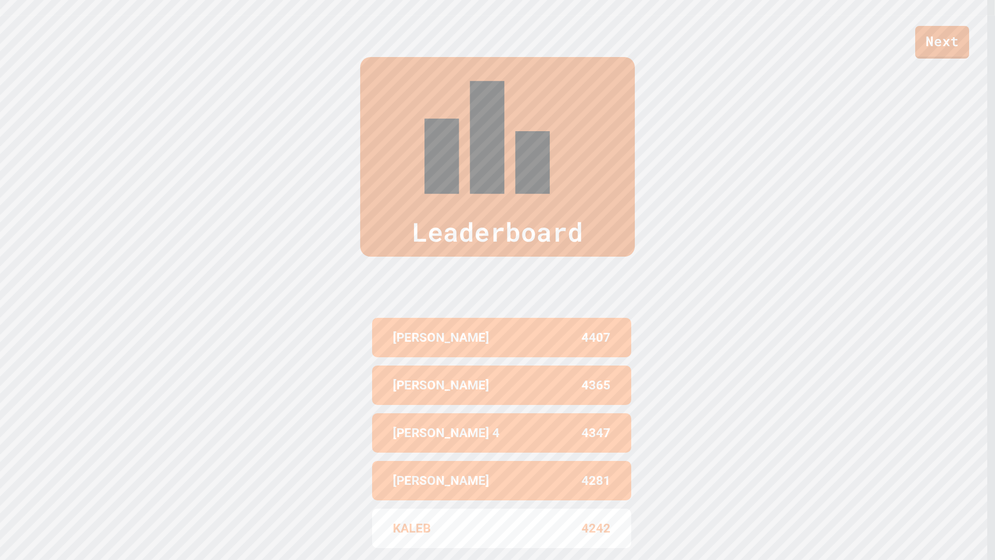
click at [819, 295] on div "Leaderboard [PERSON_NAME] 4407 [PERSON_NAME] 4365 [PERSON_NAME] 4 4347 ETHAN 42…" at bounding box center [497, 305] width 995 height 578
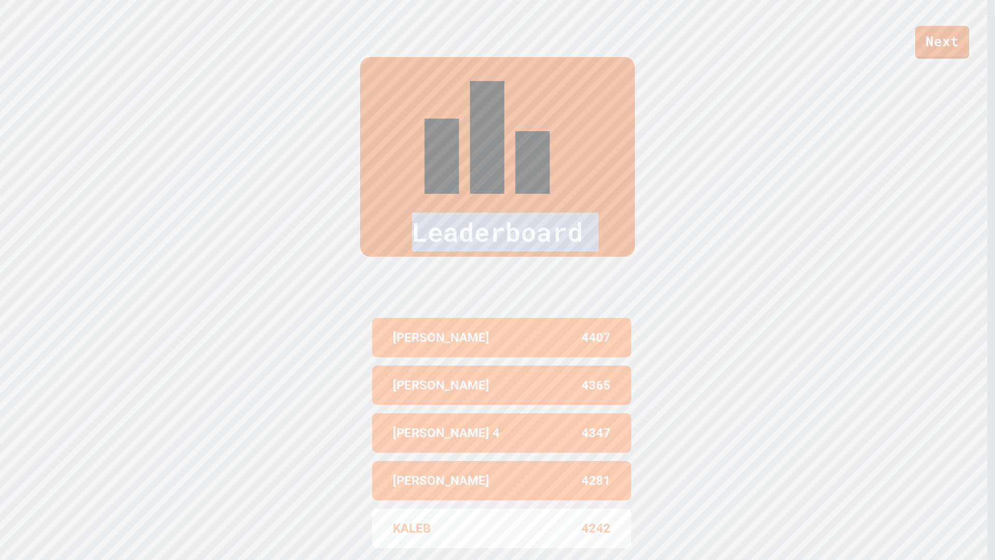
click at [819, 295] on div "Leaderboard [PERSON_NAME] 4407 [PERSON_NAME] 4365 [PERSON_NAME] 4 4347 ETHAN 42…" at bounding box center [497, 305] width 995 height 578
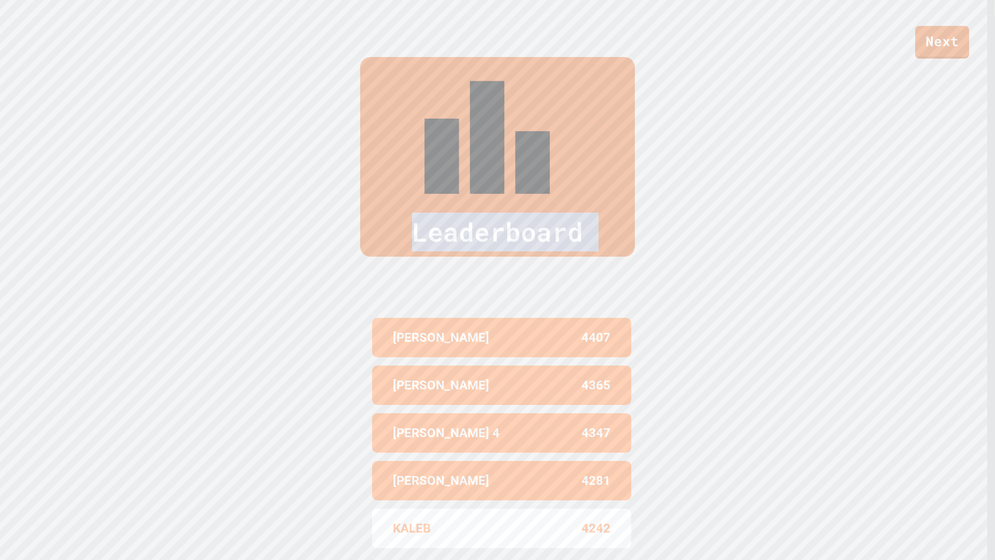
click at [819, 295] on div "Leaderboard [PERSON_NAME] 4407 [PERSON_NAME] 4365 [PERSON_NAME] 4 4347 ETHAN 42…" at bounding box center [497, 305] width 995 height 578
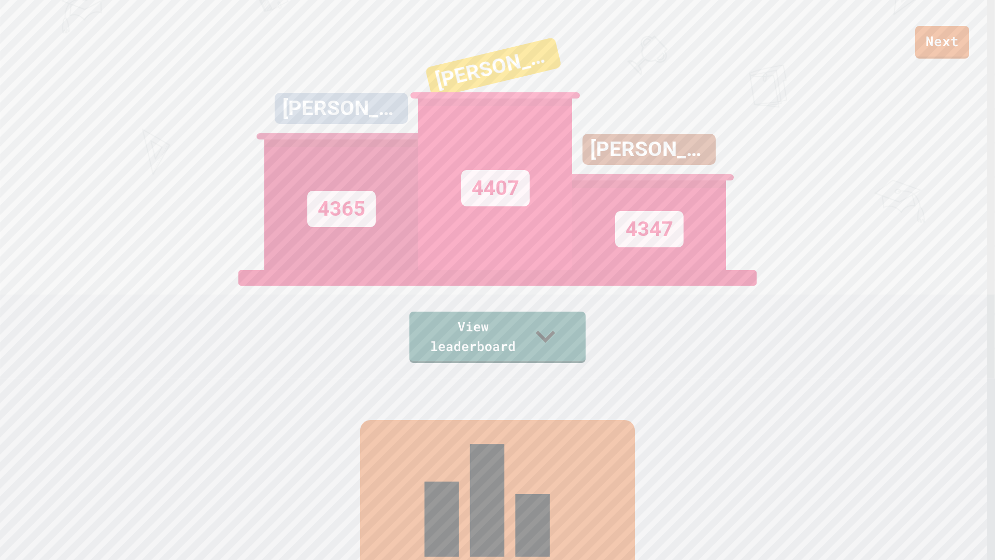
scroll to position [0, 0]
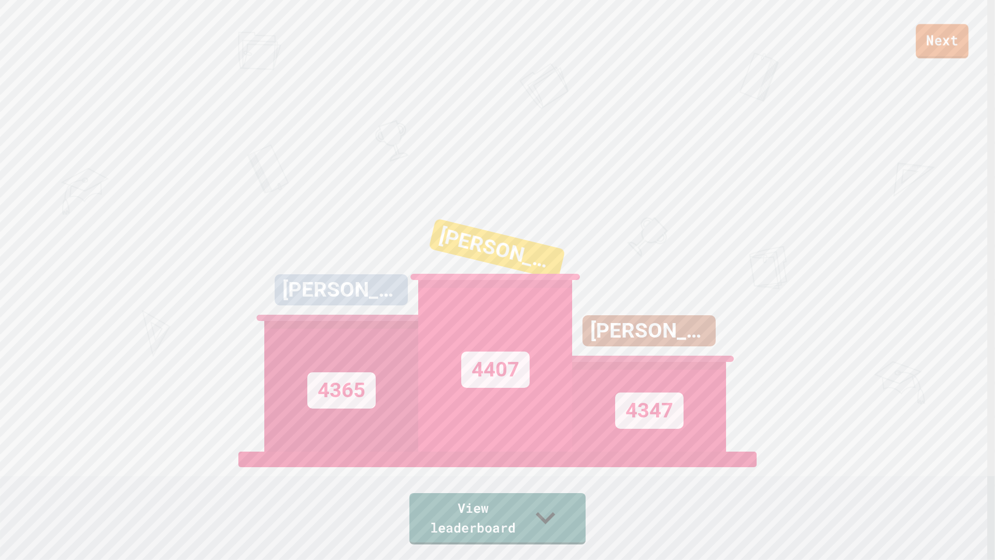
click at [953, 46] on link "Next" at bounding box center [942, 41] width 53 height 34
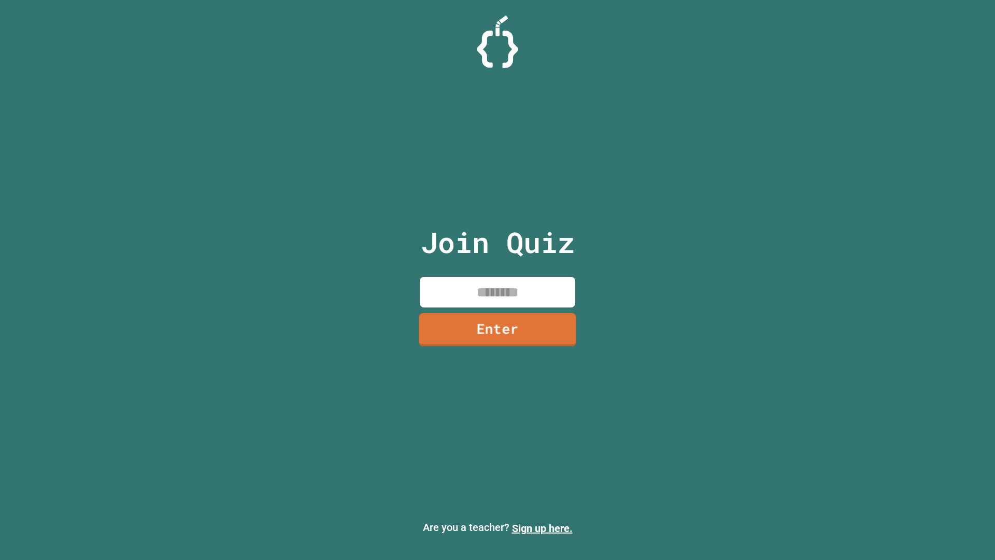
click at [529, 295] on input at bounding box center [497, 292] width 155 height 31
type input "********"
click at [487, 332] on link "Enter" at bounding box center [498, 329] width 146 height 34
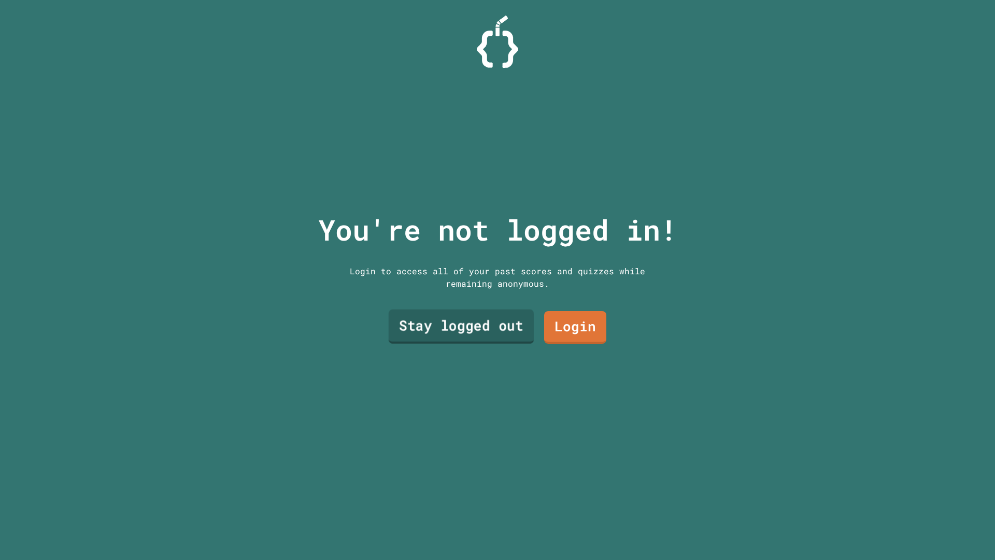
click at [517, 327] on link "Stay logged out" at bounding box center [462, 326] width 146 height 34
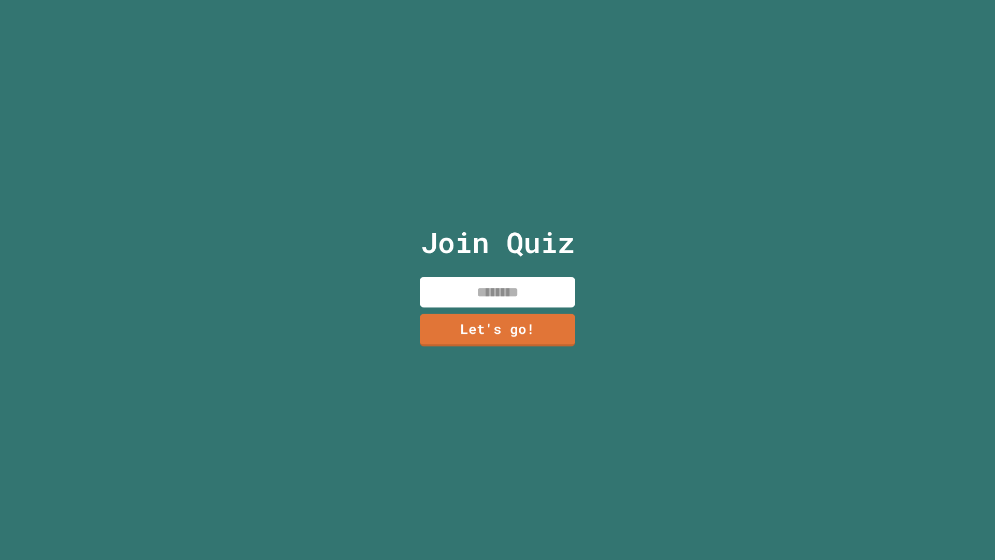
click at [513, 293] on input at bounding box center [497, 292] width 155 height 31
type input "*****"
click at [531, 329] on link "Let's go!" at bounding box center [498, 329] width 146 height 34
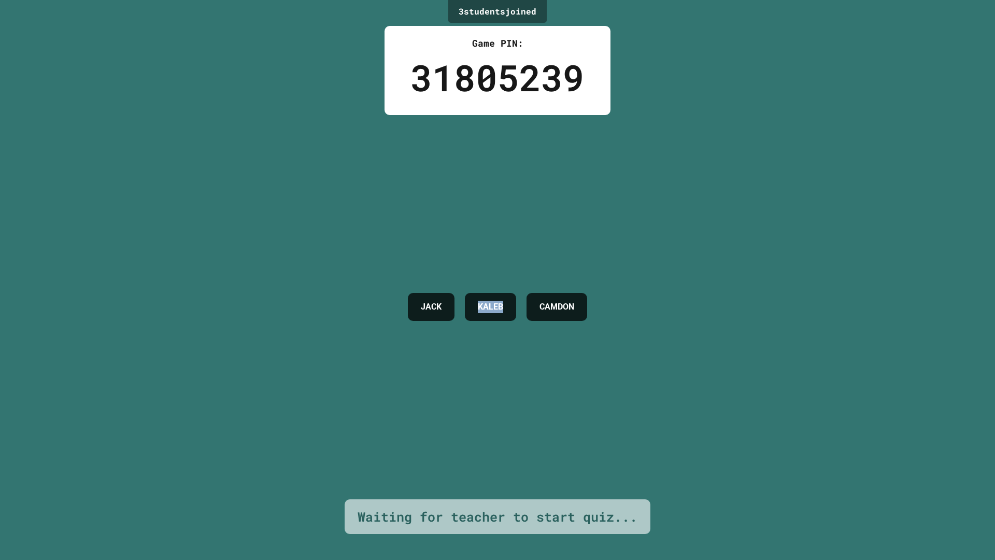
drag, startPoint x: 509, startPoint y: 305, endPoint x: 449, endPoint y: 303, distance: 59.7
click at [465, 303] on div "KALEB" at bounding box center [490, 307] width 51 height 28
click at [334, 299] on div "3 student s joined Game PIN: 31805239 [PERSON_NAME] Waiting for teacher to star…" at bounding box center [497, 280] width 995 height 560
click at [403, 347] on div "[PERSON_NAME]" at bounding box center [498, 307] width 190 height 384
click at [362, 347] on div "[PERSON_NAME] 4 CAMDON" at bounding box center [497, 307] width 271 height 384
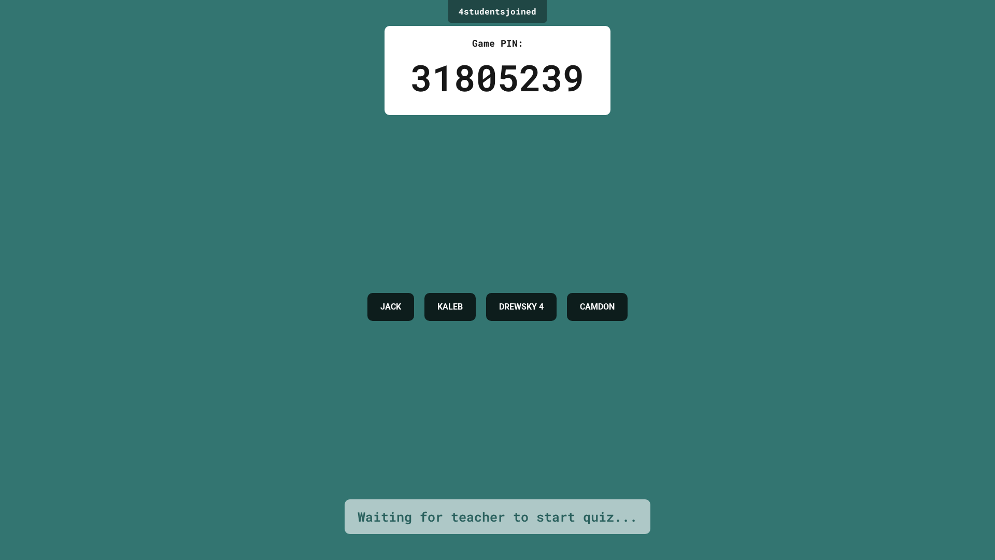
click at [362, 348] on div "[PERSON_NAME] 4 CAMDON" at bounding box center [497, 307] width 271 height 384
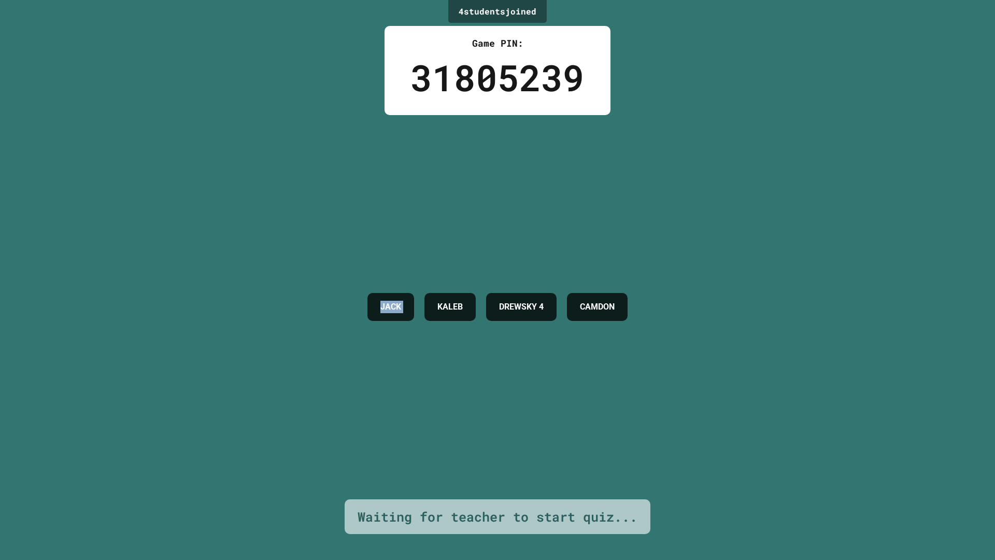
click at [362, 348] on div "[PERSON_NAME] 4 CAMDON" at bounding box center [497, 307] width 271 height 384
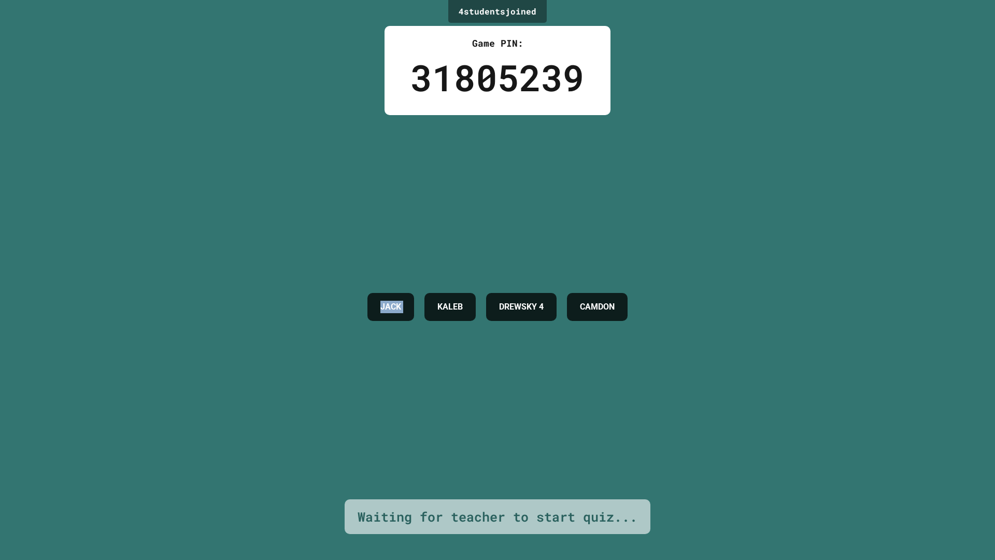
click at [362, 348] on div "[PERSON_NAME] 4 CAMDON" at bounding box center [497, 307] width 271 height 384
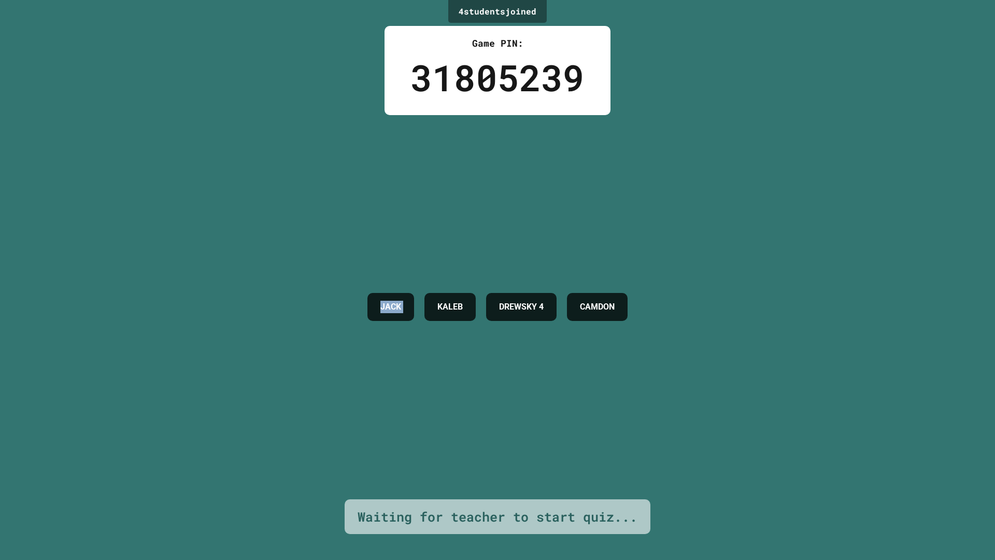
click at [362, 348] on div "[PERSON_NAME] 4 CAMDON" at bounding box center [497, 307] width 271 height 384
click at [339, 336] on div "[PERSON_NAME] BP DREWSKY 4 CAMDON" at bounding box center [497, 307] width 317 height 384
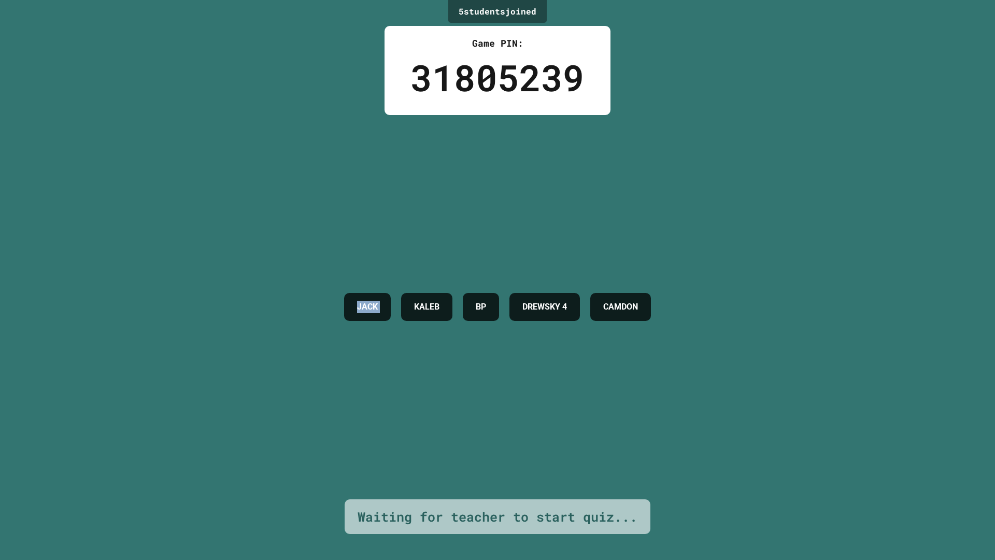
click at [339, 336] on div "[PERSON_NAME] BP DREWSKY 4 CAMDON" at bounding box center [497, 307] width 317 height 384
click at [339, 332] on div "[PERSON_NAME] BP DREWSKY 4 CAMDON" at bounding box center [497, 307] width 317 height 384
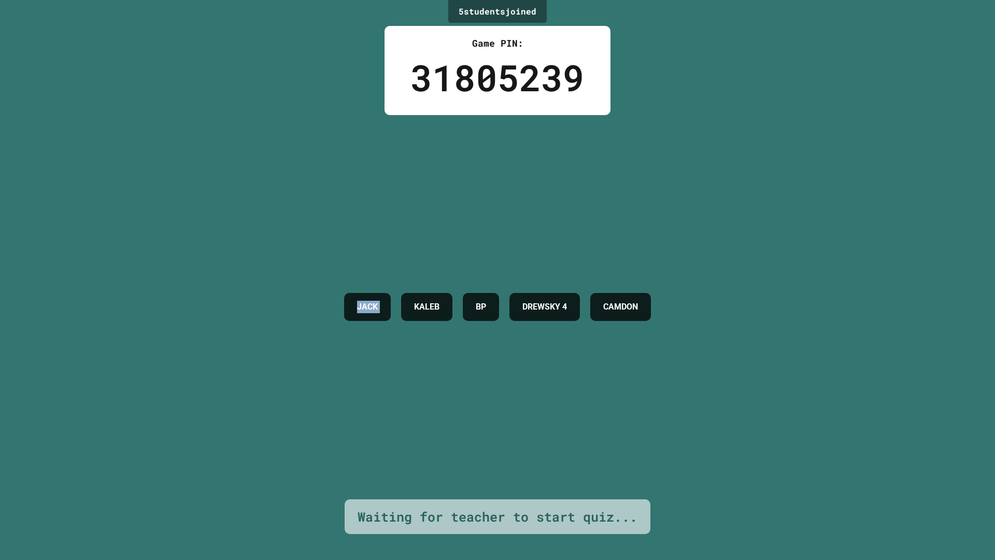
click at [339, 332] on div "[PERSON_NAME] BP DREWSKY 4 CAMDON" at bounding box center [497, 307] width 317 height 384
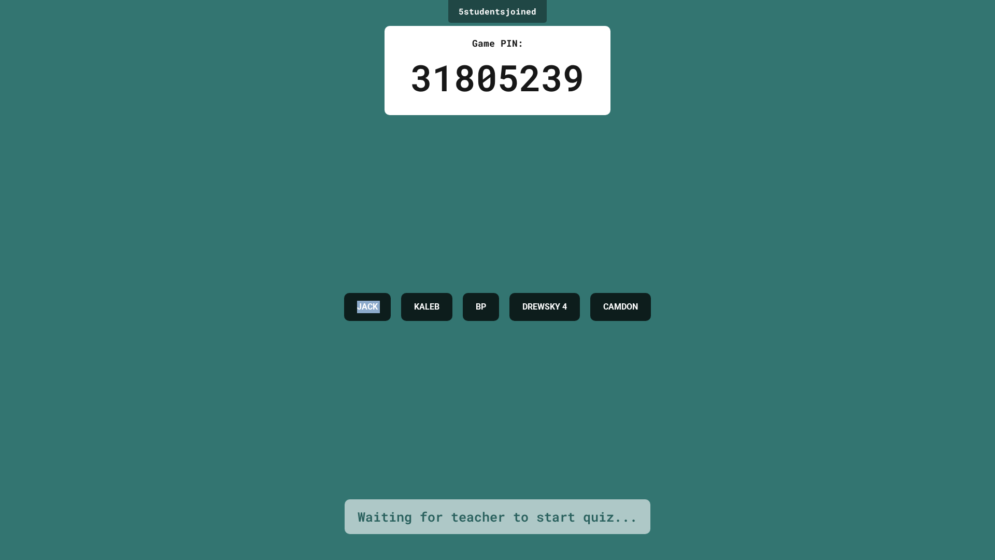
click at [339, 332] on div "[PERSON_NAME] BP DREWSKY 4 CAMDON" at bounding box center [497, 307] width 317 height 384
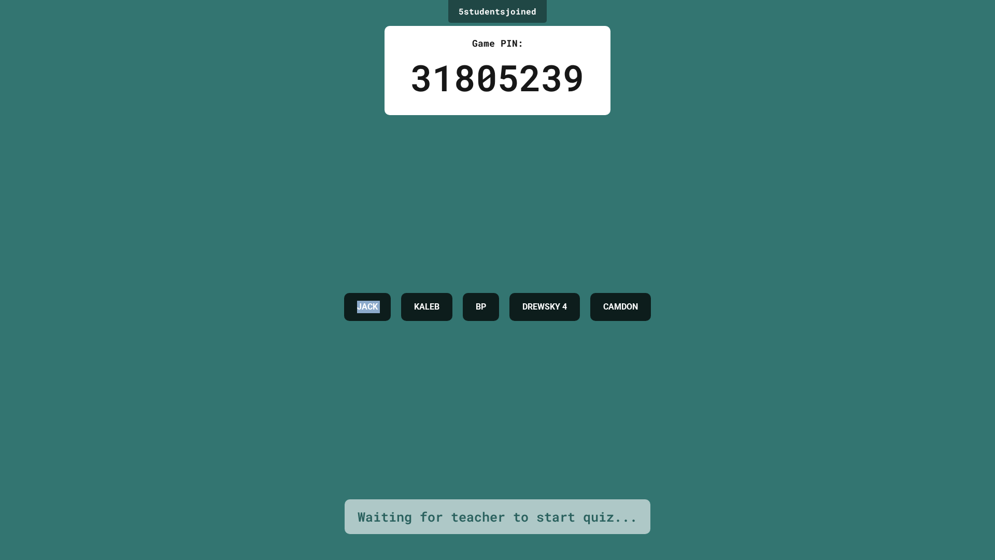
click at [339, 332] on div "[PERSON_NAME] BP DREWSKY 4 CAMDON" at bounding box center [497, 307] width 317 height 384
click at [339, 331] on div "[PERSON_NAME] BP DREWSKY 4 CAMDON" at bounding box center [497, 307] width 317 height 384
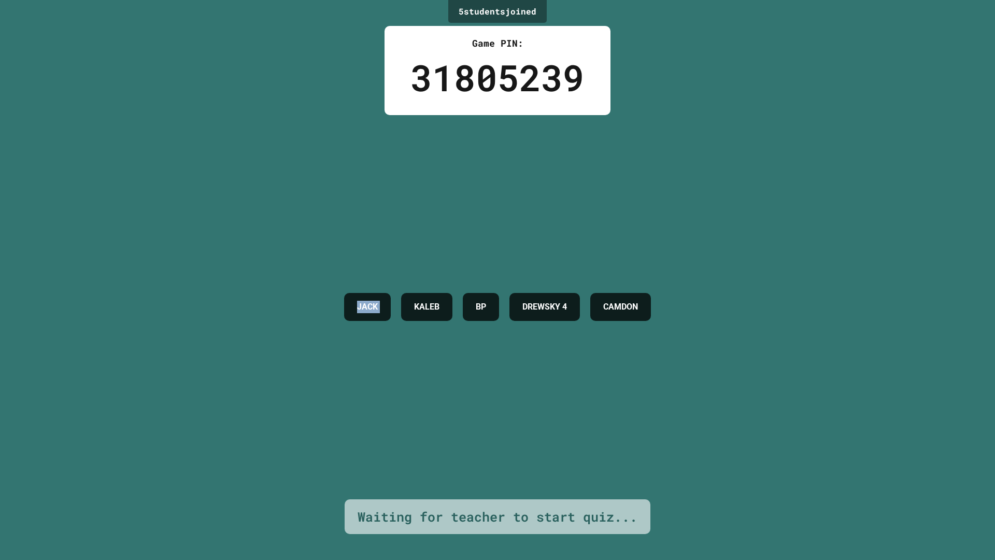
click at [339, 331] on div "[PERSON_NAME] BP DREWSKY 4 CAMDON" at bounding box center [497, 307] width 317 height 384
click at [339, 330] on div "[PERSON_NAME] BP DREWSKY 4 CAMDON" at bounding box center [497, 307] width 317 height 384
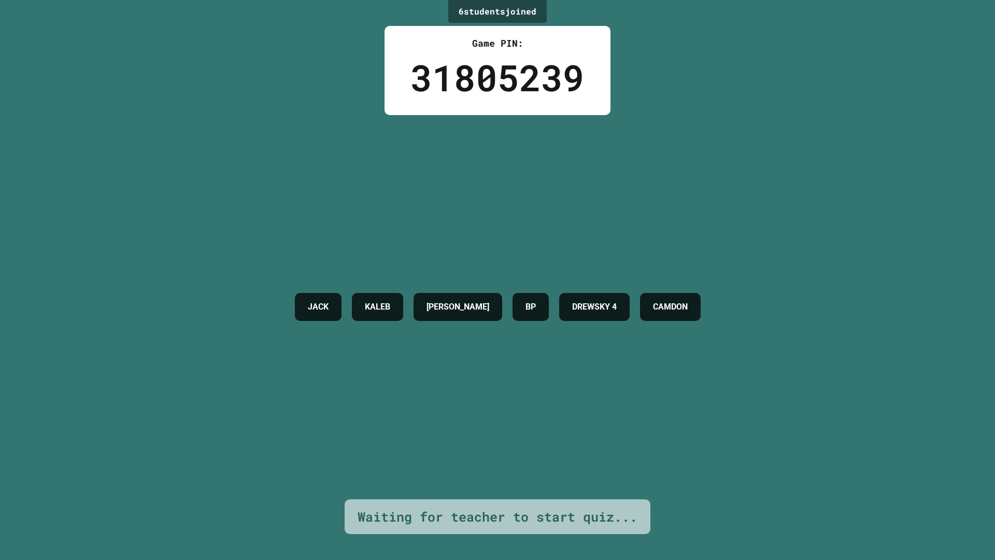
click at [300, 330] on div "[PERSON_NAME] BP DREWSKY 4 CAMDON" at bounding box center [498, 307] width 416 height 384
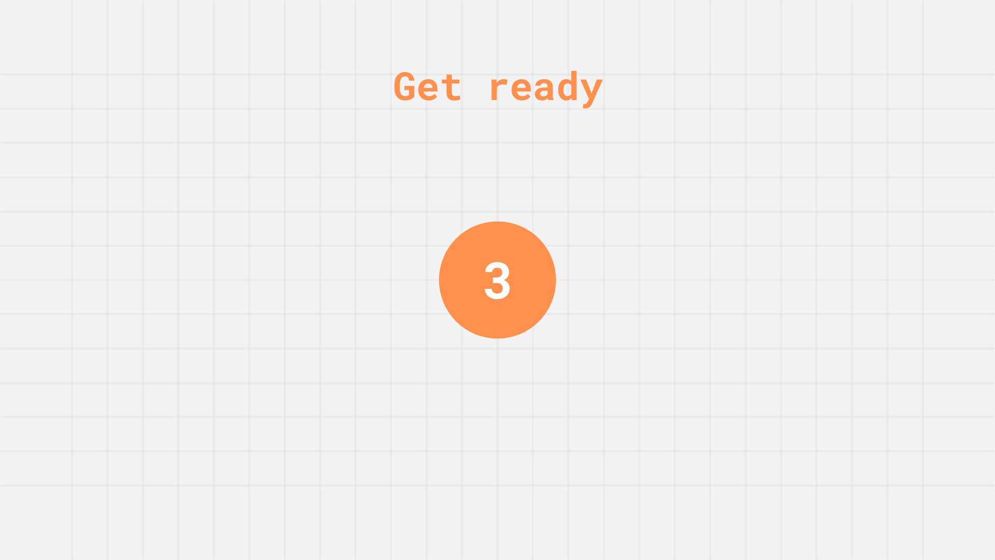
click at [410, 365] on div "Get ready 3" at bounding box center [497, 280] width 995 height 560
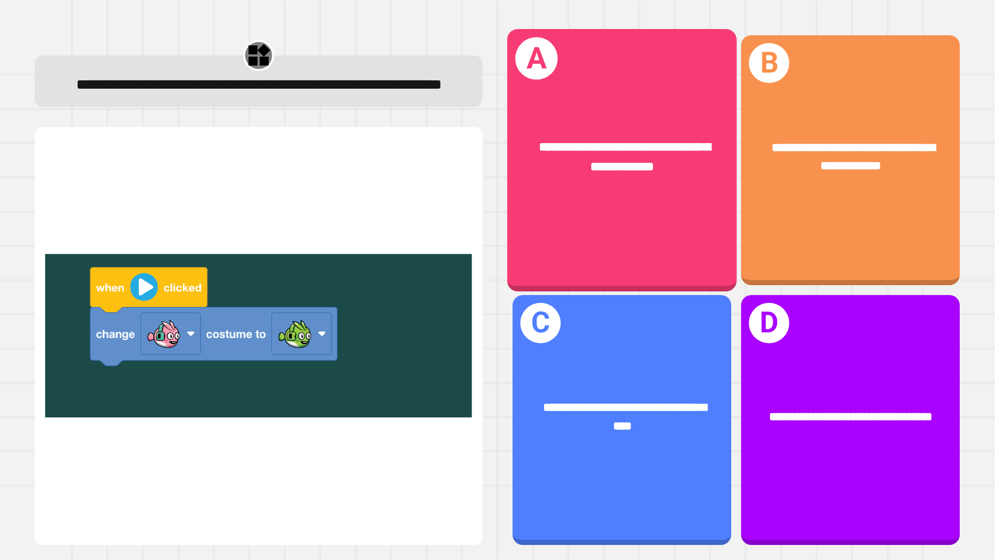
click at [652, 214] on div "**********" at bounding box center [622, 160] width 230 height 262
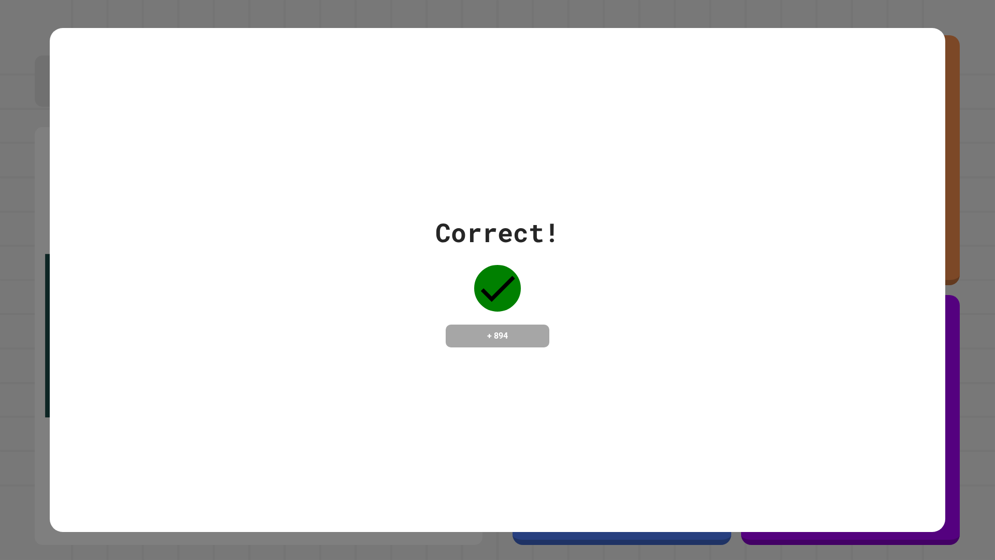
click at [572, 301] on div "Correct! + 894" at bounding box center [498, 280] width 896 height 134
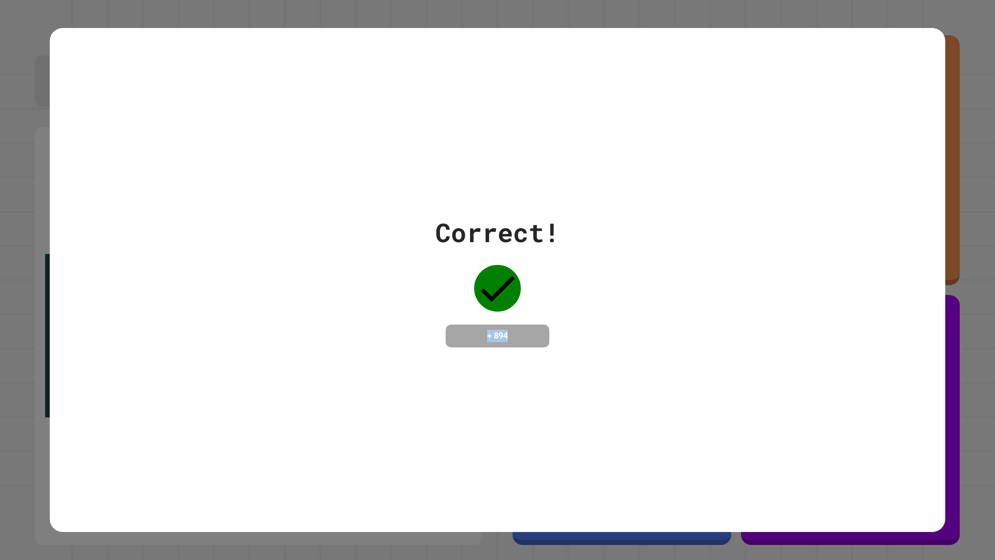
click at [572, 301] on div "Correct! + 894" at bounding box center [498, 280] width 896 height 134
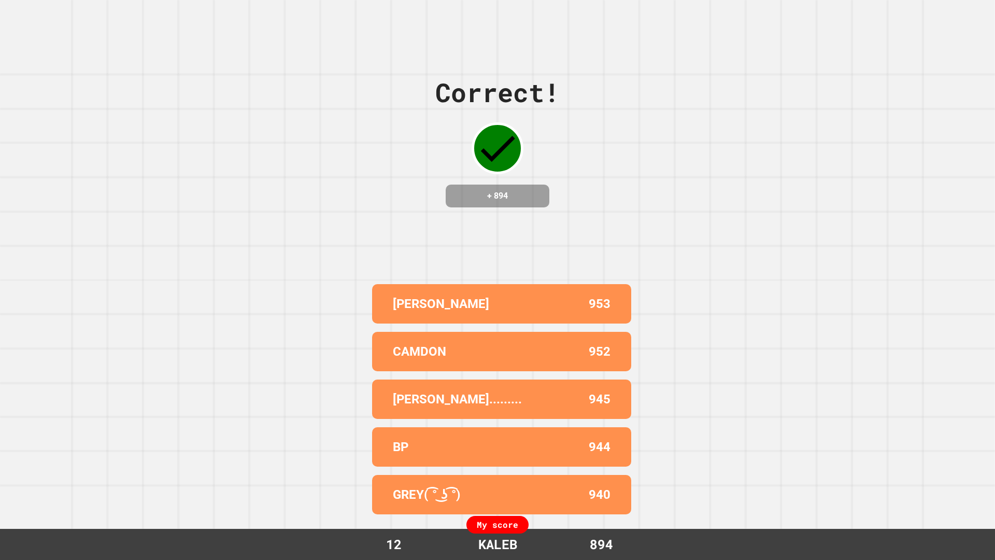
click at [490, 427] on div "BP 944" at bounding box center [501, 446] width 259 height 39
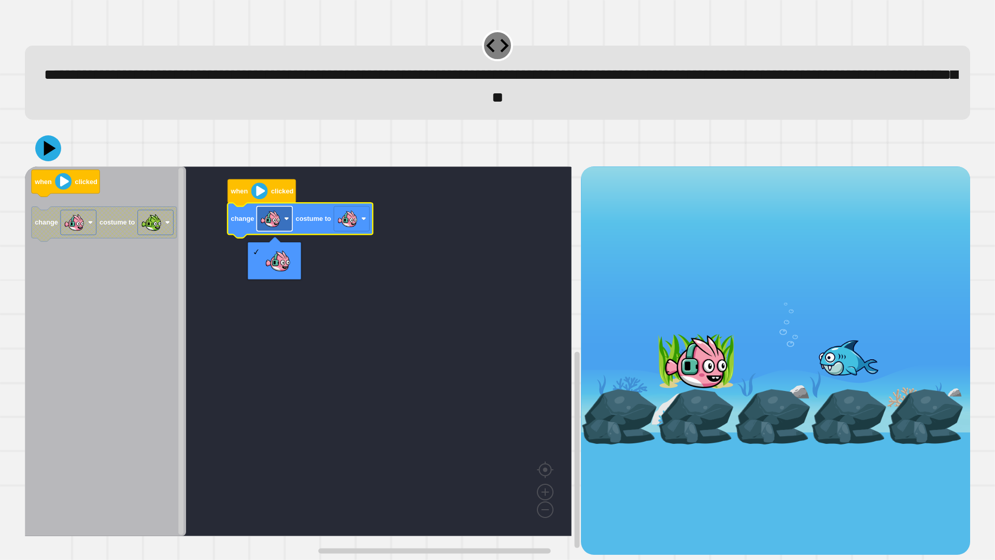
click at [288, 229] on rect "Blockly Workspace" at bounding box center [275, 218] width 36 height 25
click at [353, 217] on image "Blockly Workspace" at bounding box center [347, 218] width 21 height 21
click at [51, 158] on icon at bounding box center [48, 148] width 31 height 31
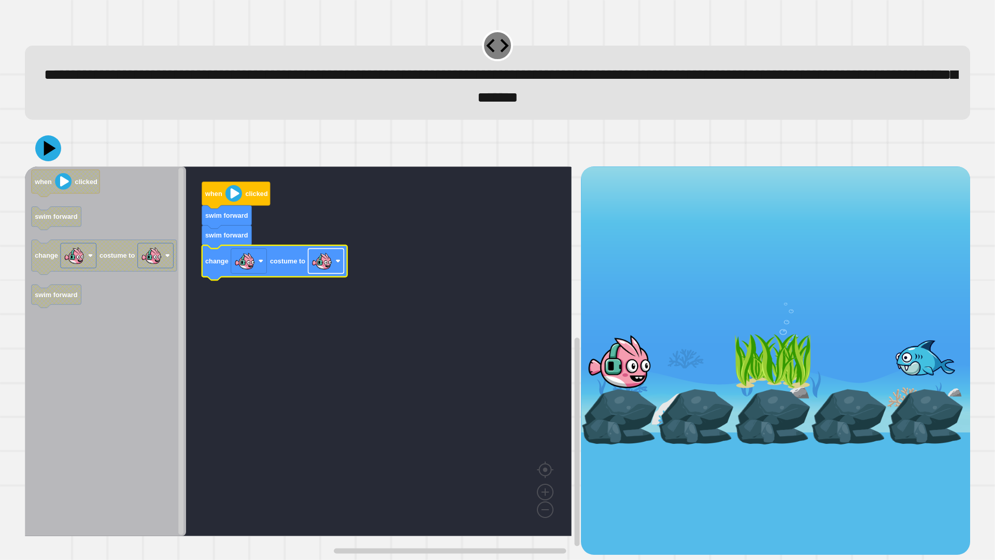
click at [323, 266] on image "Blockly Workspace" at bounding box center [322, 260] width 21 height 21
click at [54, 158] on icon at bounding box center [48, 148] width 31 height 31
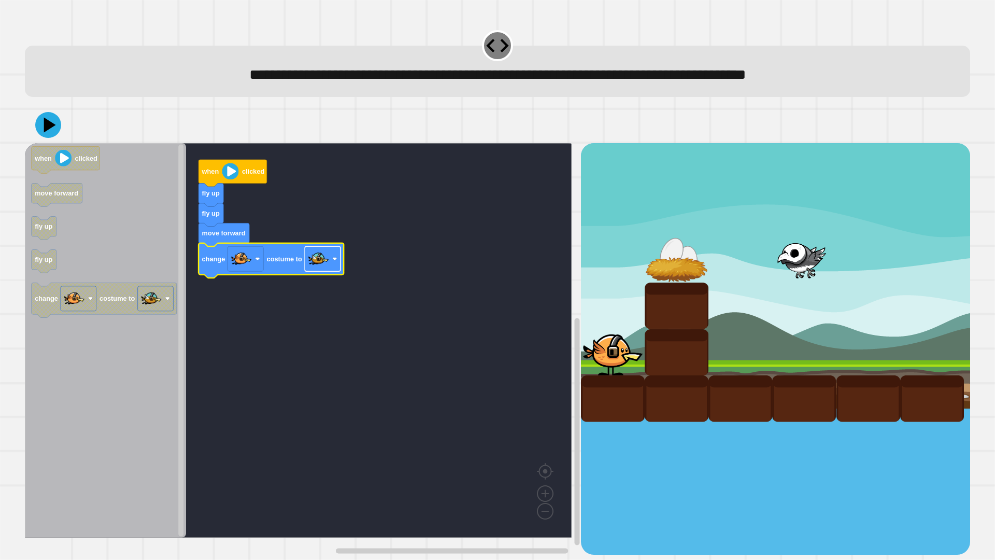
click at [322, 264] on image "Blockly Workspace" at bounding box center [318, 259] width 21 height 21
click at [330, 265] on rect "Blockly Workspace" at bounding box center [323, 259] width 36 height 25
click at [59, 136] on div at bounding box center [497, 125] width 945 height 36
click at [52, 125] on icon at bounding box center [49, 126] width 13 height 18
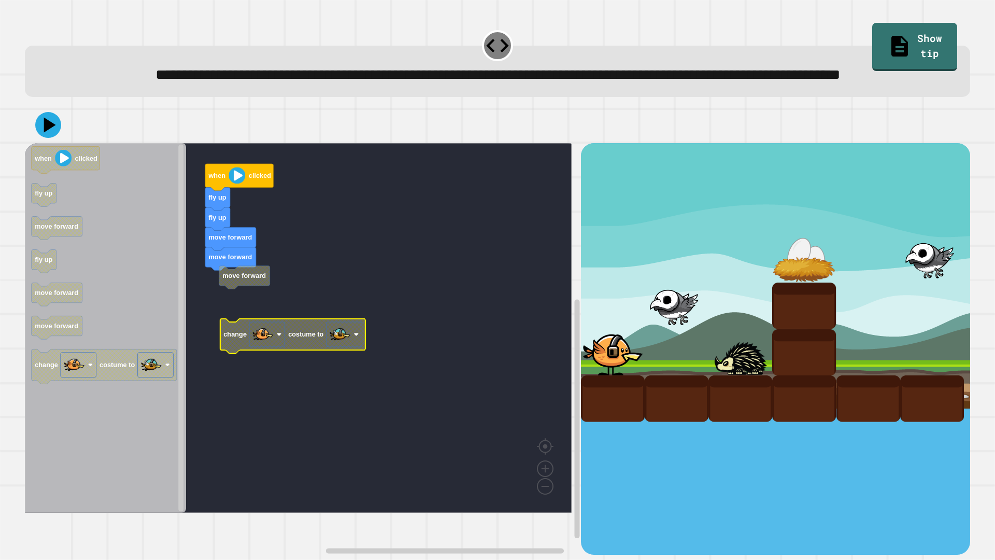
click at [236, 310] on g "when clicked fly up fly up move forward move forward move forward change costum…" at bounding box center [306, 328] width 562 height 370
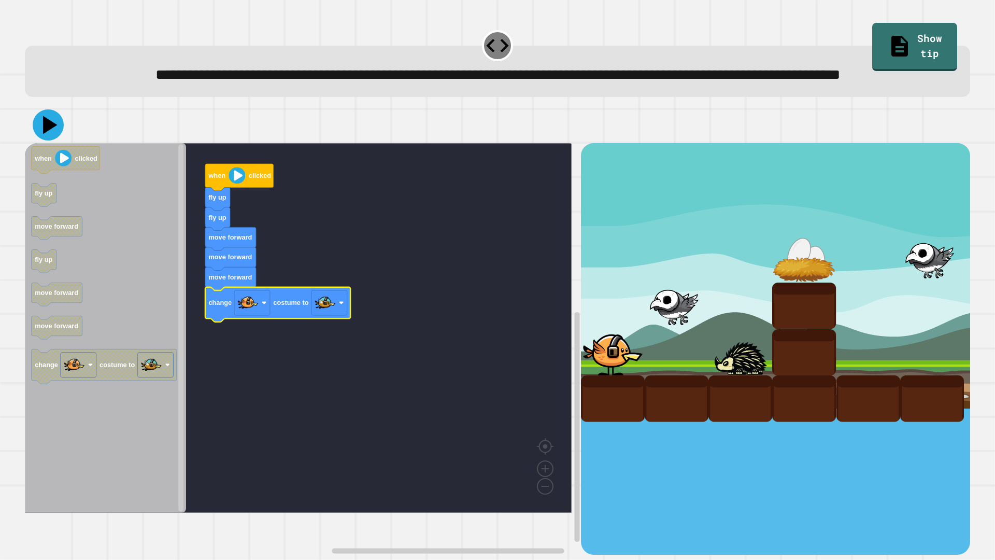
click at [50, 140] on icon at bounding box center [48, 124] width 31 height 31
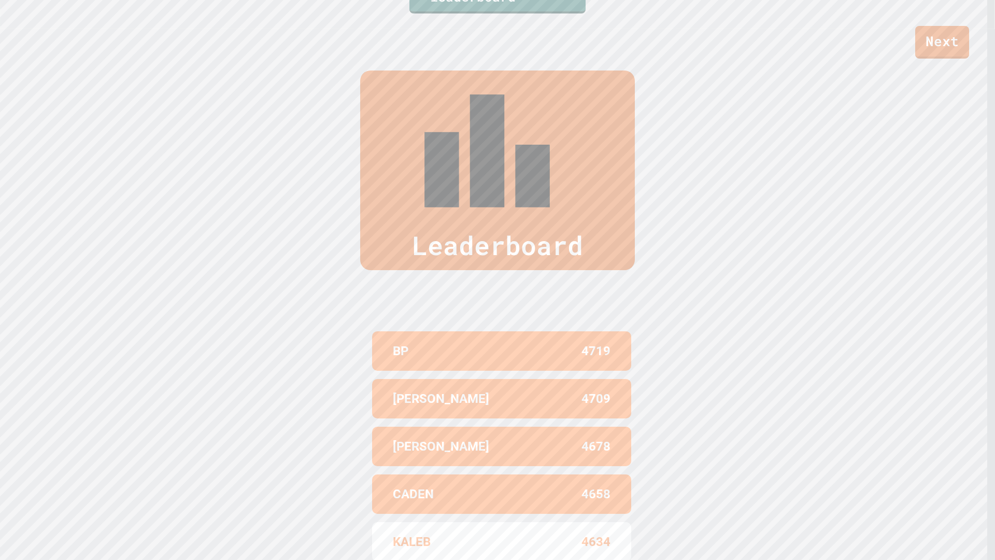
scroll to position [512, 0]
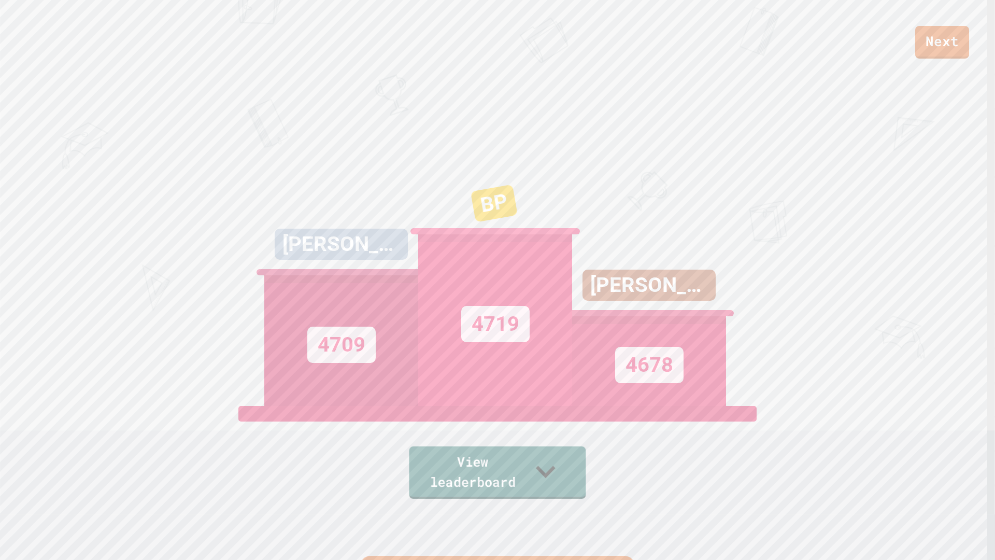
click at [546, 469] on link "View leaderboard" at bounding box center [497, 472] width 177 height 52
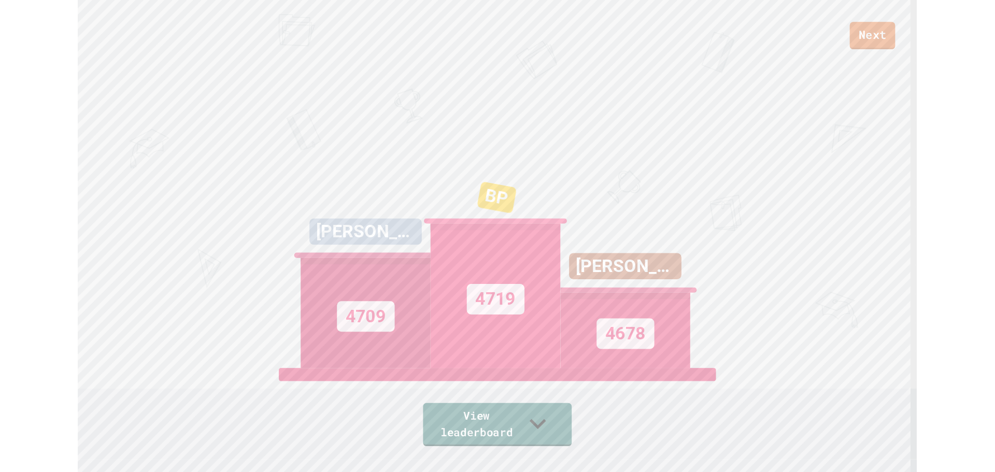
scroll to position [0, 0]
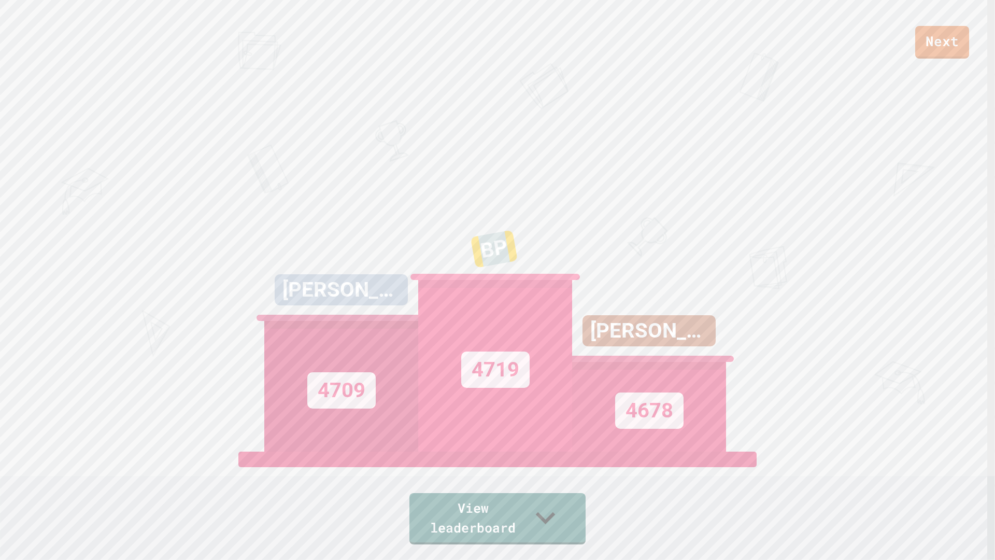
drag, startPoint x: 479, startPoint y: 264, endPoint x: 529, endPoint y: 261, distance: 49.9
click at [529, 261] on div "BP" at bounding box center [495, 256] width 160 height 73
click at [529, 261] on div "BP" at bounding box center [495, 256] width 160 height 78
click at [509, 250] on div "BP 4719" at bounding box center [495, 321] width 154 height 259
click at [465, 247] on div "BP 4719" at bounding box center [495, 321] width 154 height 259
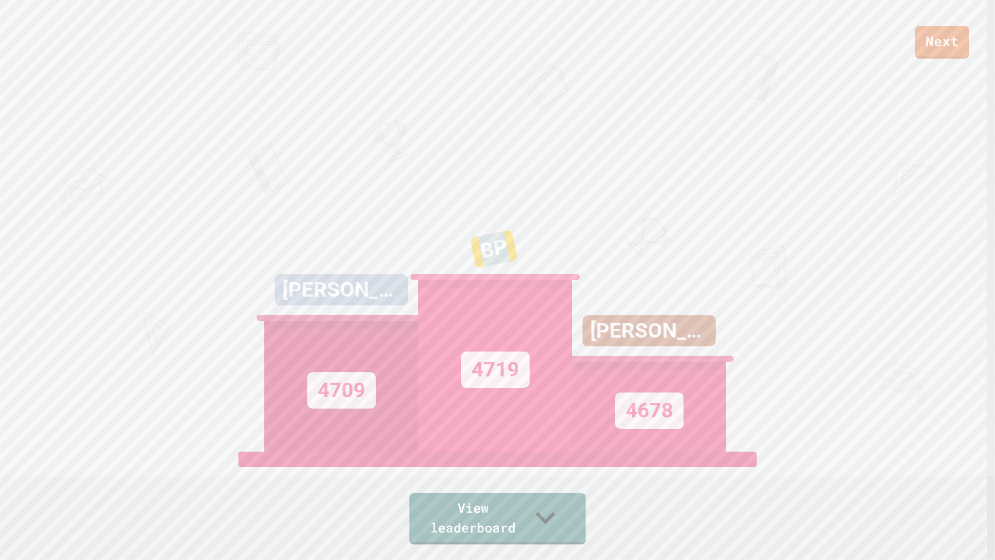
click at [465, 247] on div "BP 4719" at bounding box center [495, 321] width 154 height 259
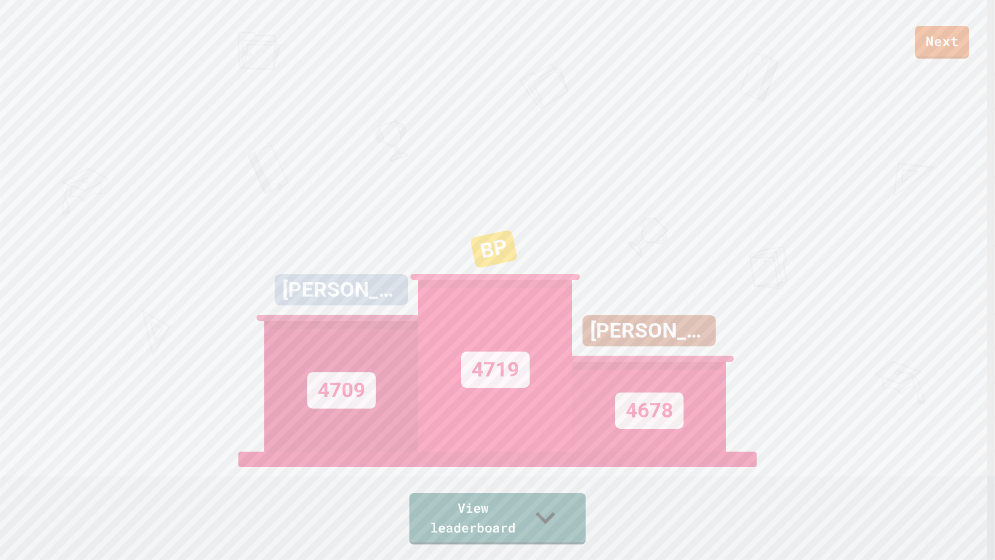
click at [465, 247] on div "BP 4719" at bounding box center [495, 321] width 154 height 259
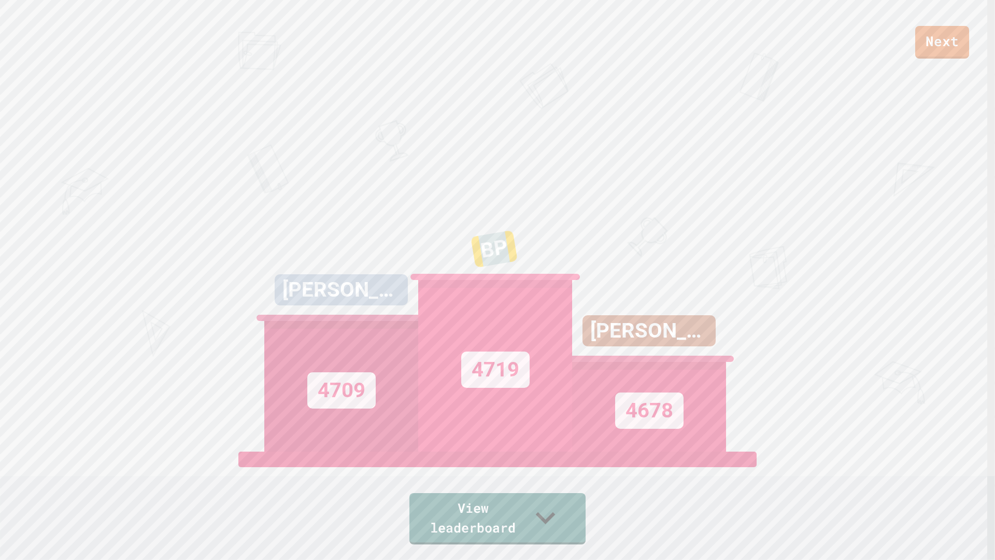
click at [465, 247] on div "BP 4719" at bounding box center [495, 321] width 154 height 259
click at [465, 247] on div "BP" at bounding box center [495, 257] width 161 height 80
click at [465, 247] on div "BP" at bounding box center [496, 256] width 160 height 70
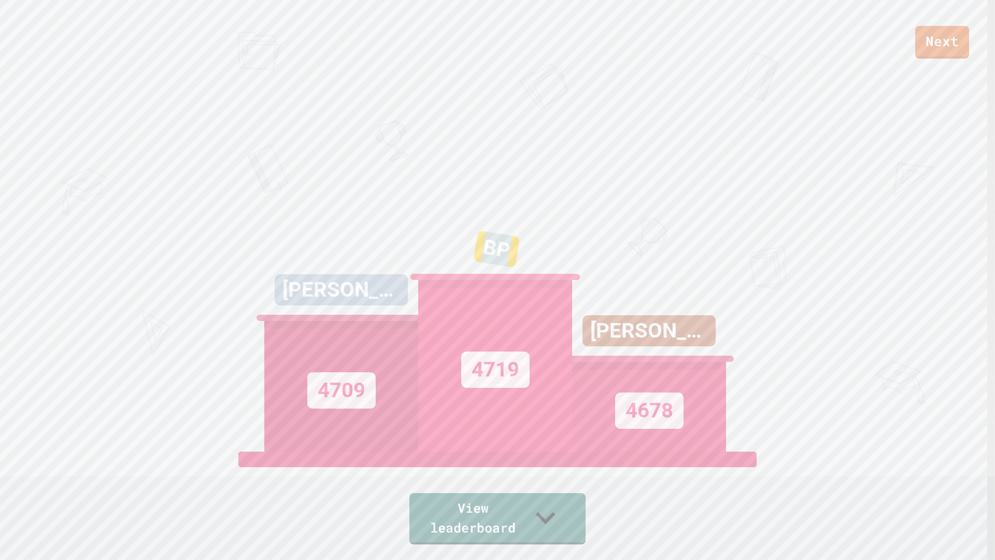
click at [465, 247] on div "BP" at bounding box center [496, 256] width 160 height 70
click at [933, 56] on link "Next" at bounding box center [942, 41] width 54 height 33
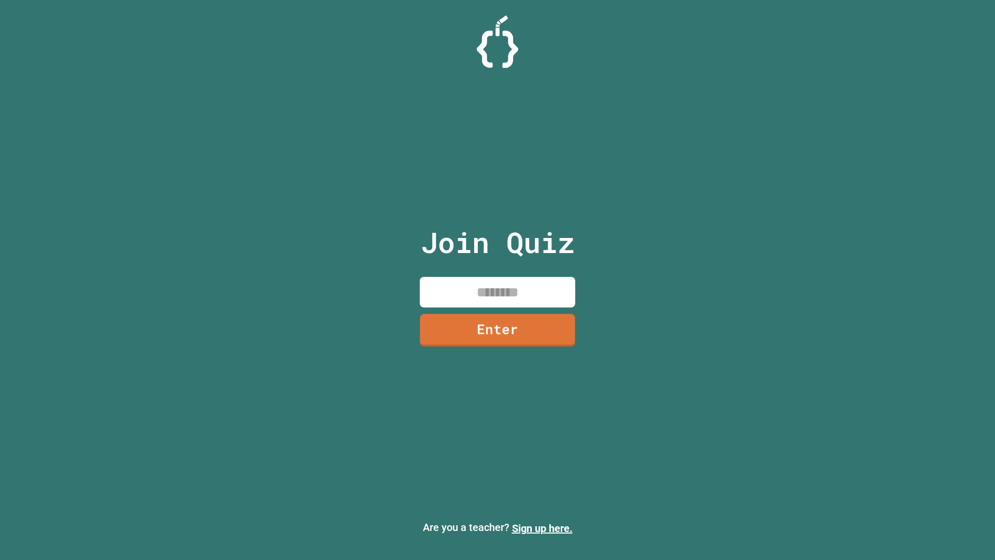
click at [503, 298] on input at bounding box center [497, 292] width 155 height 31
